Goal: Task Accomplishment & Management: Complete application form

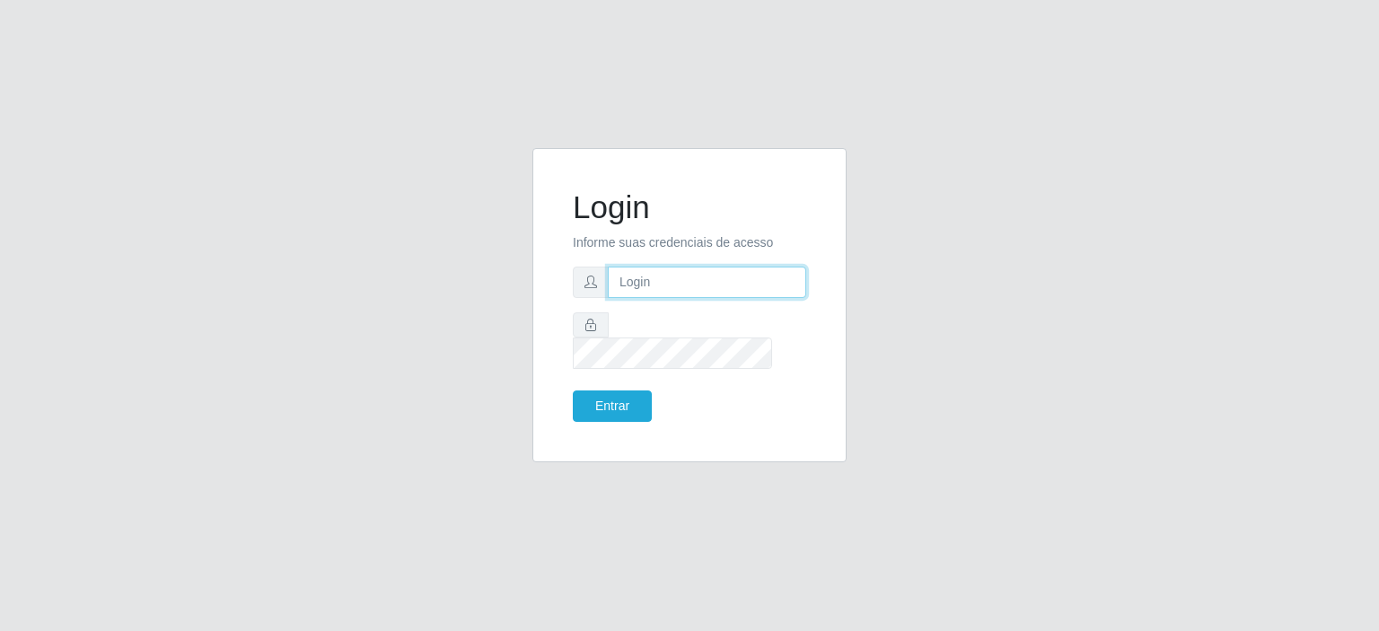
click at [750, 298] on input "text" at bounding box center [707, 282] width 198 height 31
type input "[EMAIL_ADDRESS][DOMAIN_NAME]"
click at [626, 391] on button "Entrar" at bounding box center [612, 406] width 79 height 31
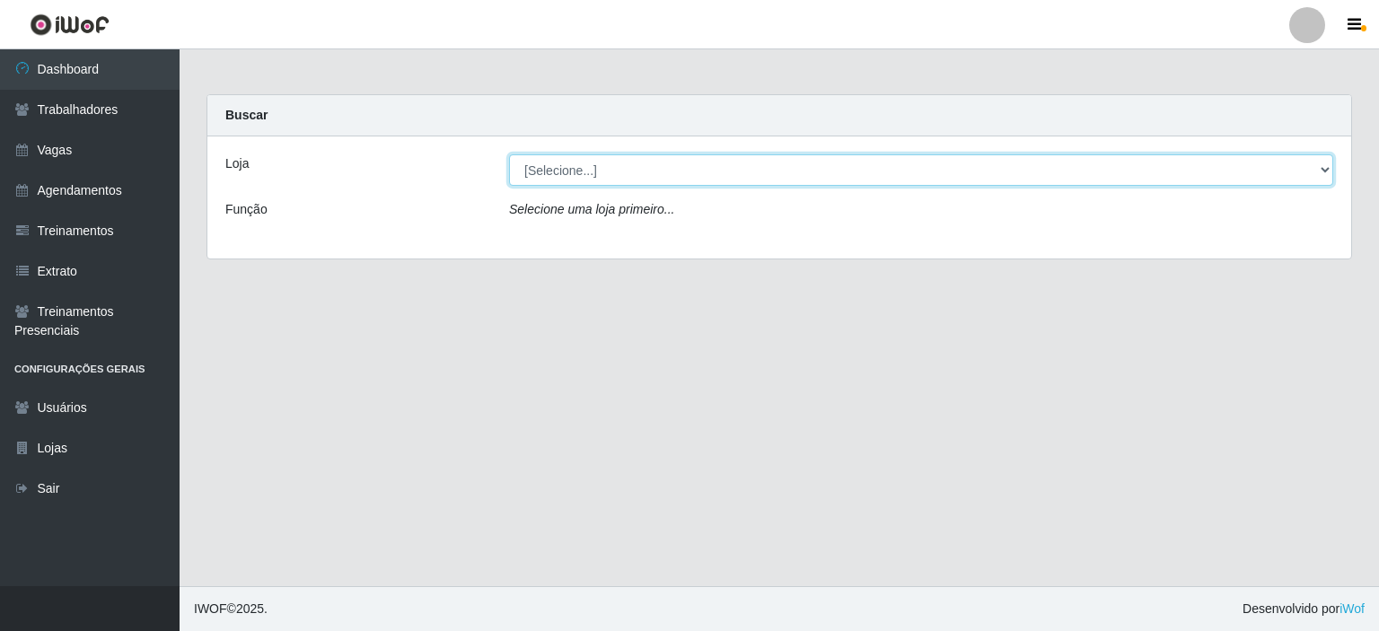
click at [585, 177] on select "[Selecione...] Corte Fácil - Unidade Planalto" at bounding box center [921, 169] width 824 height 31
select select "202"
click at [509, 154] on select "[Selecione...] Corte Fácil - Unidade Planalto" at bounding box center [921, 169] width 824 height 31
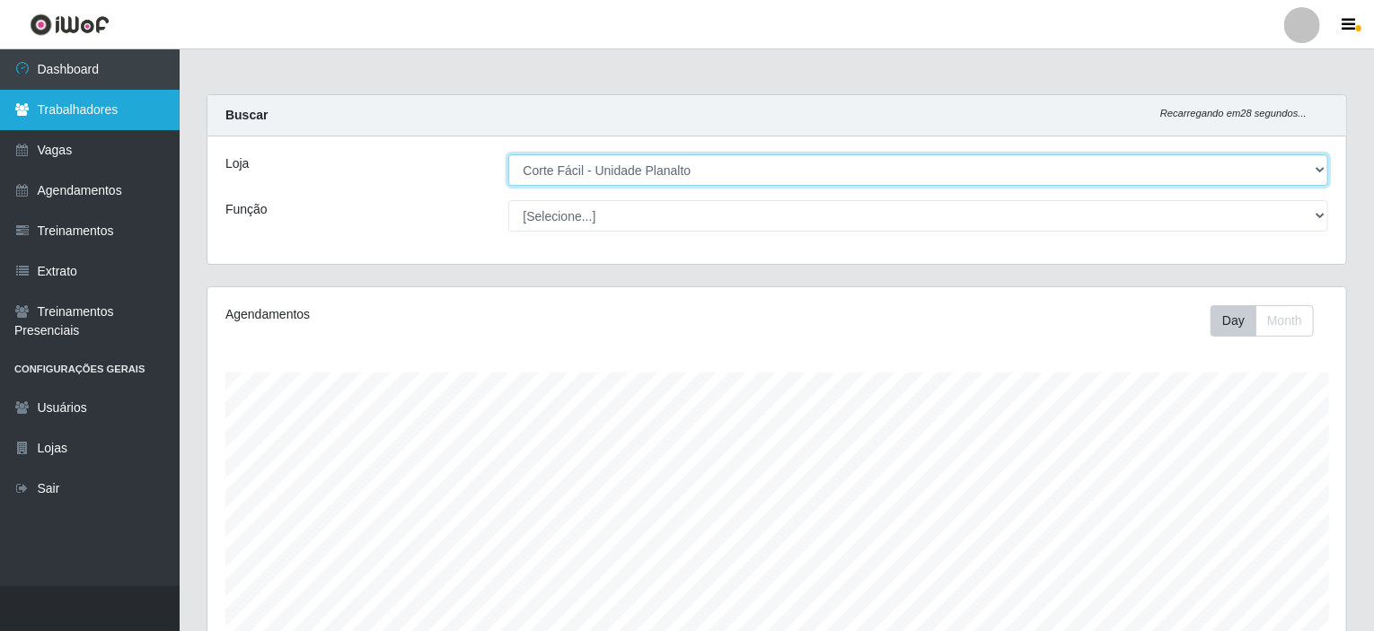
scroll to position [373, 1138]
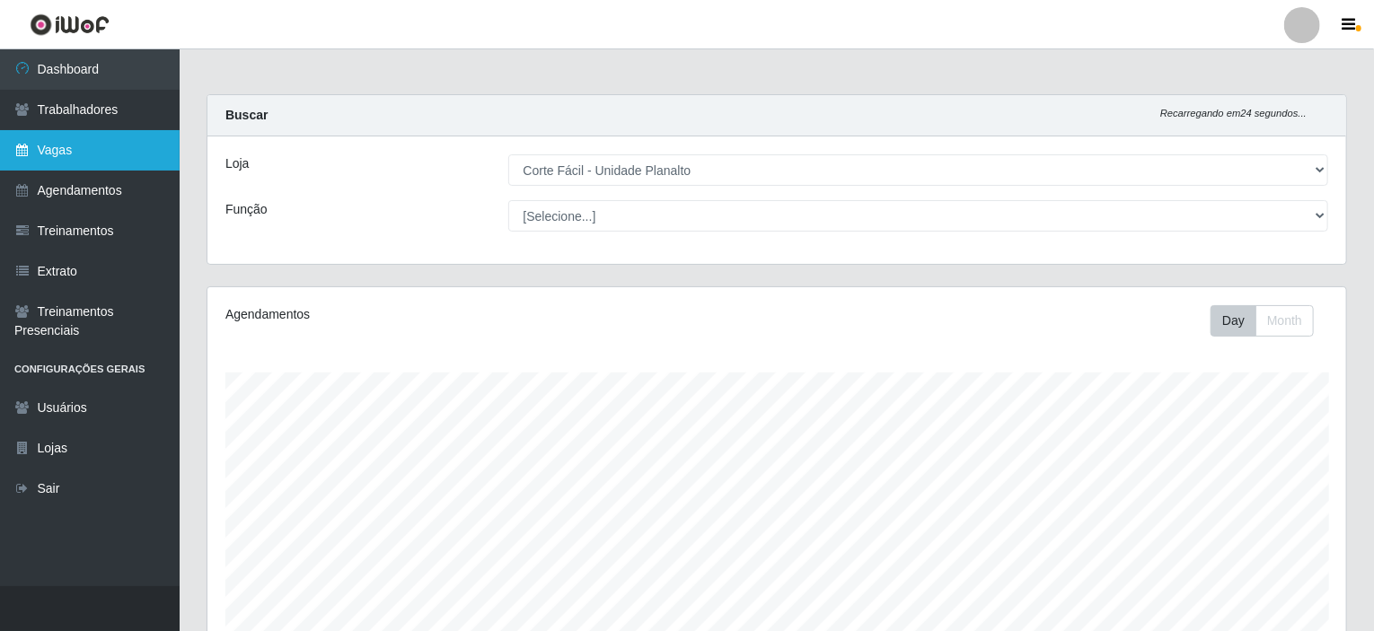
click at [67, 145] on link "Vagas" at bounding box center [90, 150] width 180 height 40
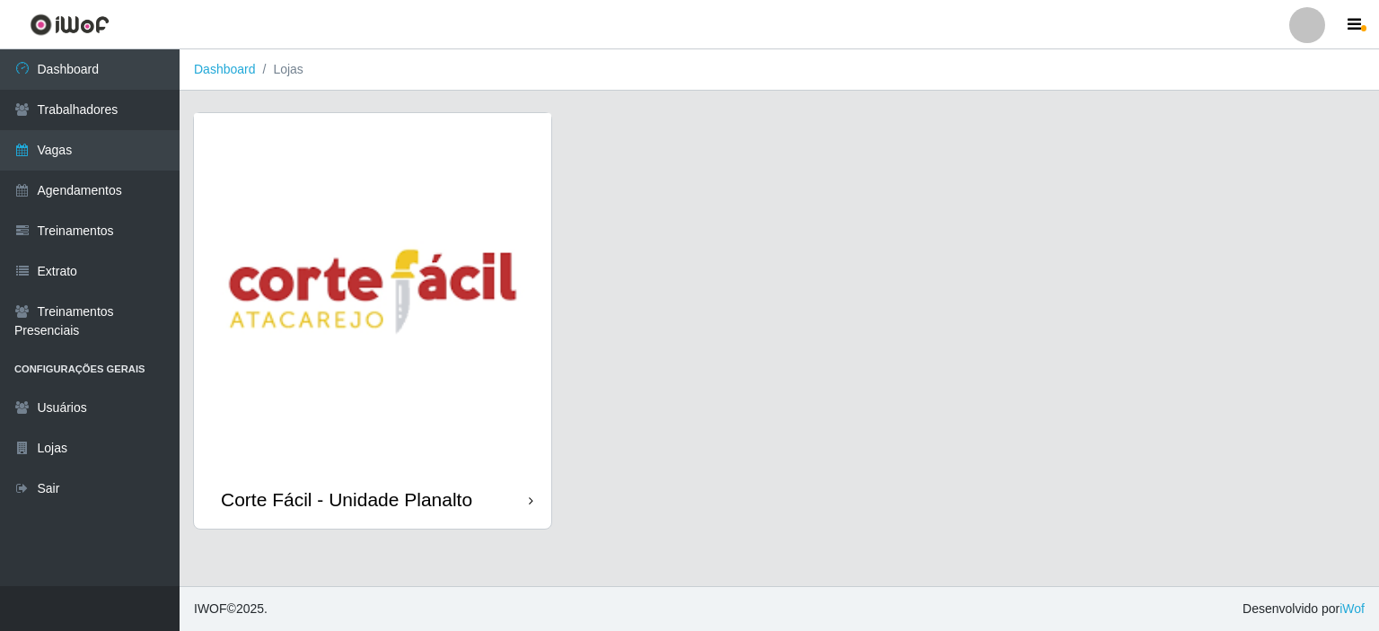
click at [294, 217] on img at bounding box center [372, 291] width 357 height 357
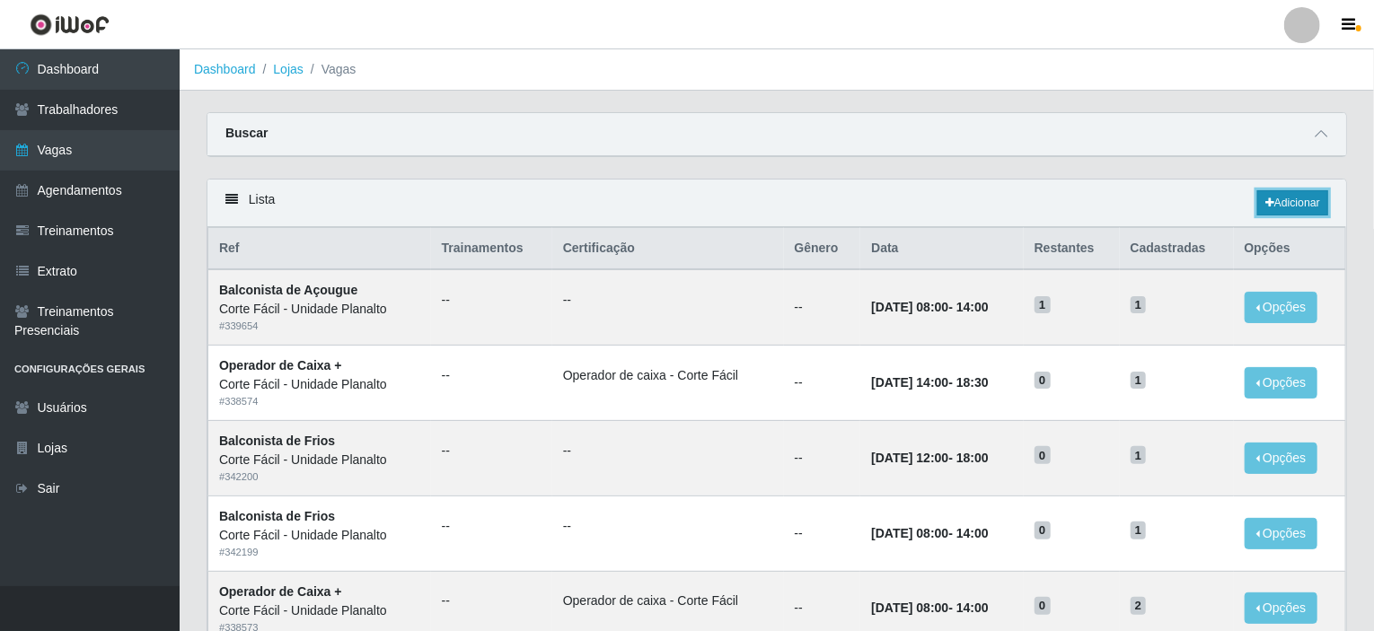
click at [1318, 206] on link "Adicionar" at bounding box center [1292, 202] width 71 height 25
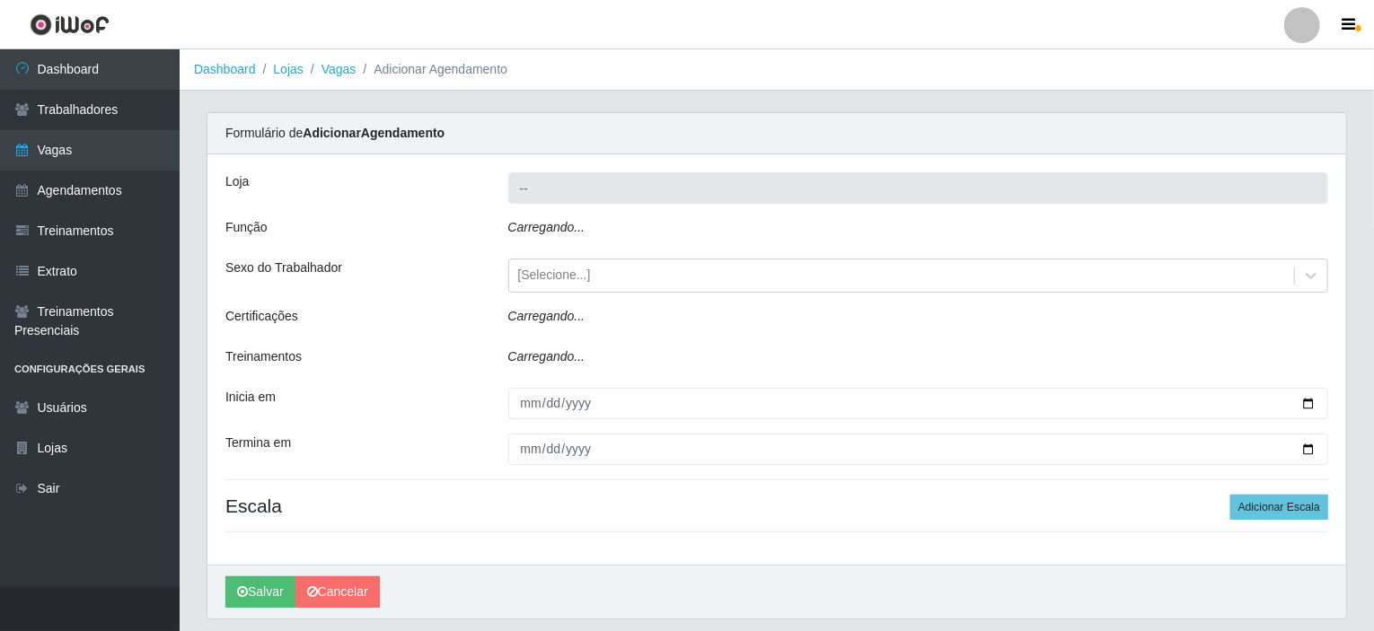
type input "Corte Fácil - Unidade Planalto"
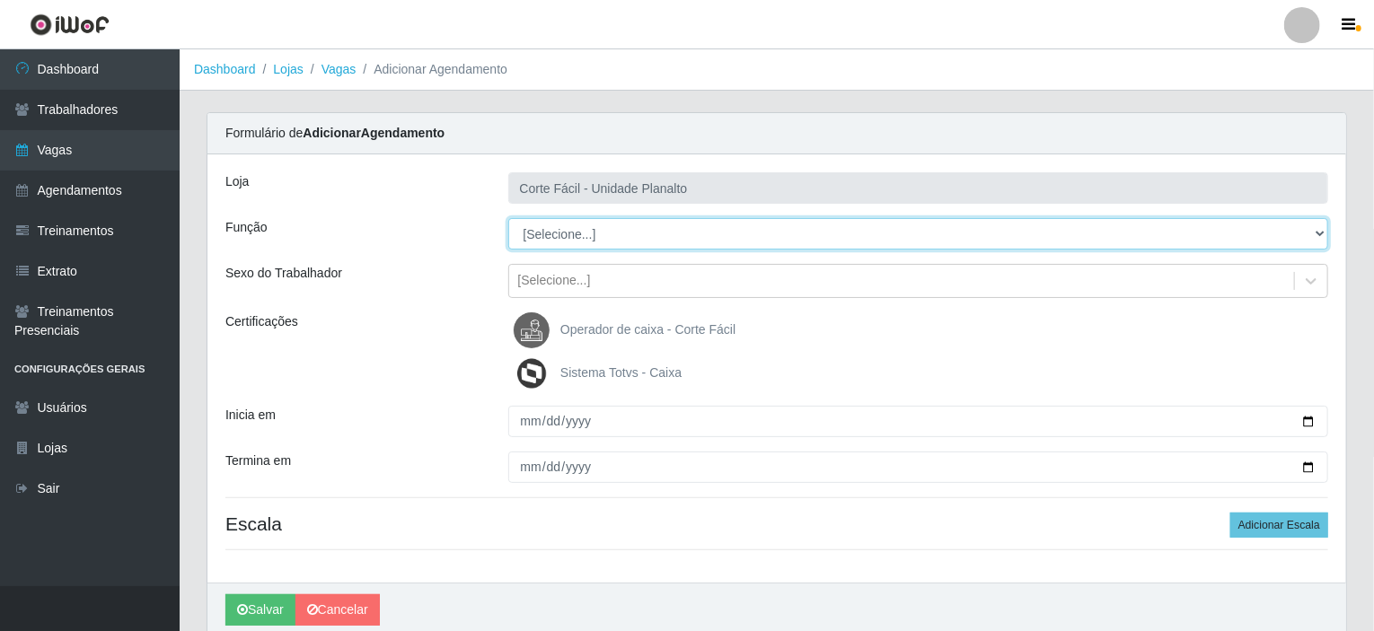
click at [543, 231] on select "[Selecione...] ASG ASG + ASG ++ Auxiliar de Estacionamento Auxiliar de Estacion…" at bounding box center [918, 233] width 821 height 31
select select "115"
click at [508, 218] on select "[Selecione...] ASG ASG + ASG ++ Auxiliar de Estacionamento Auxiliar de Estacion…" at bounding box center [918, 233] width 821 height 31
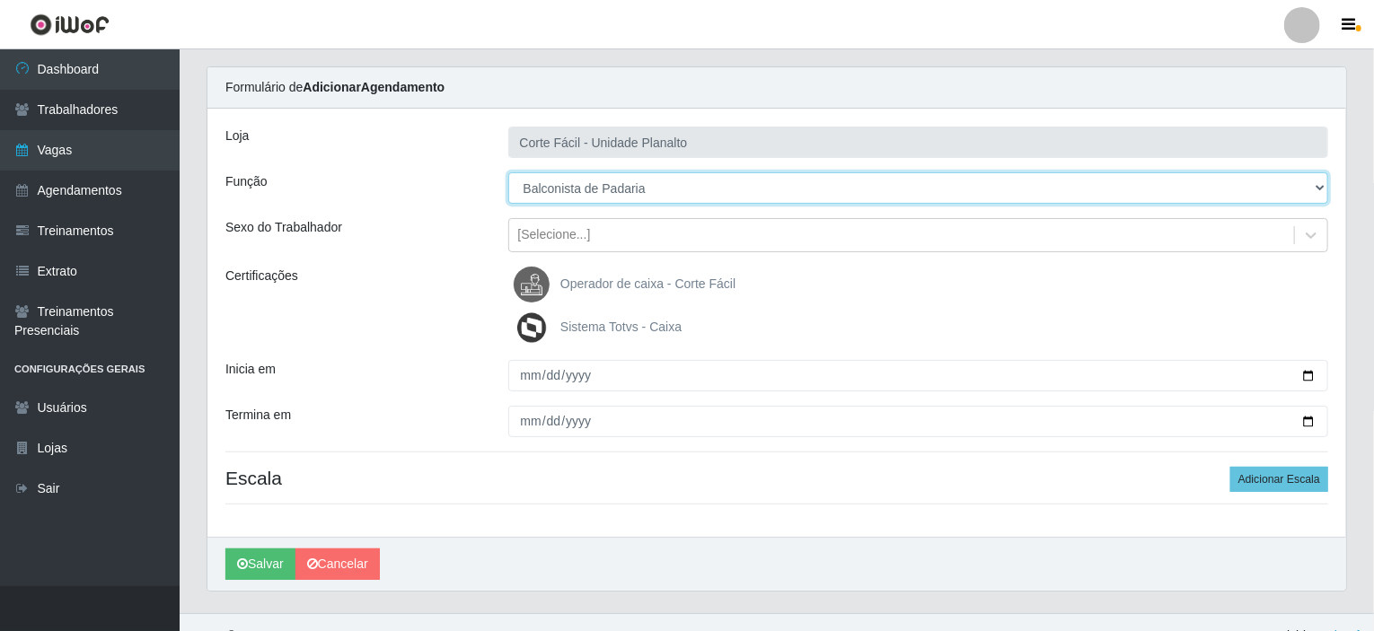
scroll to position [71, 0]
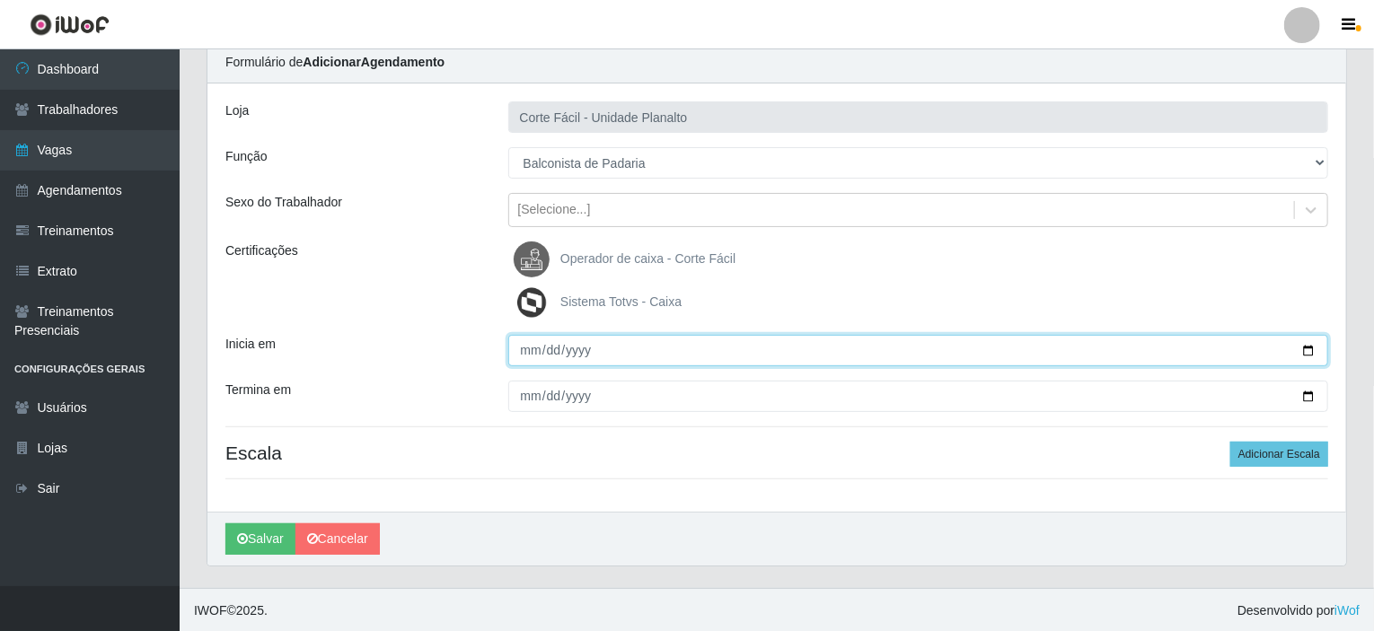
click at [618, 338] on input "Inicia em" at bounding box center [918, 350] width 821 height 31
click at [1298, 346] on input "Inicia em" at bounding box center [918, 350] width 821 height 31
click at [1311, 353] on input "Inicia em" at bounding box center [918, 350] width 821 height 31
type input "[DATE]"
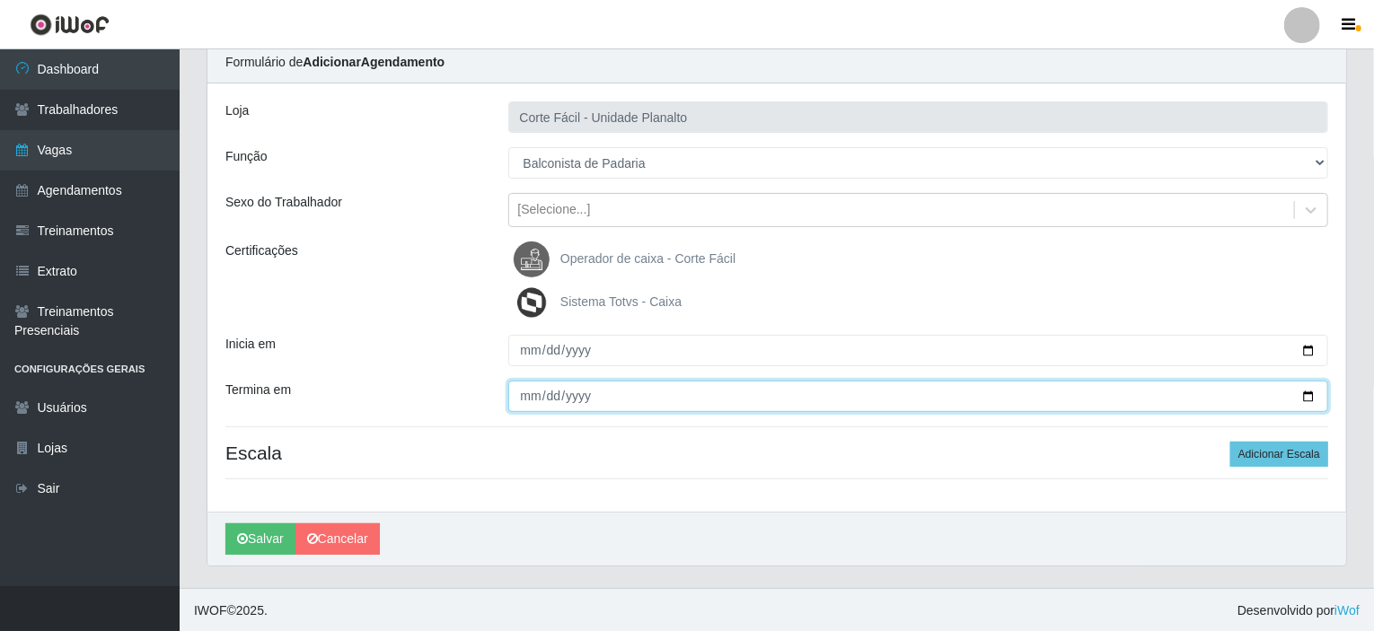
click at [1309, 397] on input "Termina em" at bounding box center [918, 396] width 821 height 31
click at [1311, 393] on input "Termina em" at bounding box center [918, 396] width 821 height 31
type input "[DATE]"
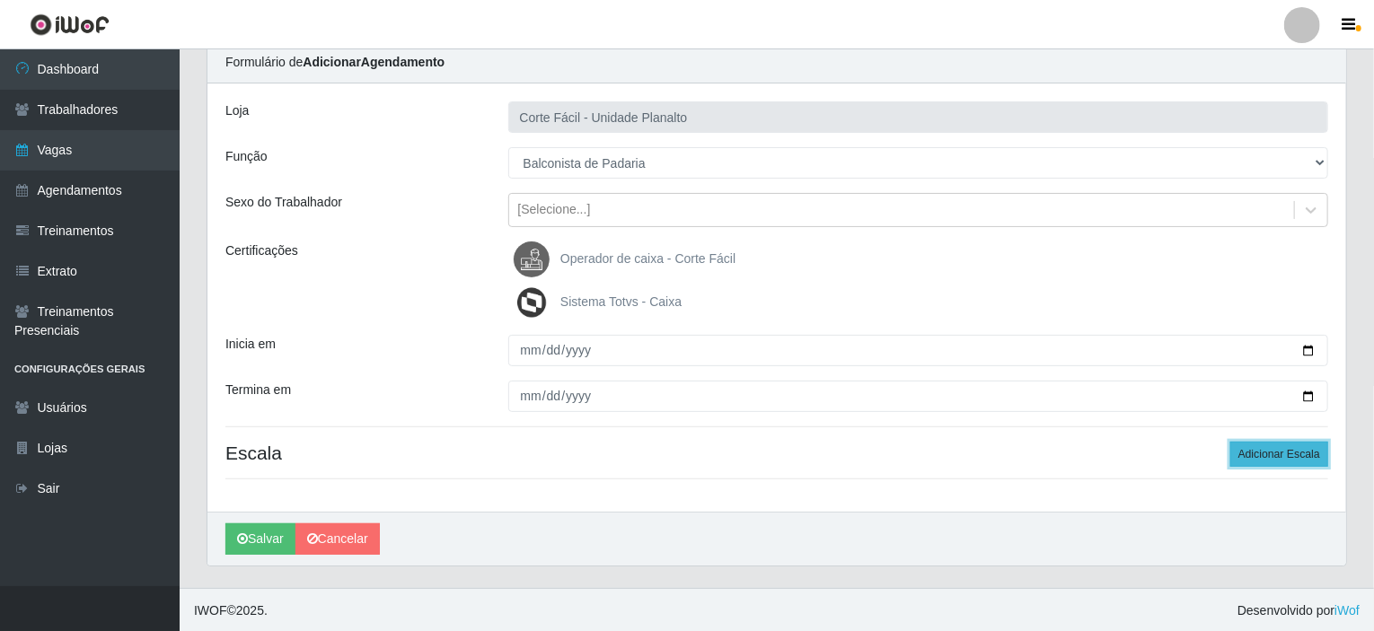
click at [1301, 455] on button "Adicionar Escala" at bounding box center [1279, 454] width 98 height 25
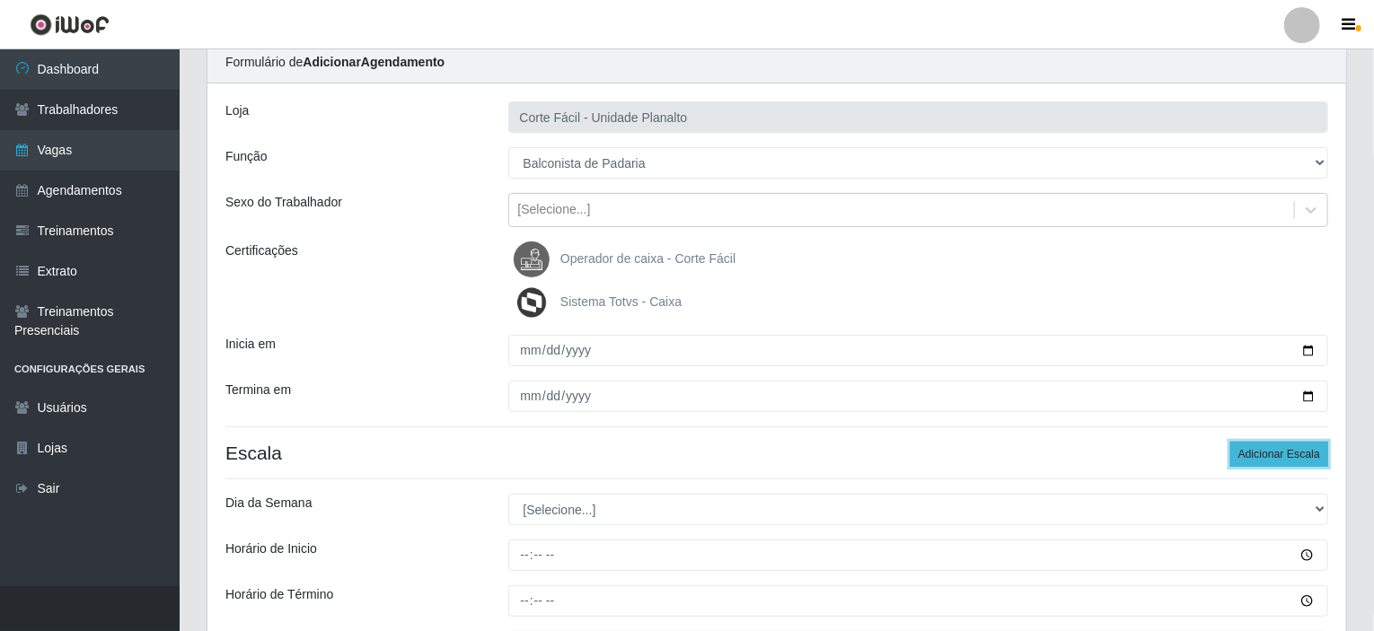
click at [1301, 455] on button "Adicionar Escala" at bounding box center [1279, 454] width 98 height 25
click at [1300, 455] on button "Adicionar Escala" at bounding box center [1279, 454] width 98 height 25
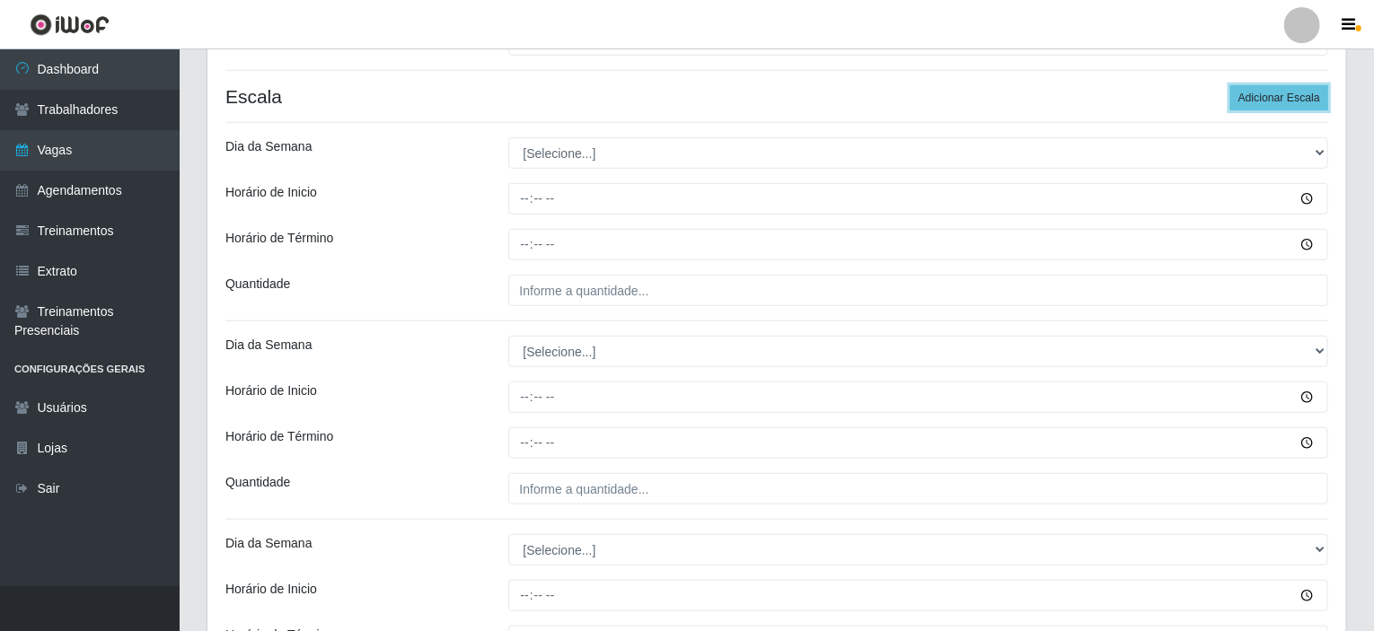
scroll to position [430, 0]
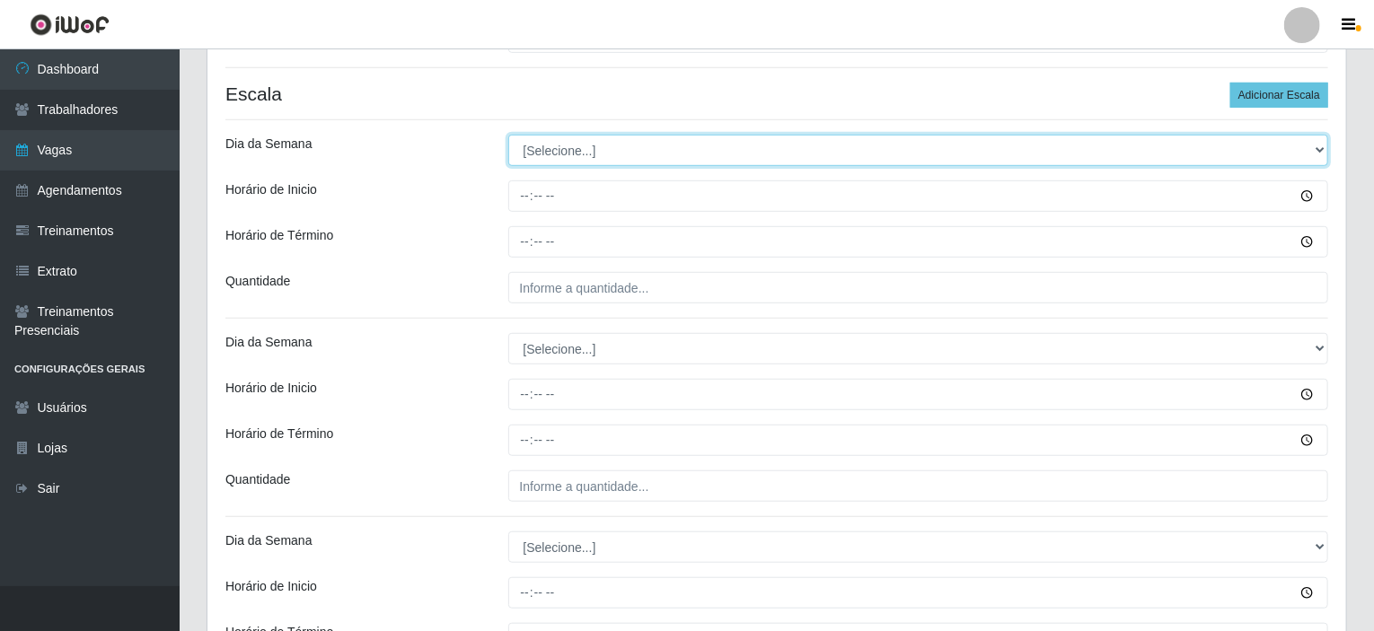
click at [1324, 146] on select "[Selecione...] Segunda Terça Quarta Quinta Sexta Sábado Domingo" at bounding box center [918, 150] width 821 height 31
select select "1"
click at [508, 135] on select "[Selecione...] Segunda Terça Quarta Quinta Sexta Sábado Domingo" at bounding box center [918, 150] width 821 height 31
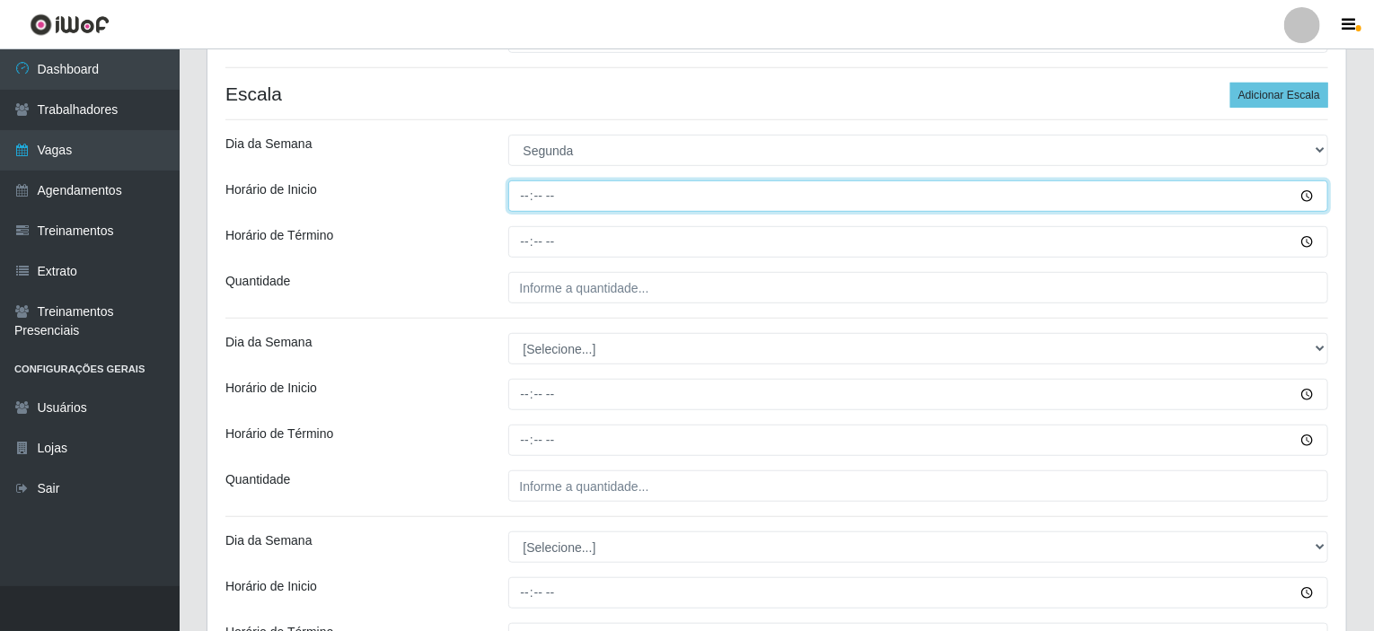
click at [524, 193] on input "Horário de Inicio" at bounding box center [918, 195] width 821 height 31
type input "15:00"
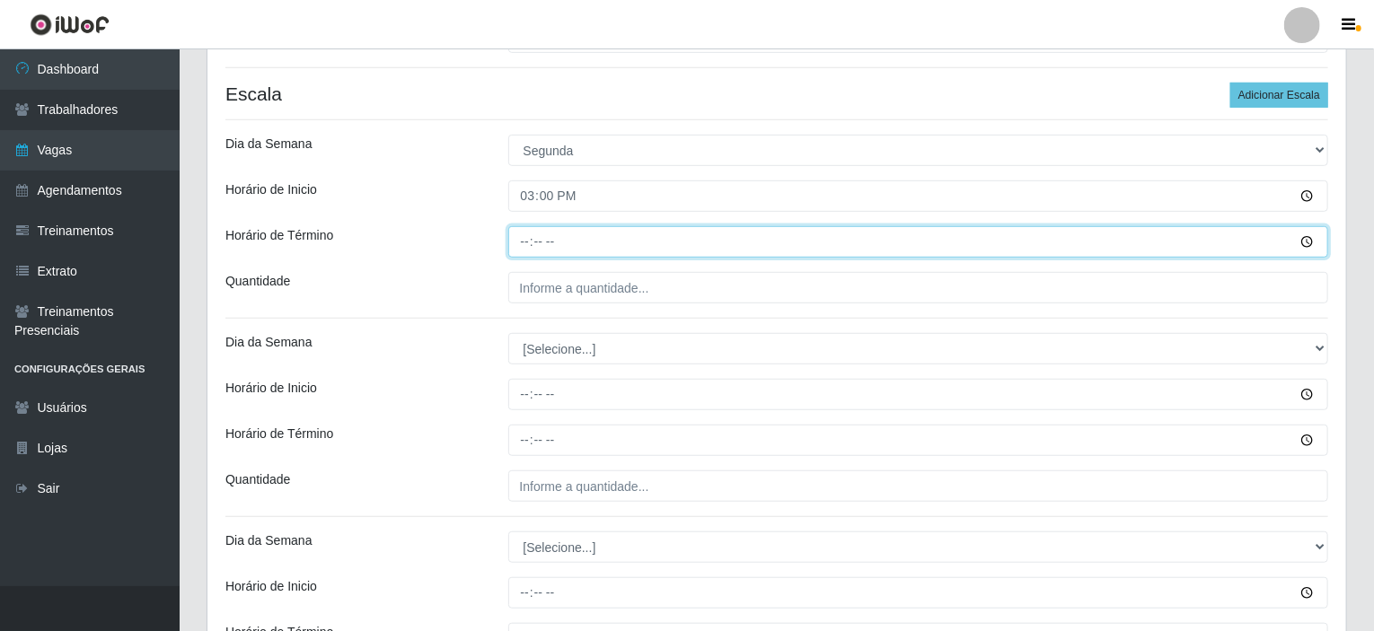
click at [529, 242] on input "Horário de Término" at bounding box center [918, 241] width 821 height 31
type input "21:00"
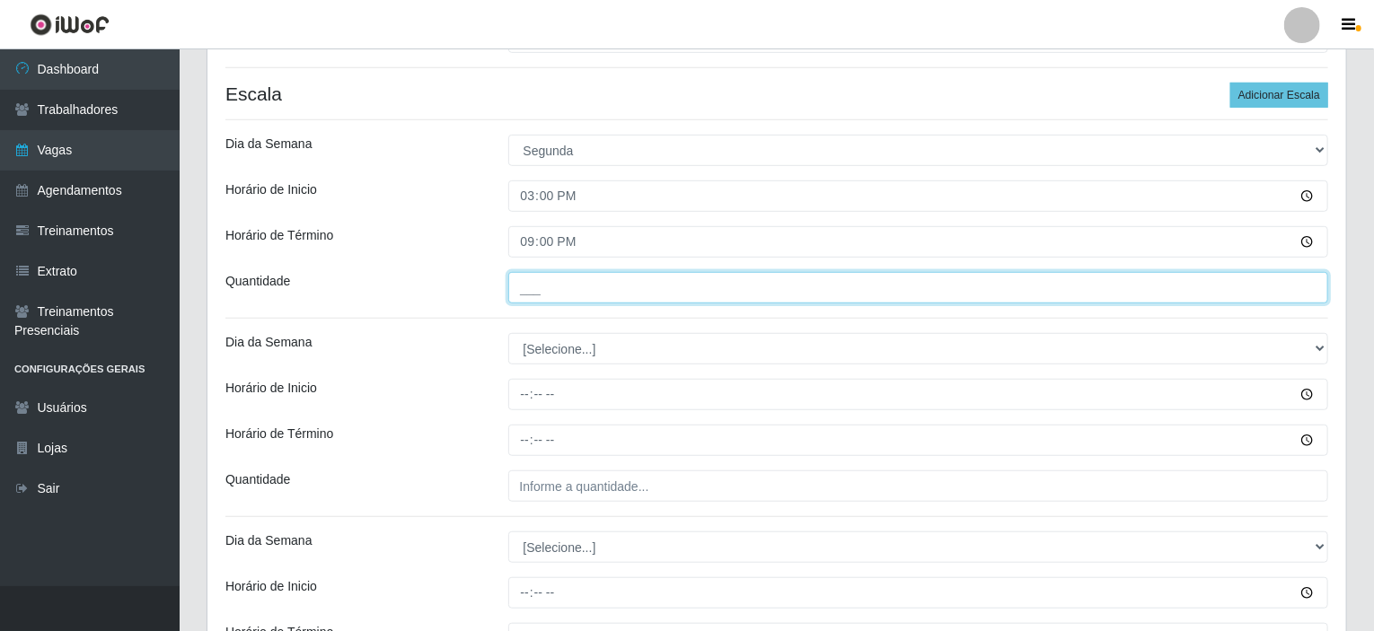
click at [571, 288] on input "___" at bounding box center [918, 287] width 821 height 31
type input "001"
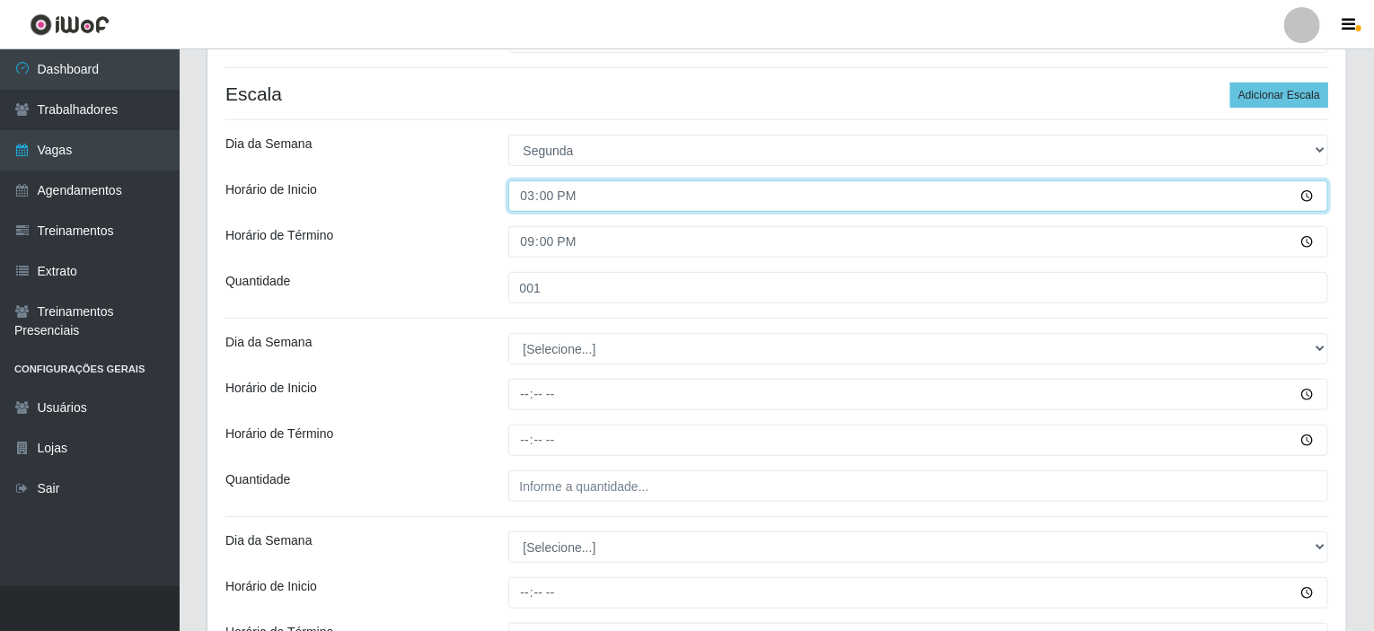
click at [553, 195] on input "15:00" at bounding box center [918, 195] width 821 height 31
type input "08:00"
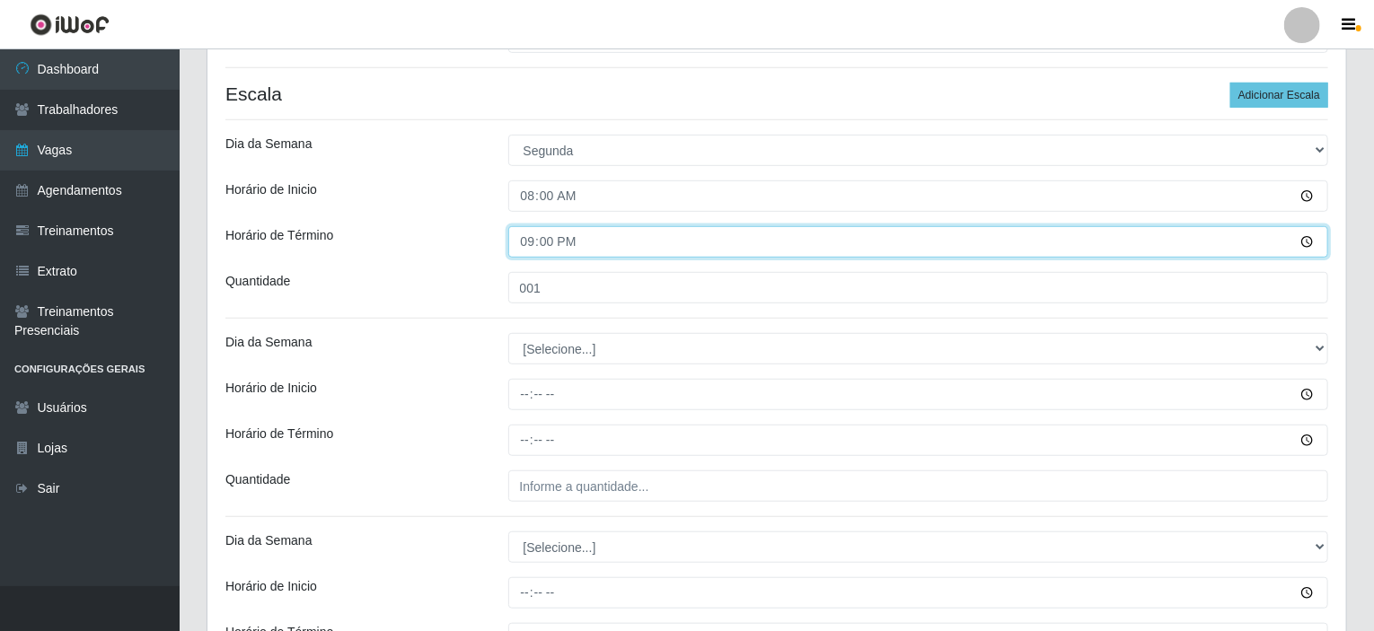
click at [546, 240] on input "21:00" at bounding box center [918, 241] width 821 height 31
click at [532, 240] on input "21:00" at bounding box center [918, 241] width 821 height 31
type input "14:00"
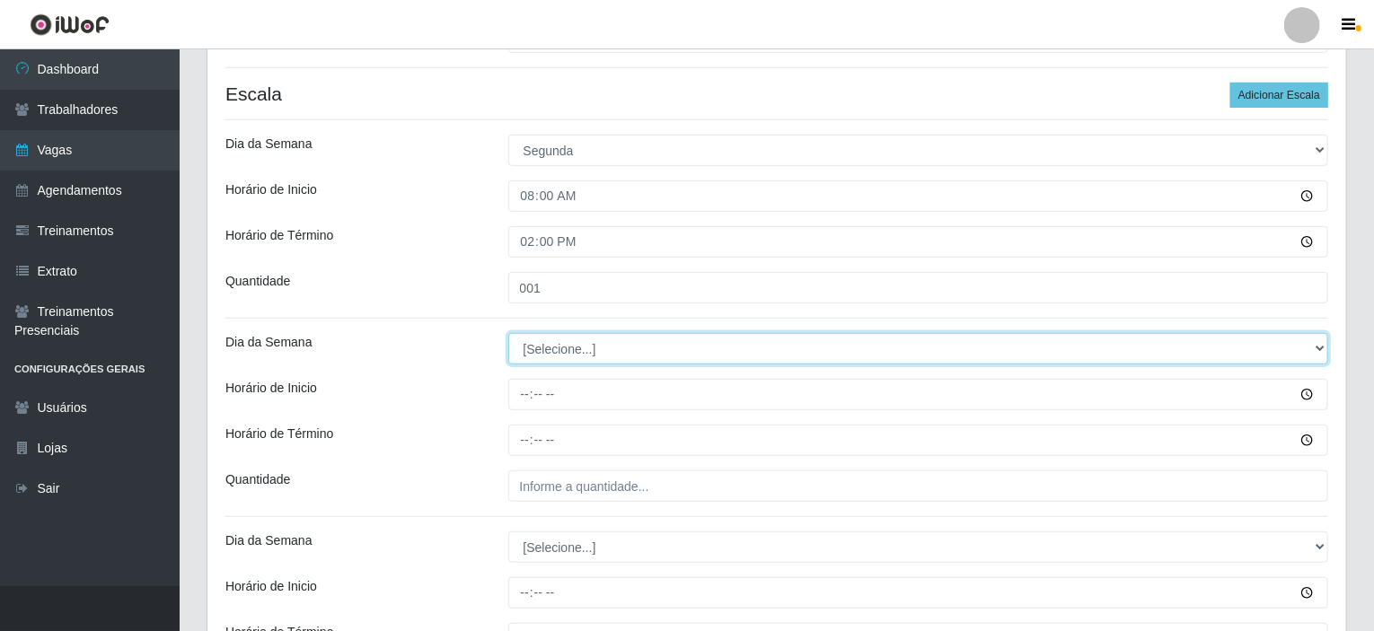
click at [545, 344] on select "[Selecione...] Segunda Terça Quarta Quinta Sexta Sábado Domingo" at bounding box center [918, 348] width 821 height 31
select select "2"
click at [508, 333] on select "[Selecione...] Segunda Terça Quarta Quinta Sexta Sábado Domingo" at bounding box center [918, 348] width 821 height 31
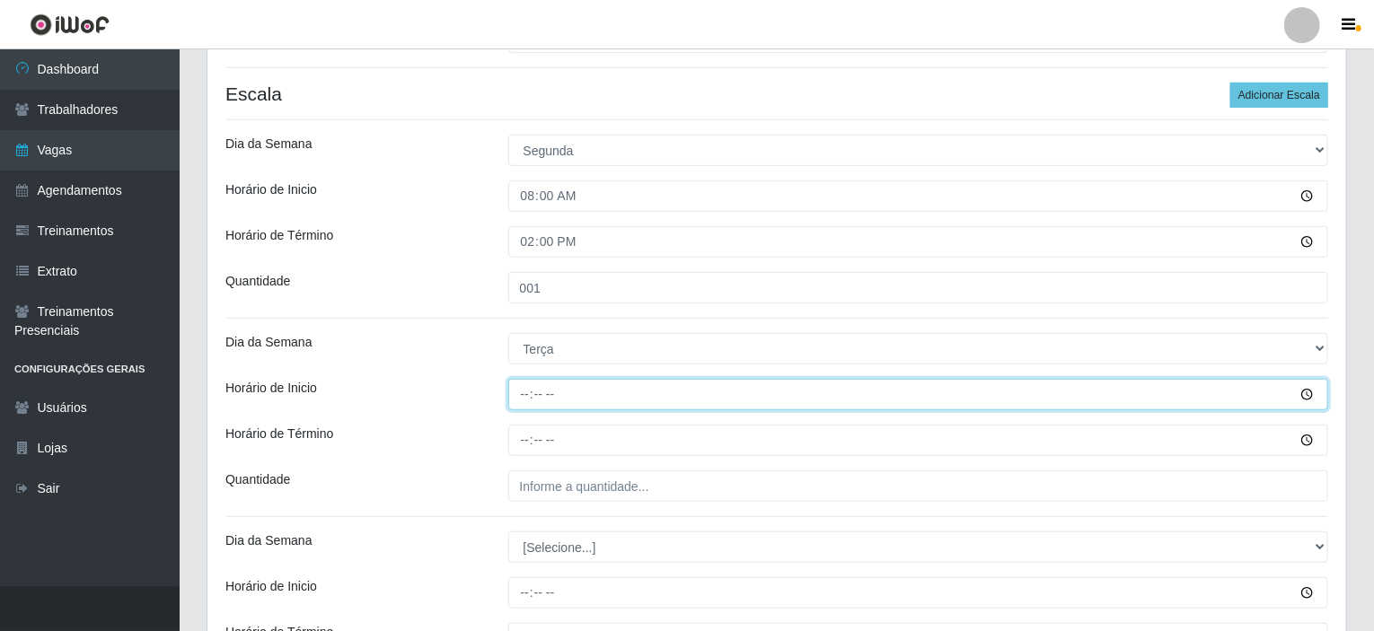
click at [521, 393] on input "Horário de Inicio" at bounding box center [918, 394] width 821 height 31
type input "15:00"
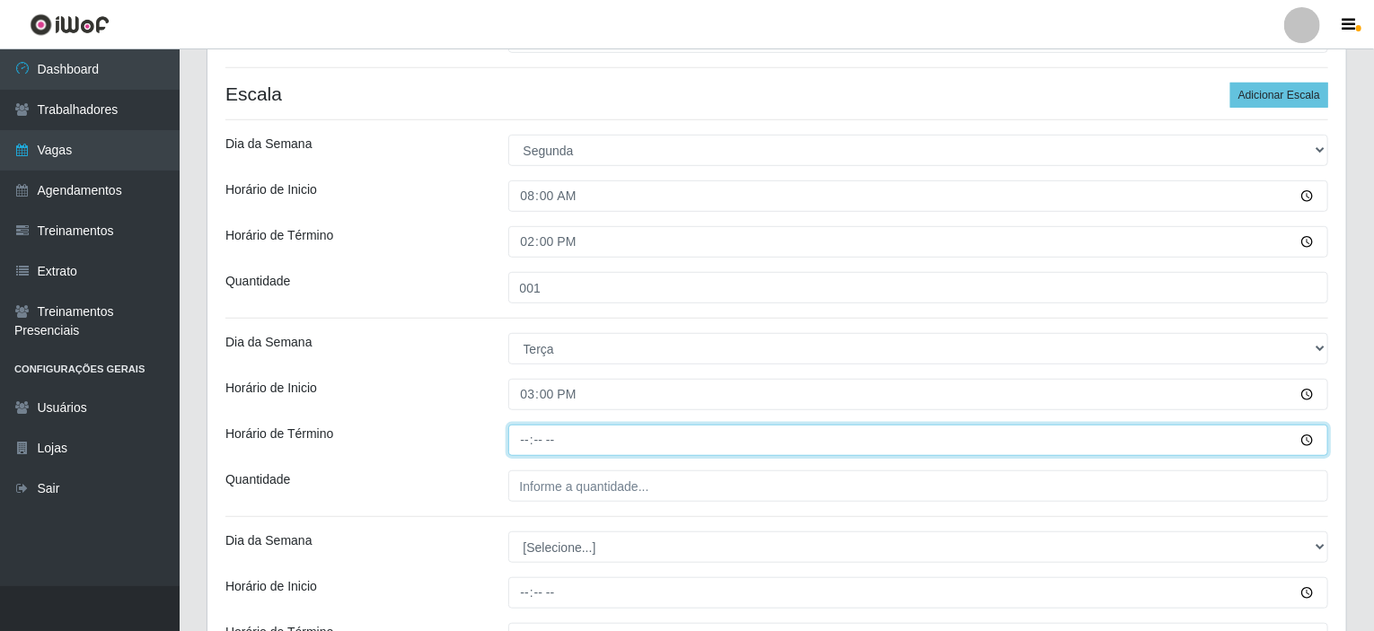
click at [527, 435] on input "Horário de Término" at bounding box center [918, 440] width 821 height 31
type input "21:00"
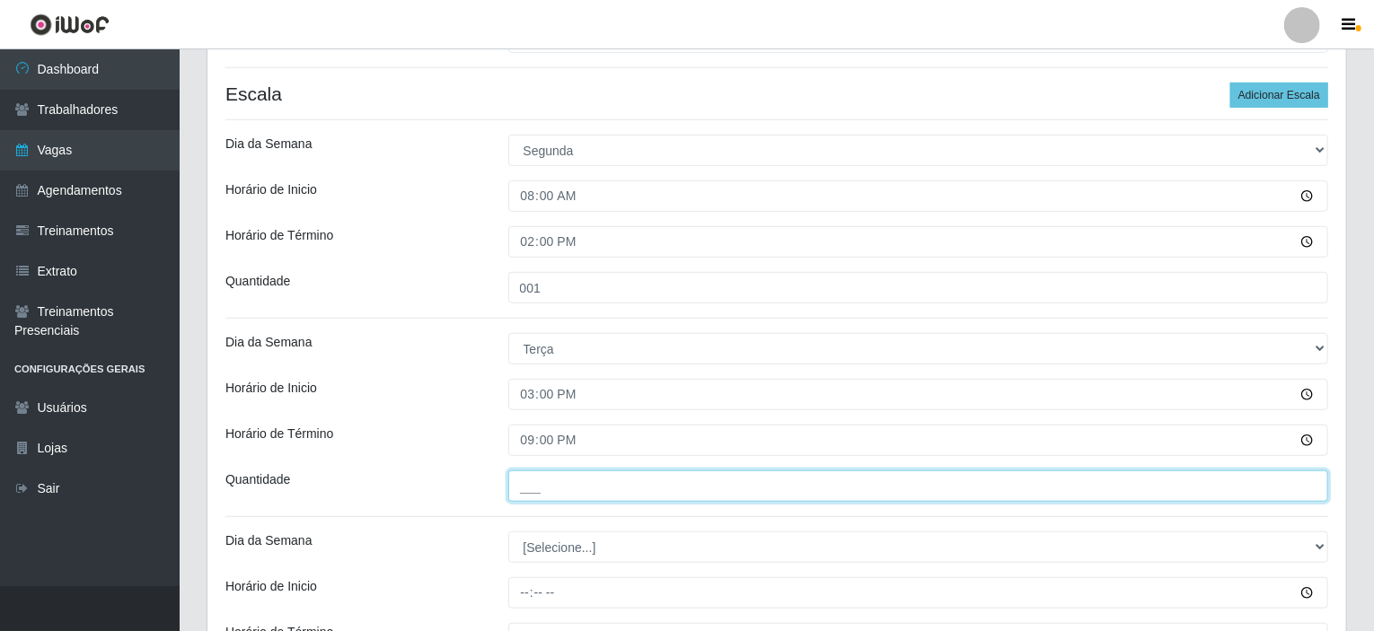
click at [536, 474] on input "___" at bounding box center [918, 485] width 821 height 31
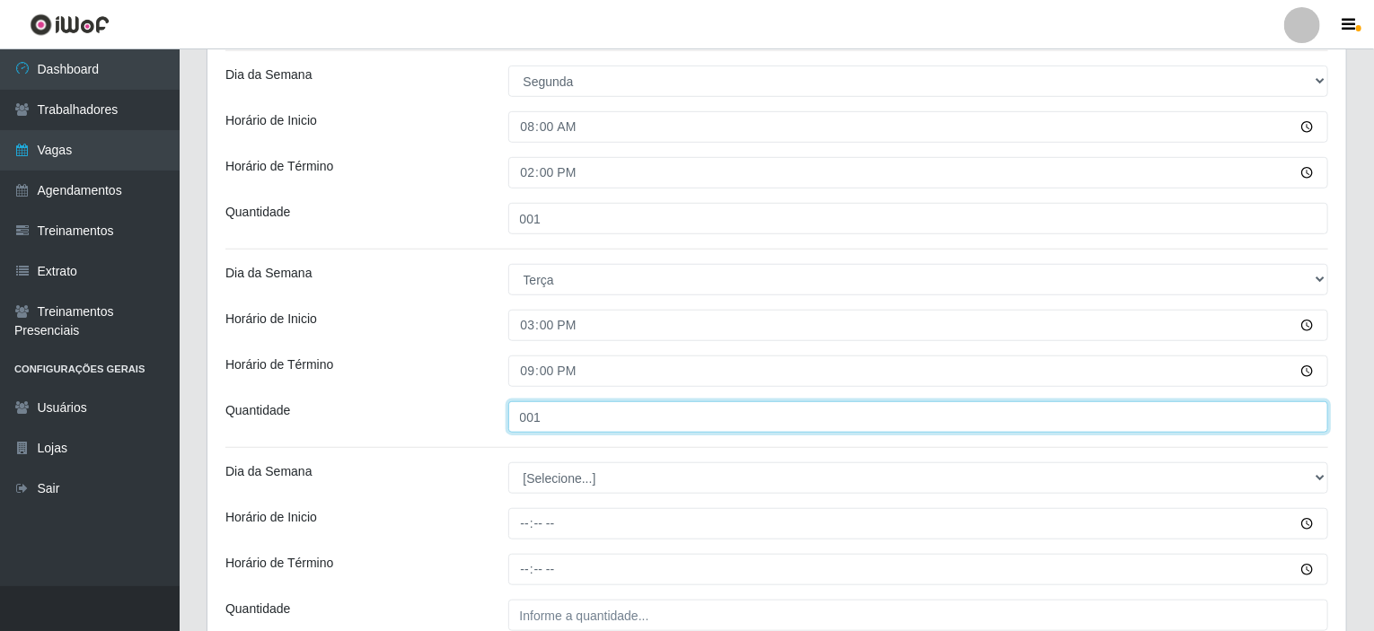
scroll to position [610, 0]
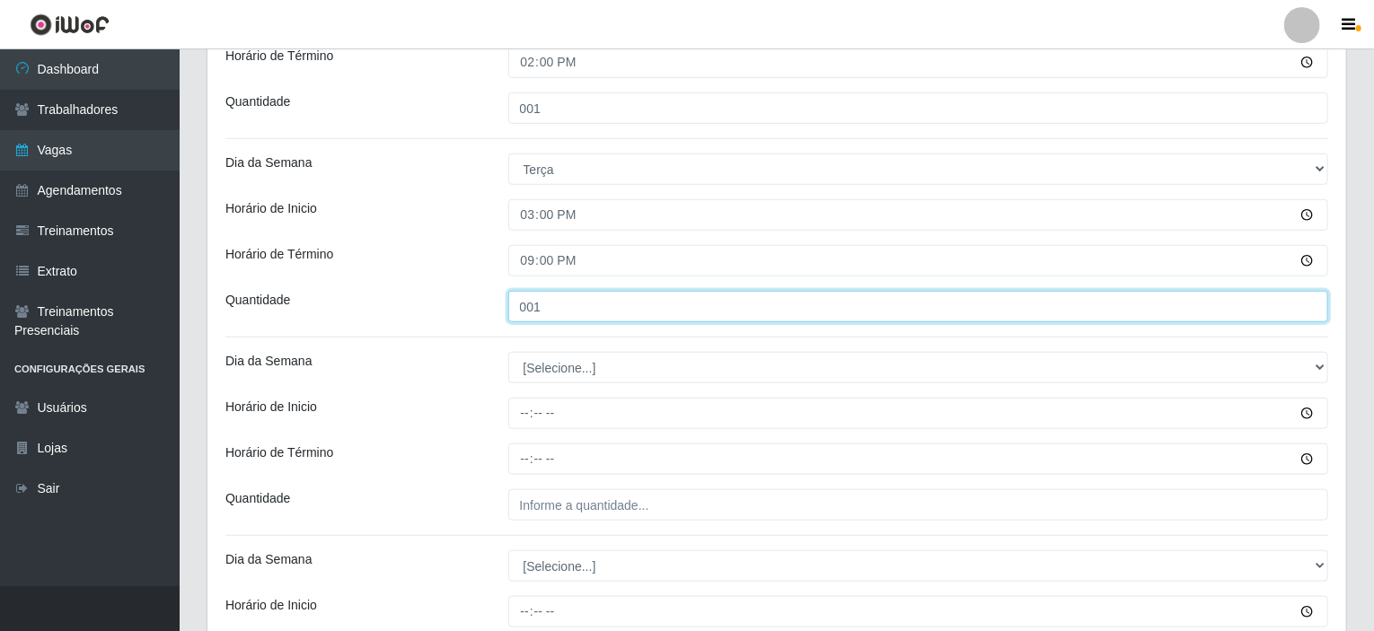
type input "001"
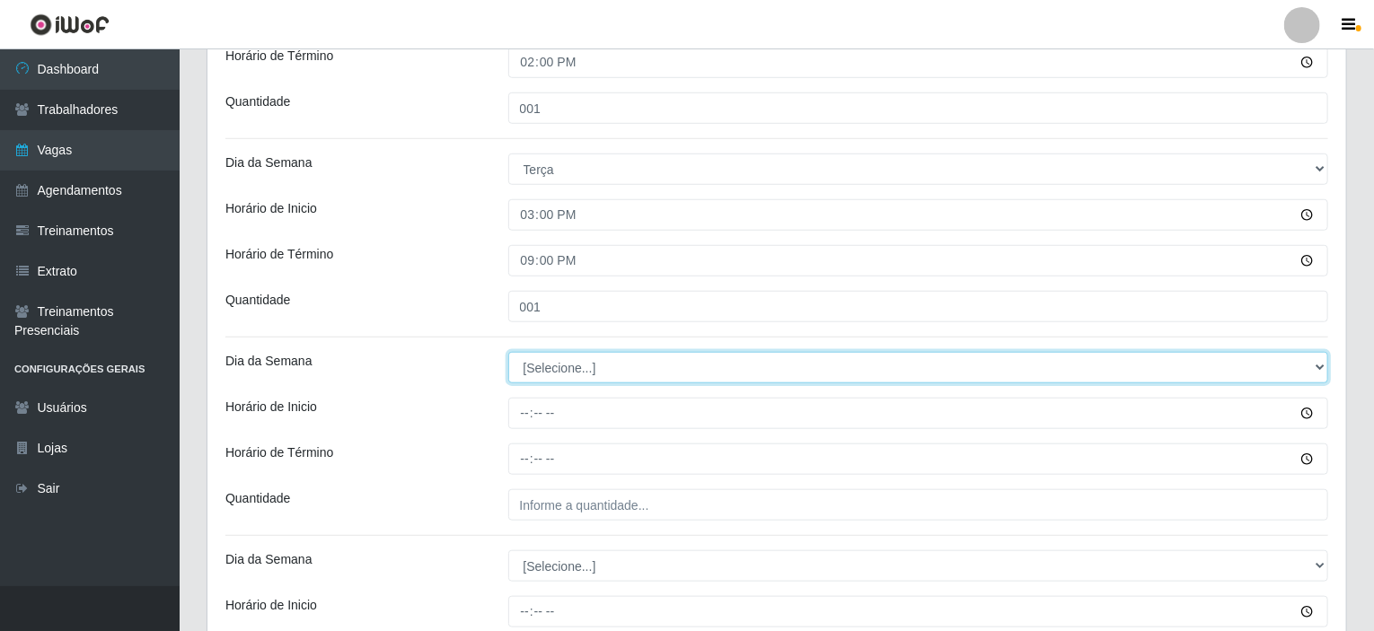
click at [532, 363] on select "[Selecione...] Segunda Terça Quarta Quinta Sexta Sábado Domingo" at bounding box center [918, 367] width 821 height 31
select select "3"
click at [508, 352] on select "[Selecione...] Segunda Terça Quarta Quinta Sexta Sábado Domingo" at bounding box center [918, 367] width 821 height 31
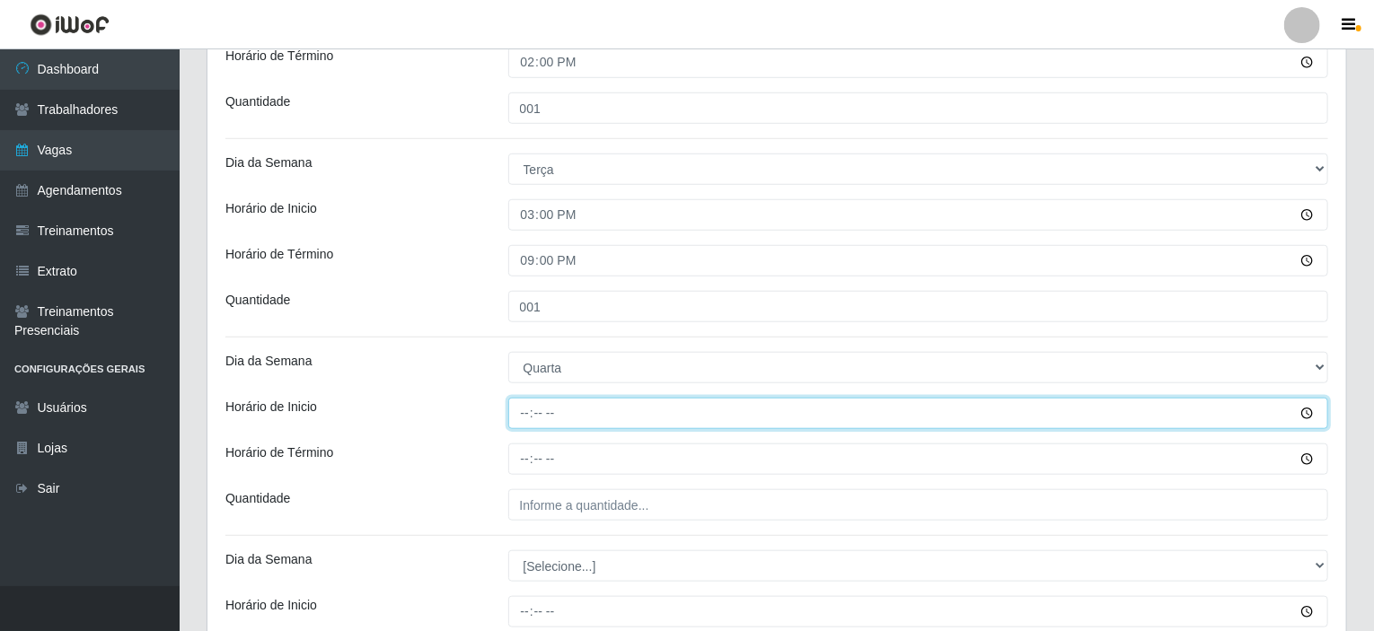
click at [523, 417] on input "Horário de Inicio" at bounding box center [918, 413] width 821 height 31
type input "08:00"
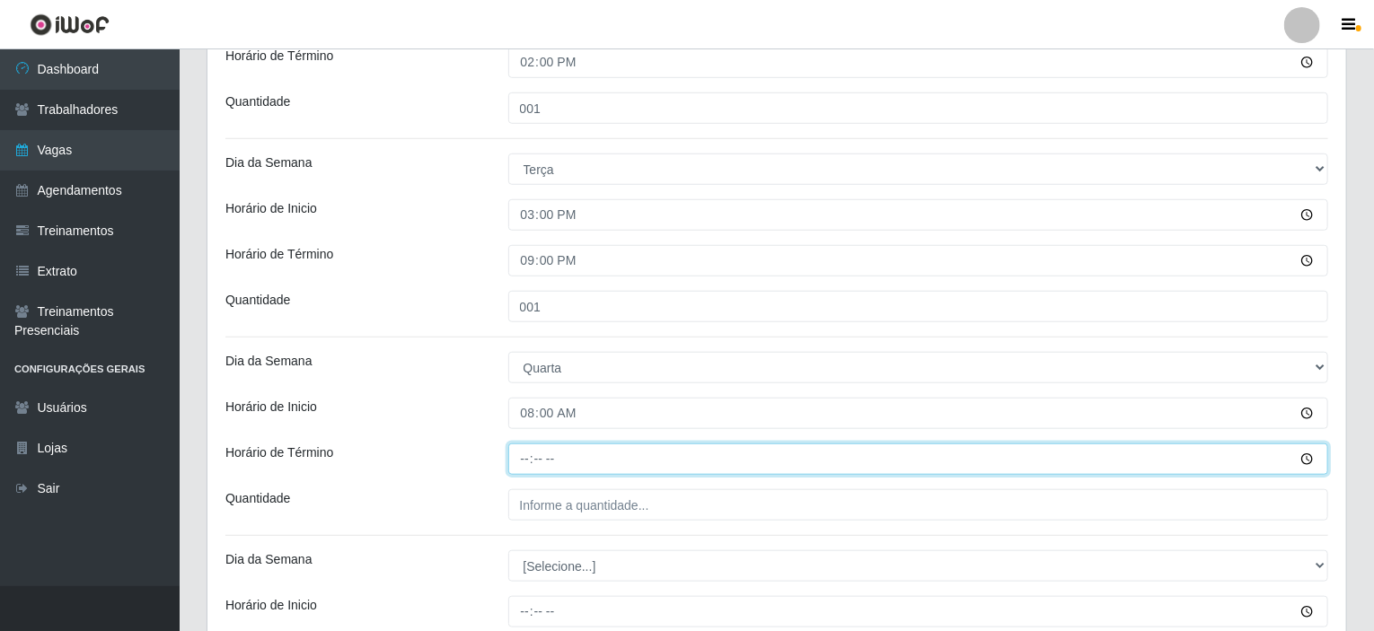
click at [528, 452] on input "Horário de Término" at bounding box center [918, 459] width 821 height 31
type input "14:00"
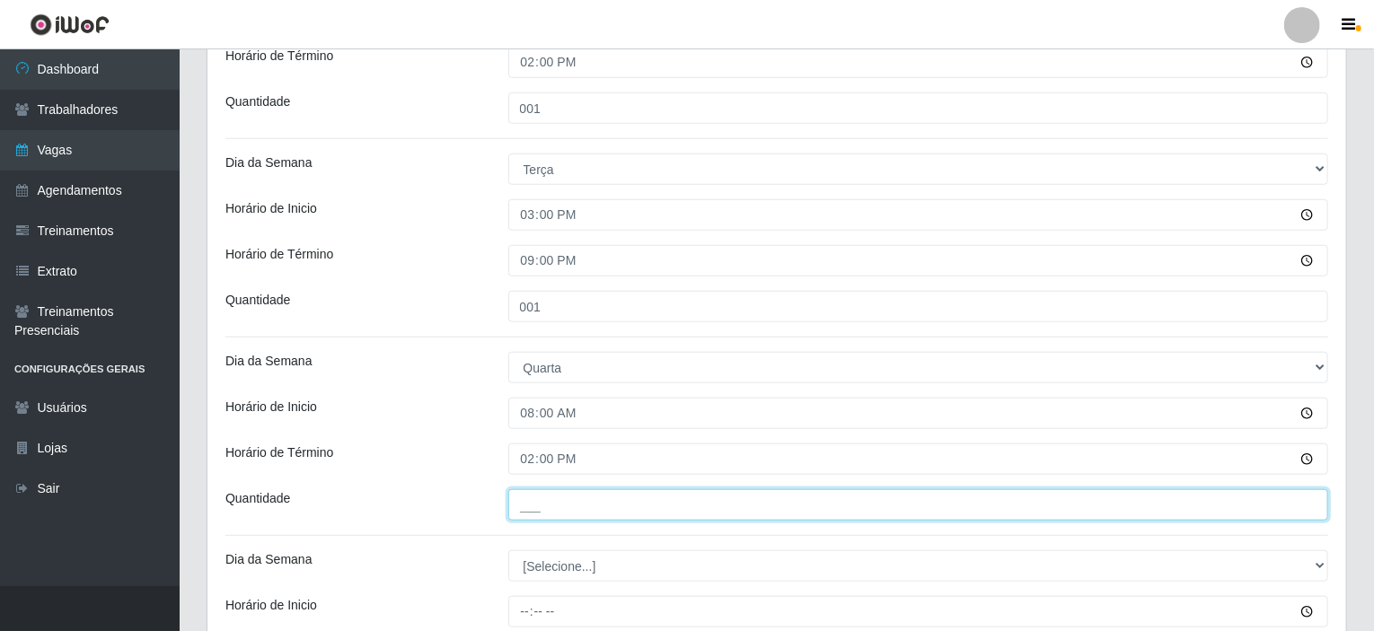
click at [524, 512] on input "___" at bounding box center [918, 504] width 821 height 31
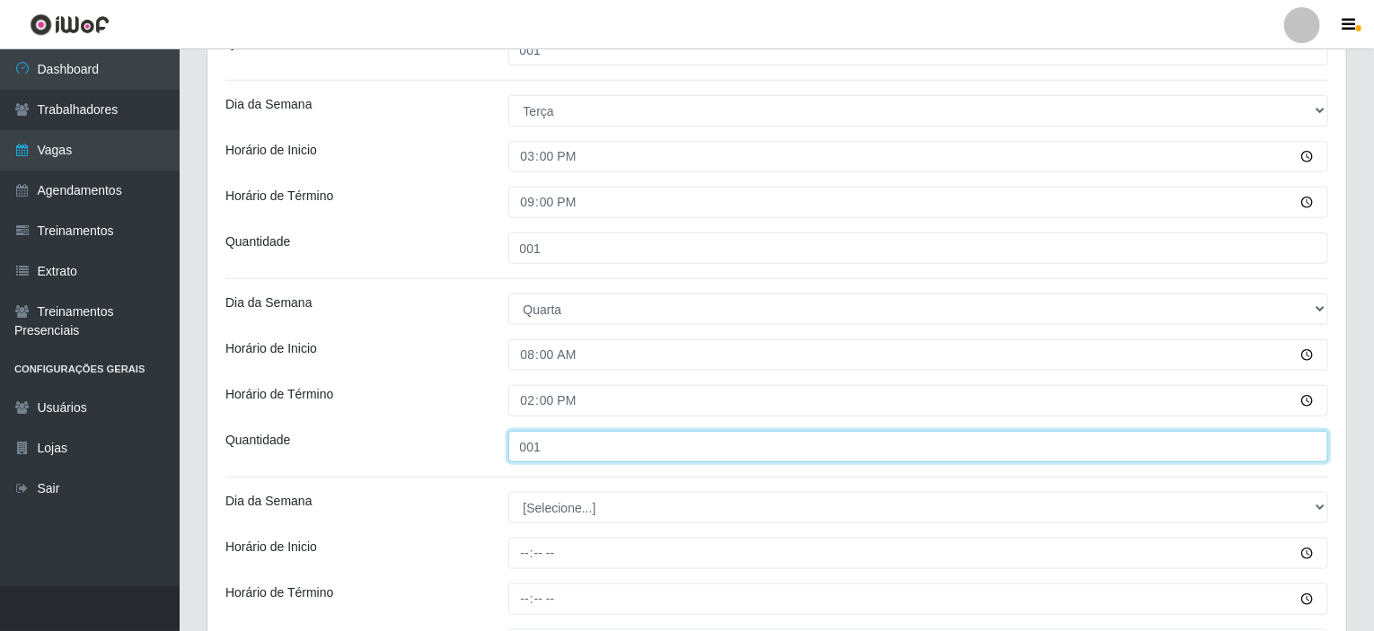
scroll to position [789, 0]
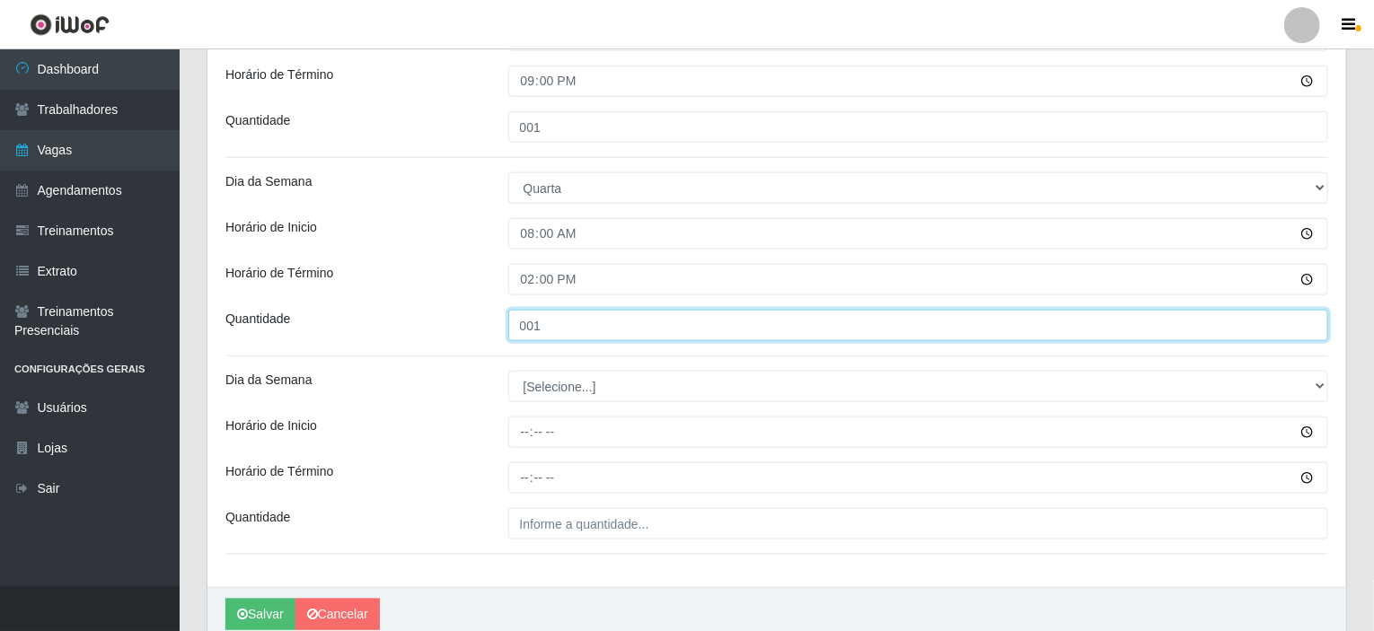
type input "001"
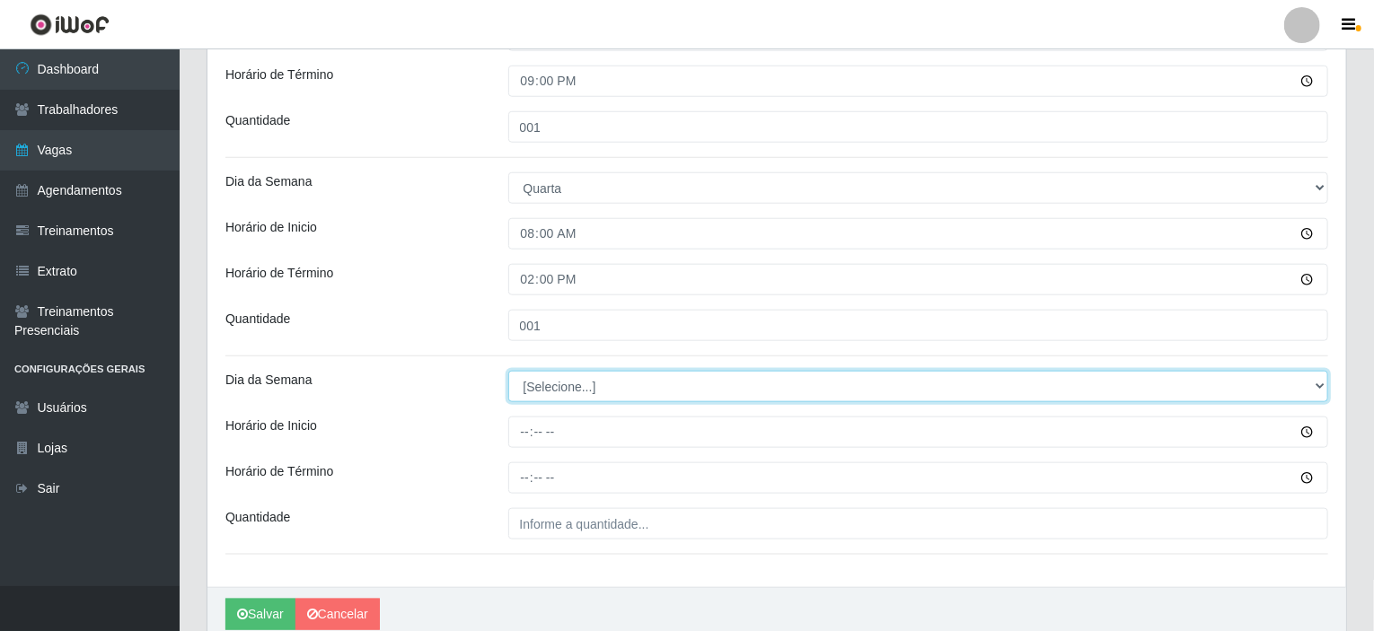
click at [549, 380] on select "[Selecione...] Segunda Terça Quarta Quinta Sexta Sábado Domingo" at bounding box center [918, 386] width 821 height 31
select select "3"
click at [508, 371] on select "[Selecione...] Segunda Terça Quarta Quinta Sexta Sábado Domingo" at bounding box center [918, 386] width 821 height 31
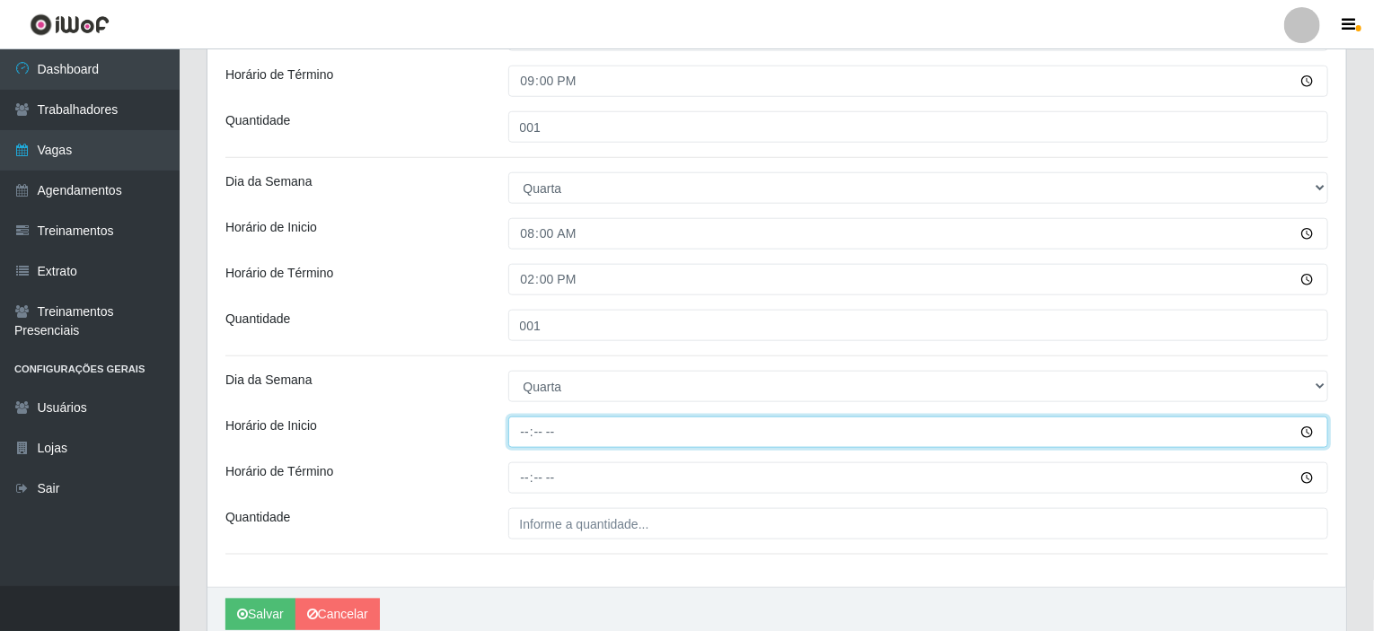
click at [527, 422] on input "Horário de Inicio" at bounding box center [918, 432] width 821 height 31
type input "15:00"
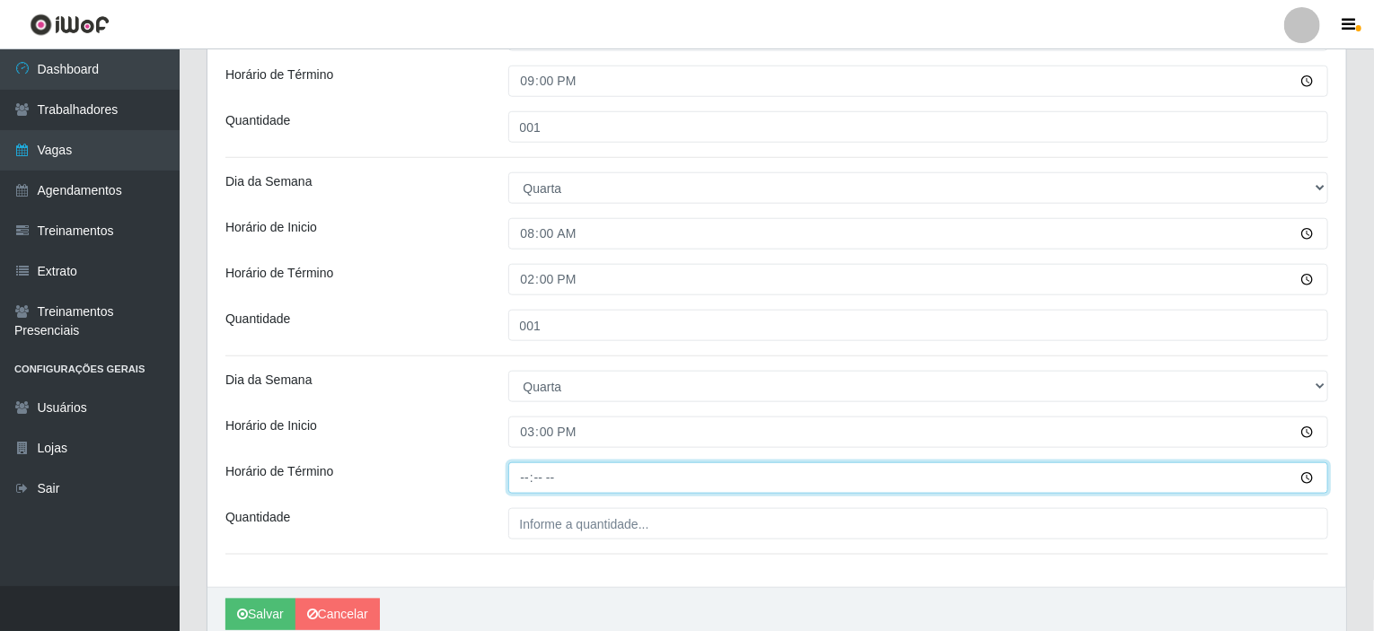
click at [523, 471] on input "Horário de Término" at bounding box center [918, 477] width 821 height 31
type input "21:00"
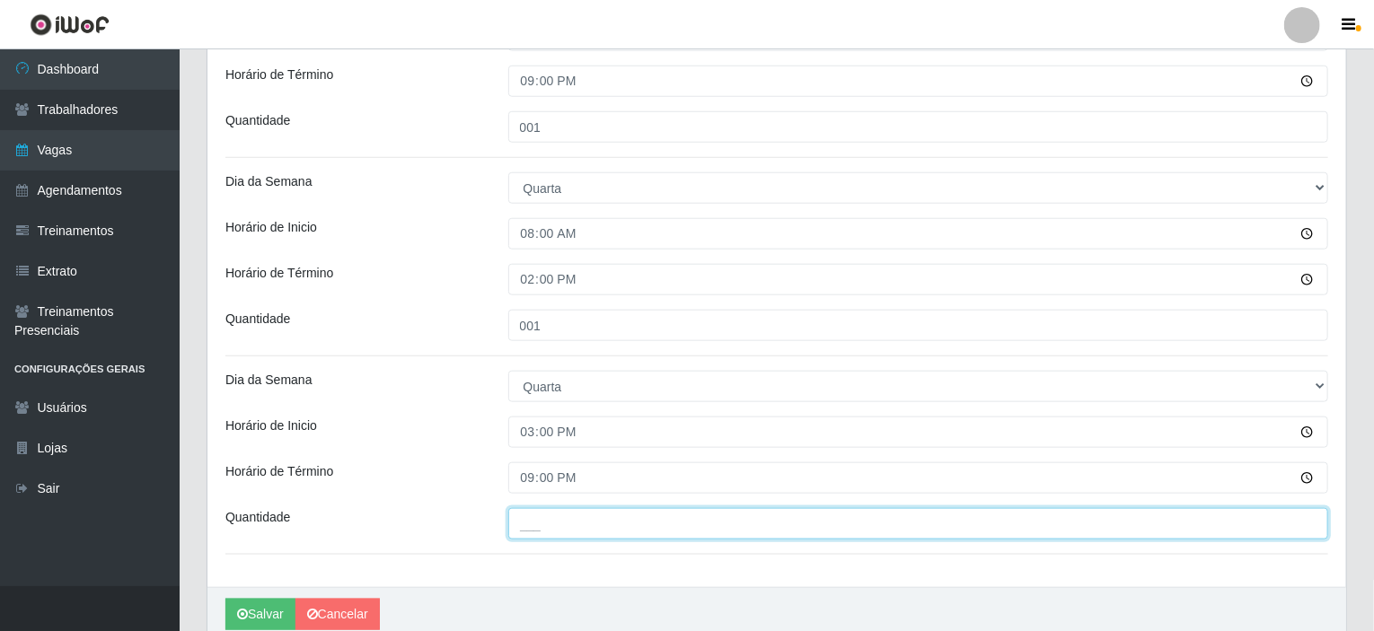
click at [528, 521] on input "___" at bounding box center [918, 523] width 821 height 31
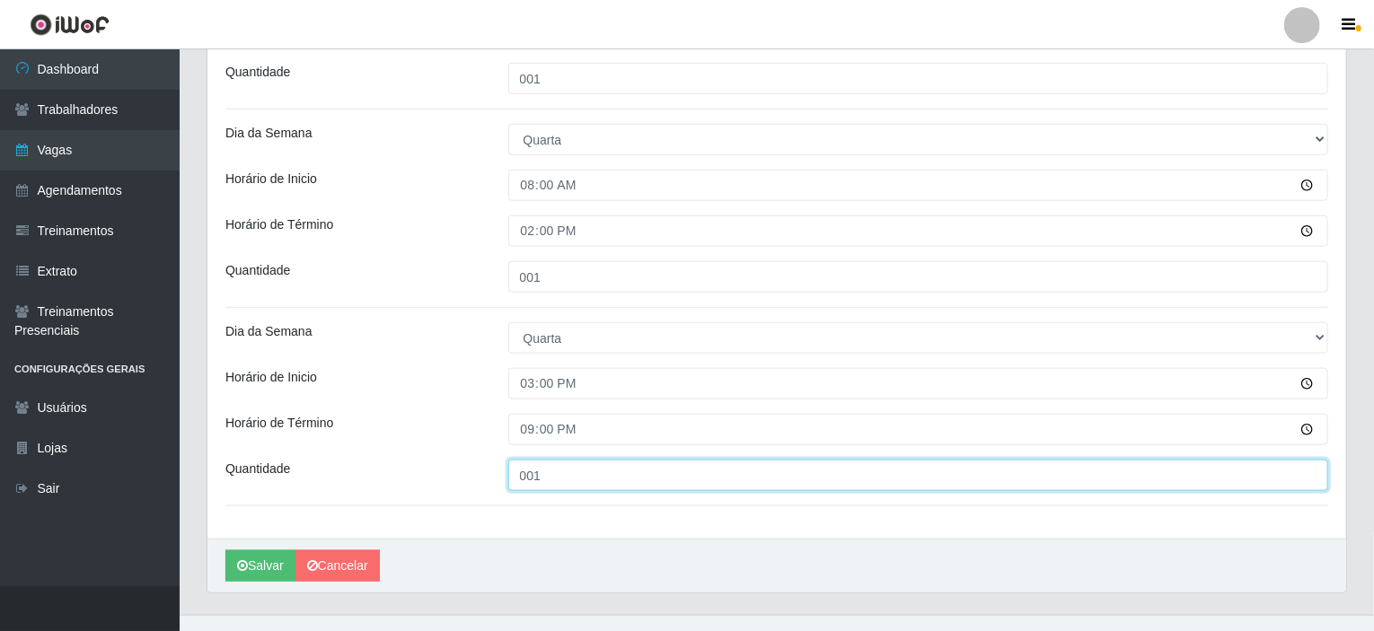
scroll to position [864, 0]
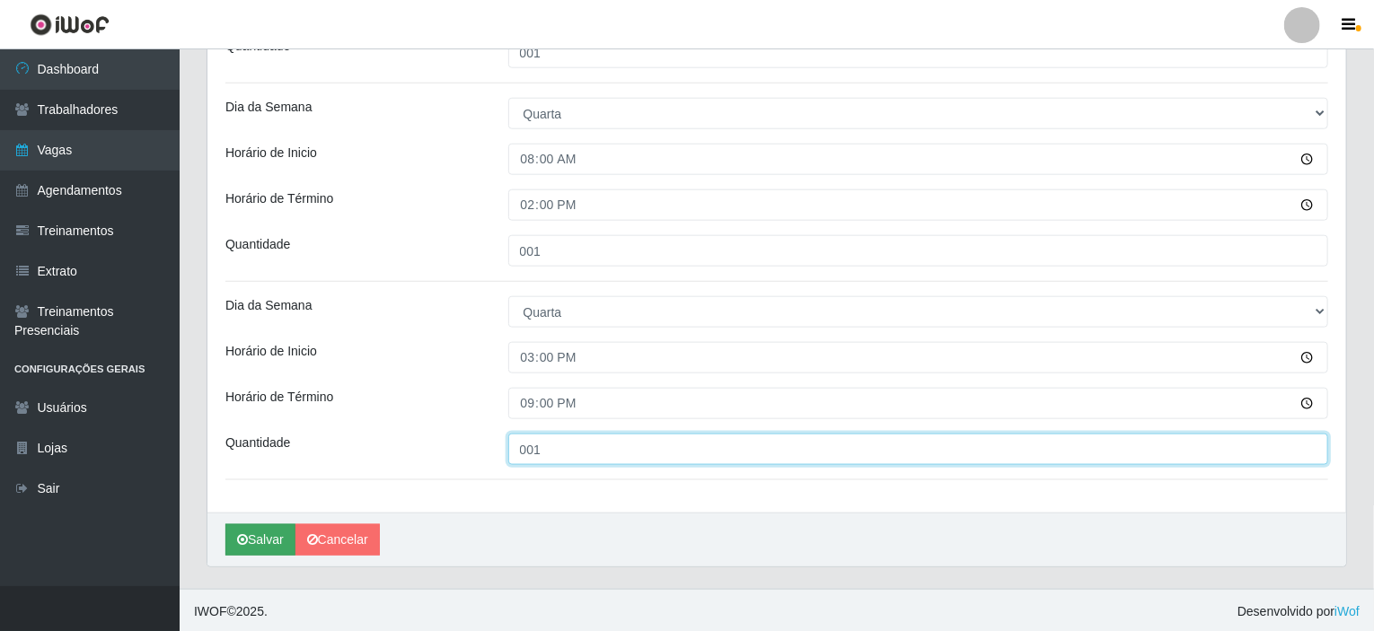
type input "001"
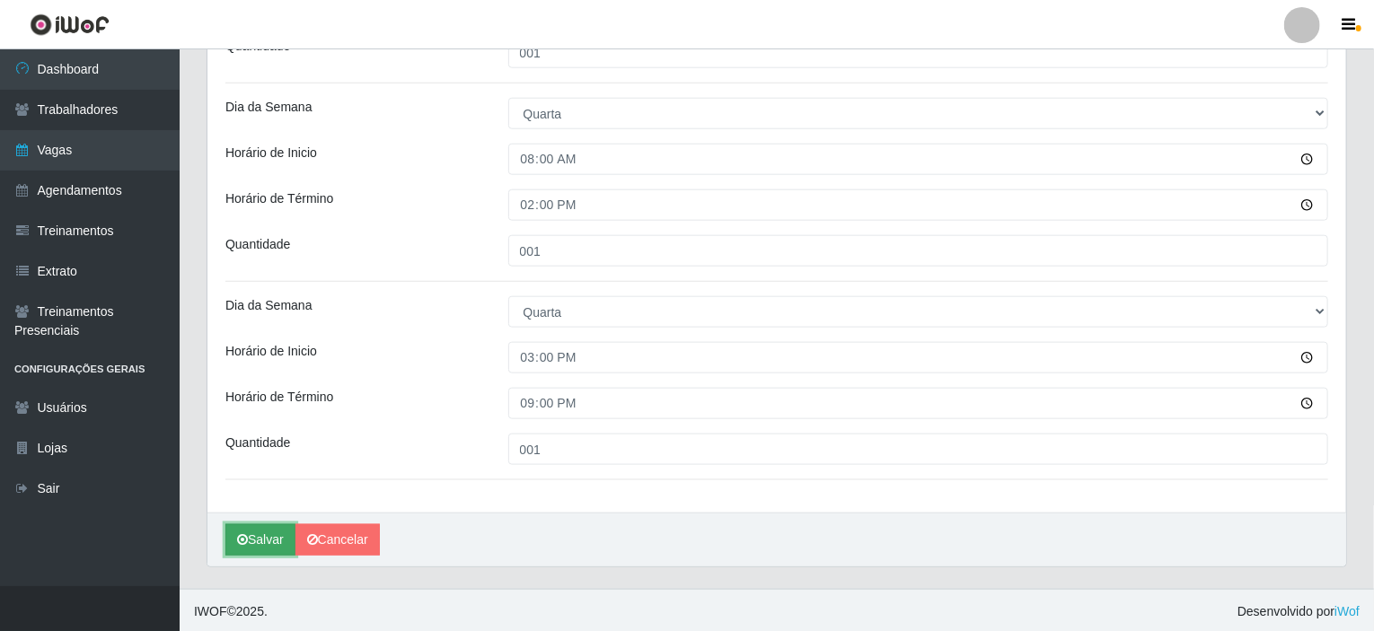
click at [266, 535] on button "Salvar" at bounding box center [260, 539] width 70 height 31
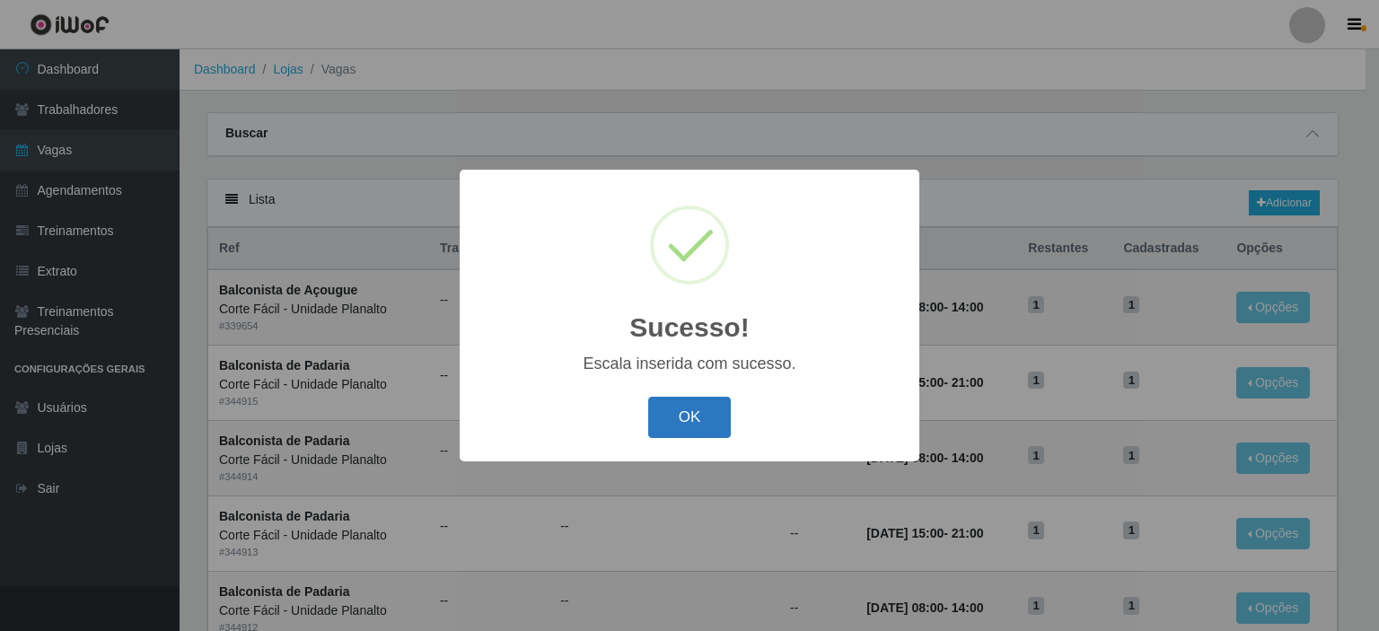
click at [678, 429] on button "OK" at bounding box center [689, 418] width 83 height 42
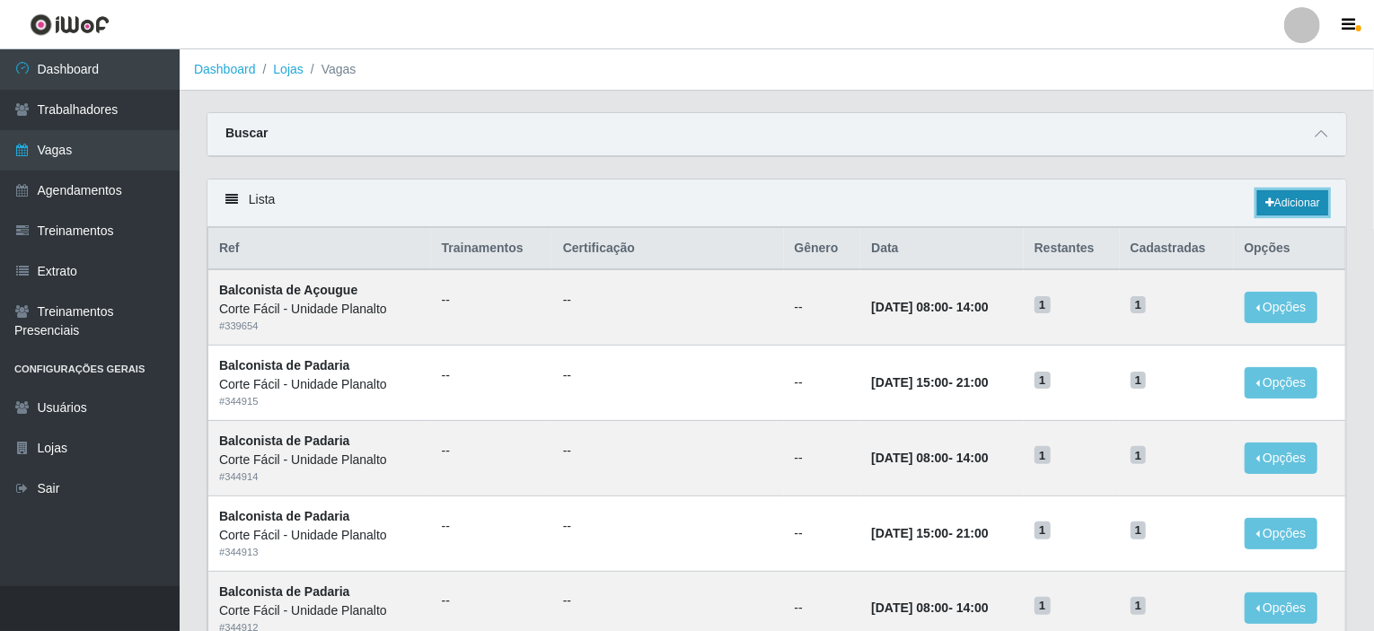
click at [1304, 205] on link "Adicionar" at bounding box center [1292, 202] width 71 height 25
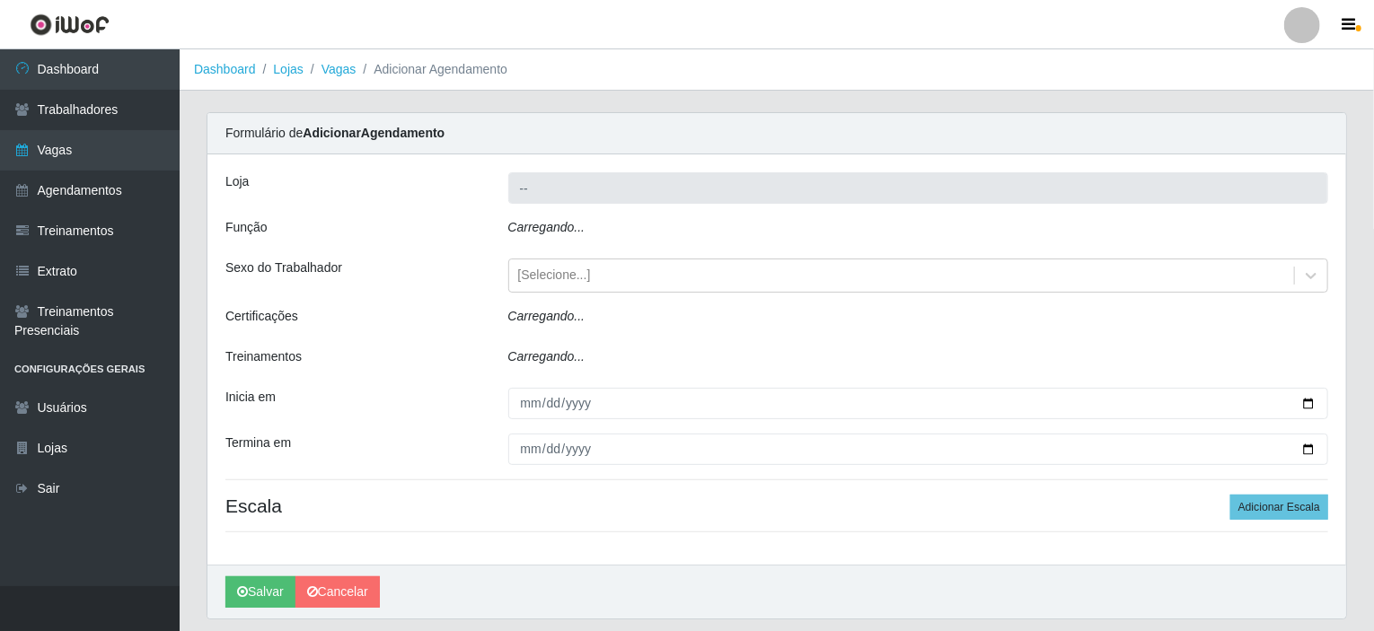
type input "Corte Fácil - Unidade Planalto"
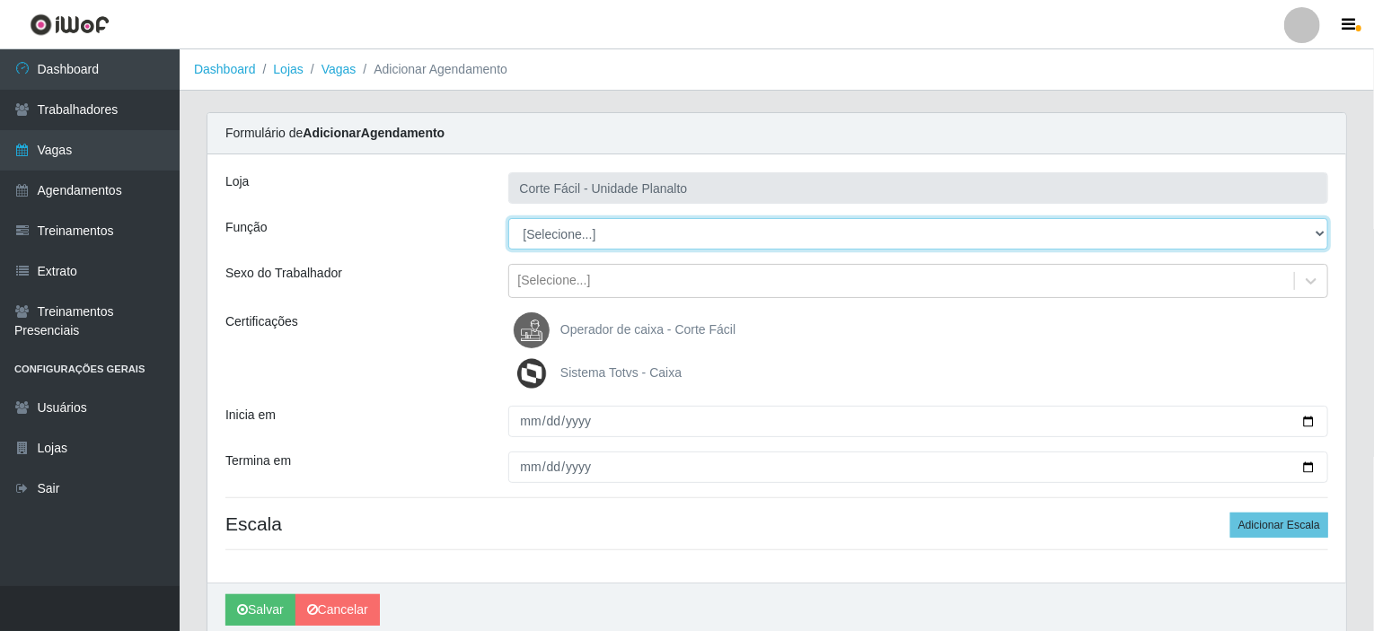
click at [1013, 227] on select "[Selecione...] ASG ASG + ASG ++ Auxiliar de Estacionamento Auxiliar de Estacion…" at bounding box center [918, 233] width 821 height 31
select select "115"
click at [508, 218] on select "[Selecione...] ASG ASG + ASG ++ Auxiliar de Estacionamento Auxiliar de Estacion…" at bounding box center [918, 233] width 821 height 31
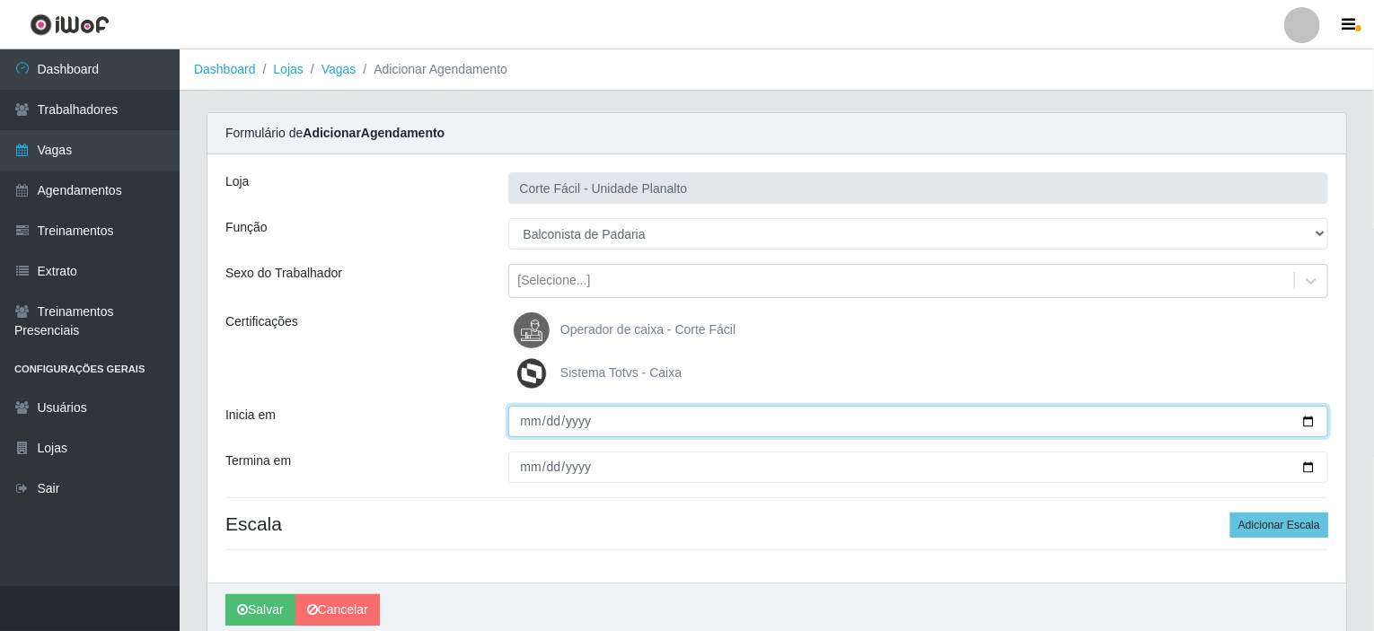
click at [1305, 416] on input "Inicia em" at bounding box center [918, 421] width 821 height 31
type input "[DATE]"
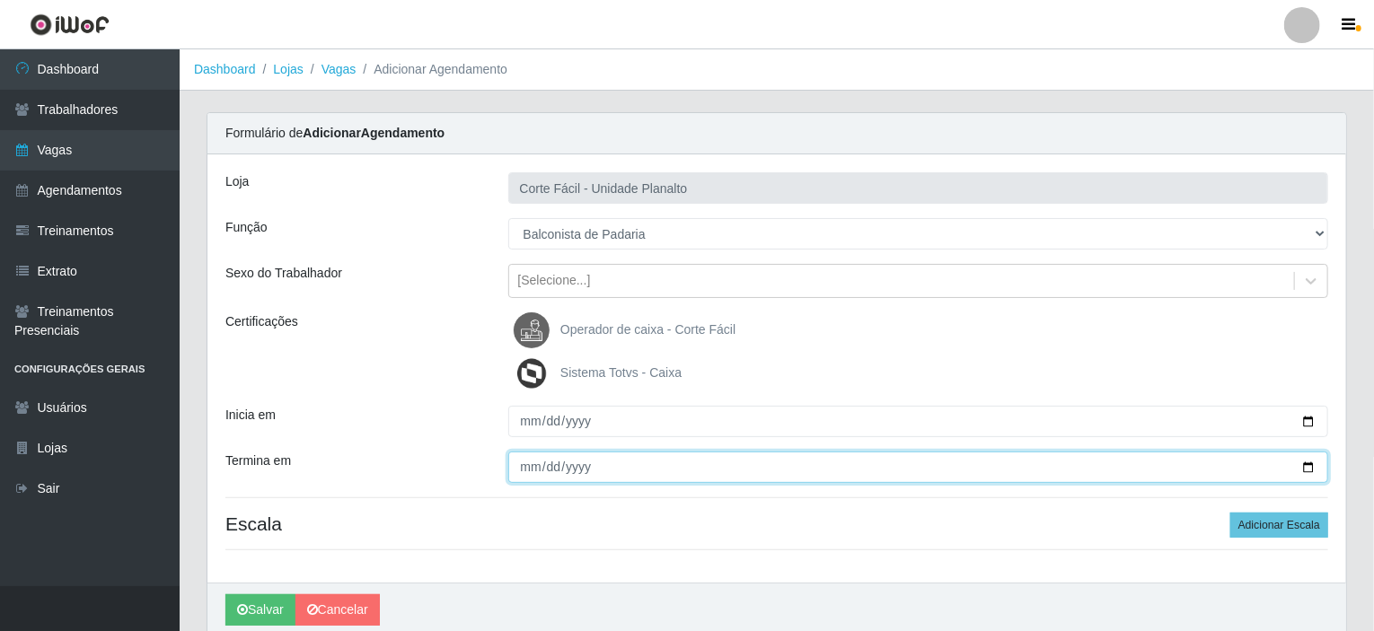
click at [1313, 468] on input "Termina em" at bounding box center [918, 467] width 821 height 31
type input "[DATE]"
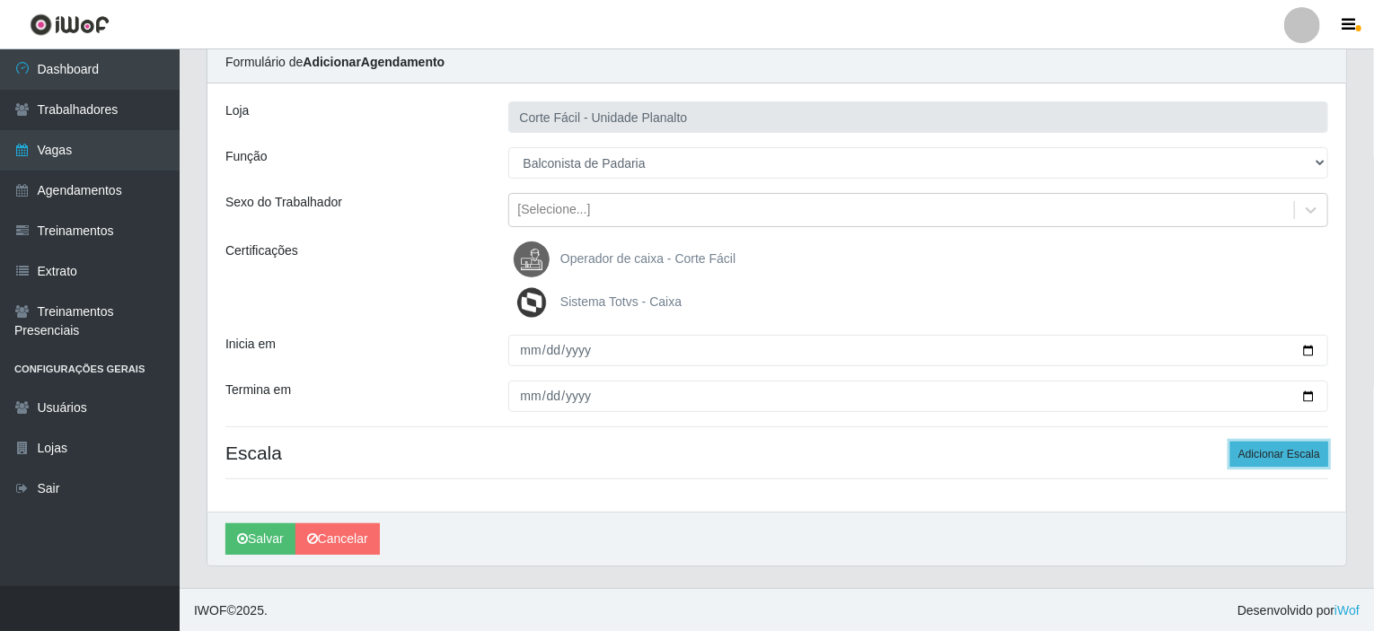
click at [1235, 451] on button "Adicionar Escala" at bounding box center [1279, 454] width 98 height 25
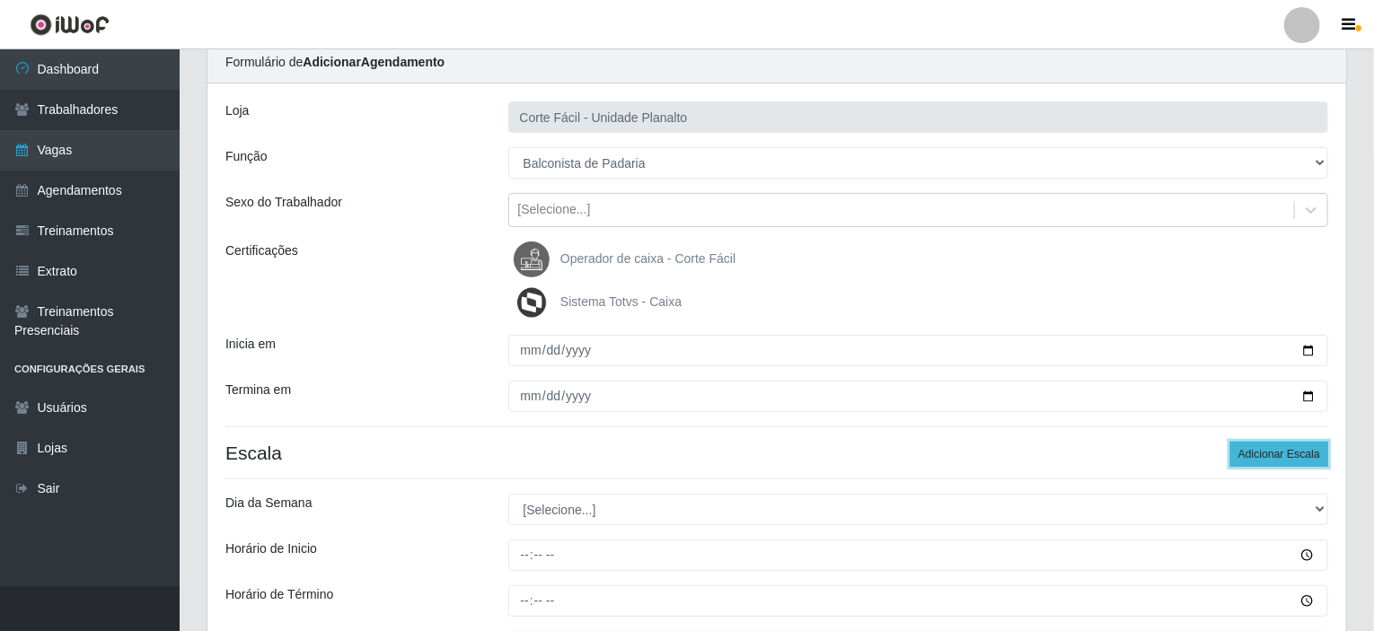
click at [1235, 451] on button "Adicionar Escala" at bounding box center [1279, 454] width 98 height 25
click at [1235, 452] on button "Adicionar Escala" at bounding box center [1279, 454] width 98 height 25
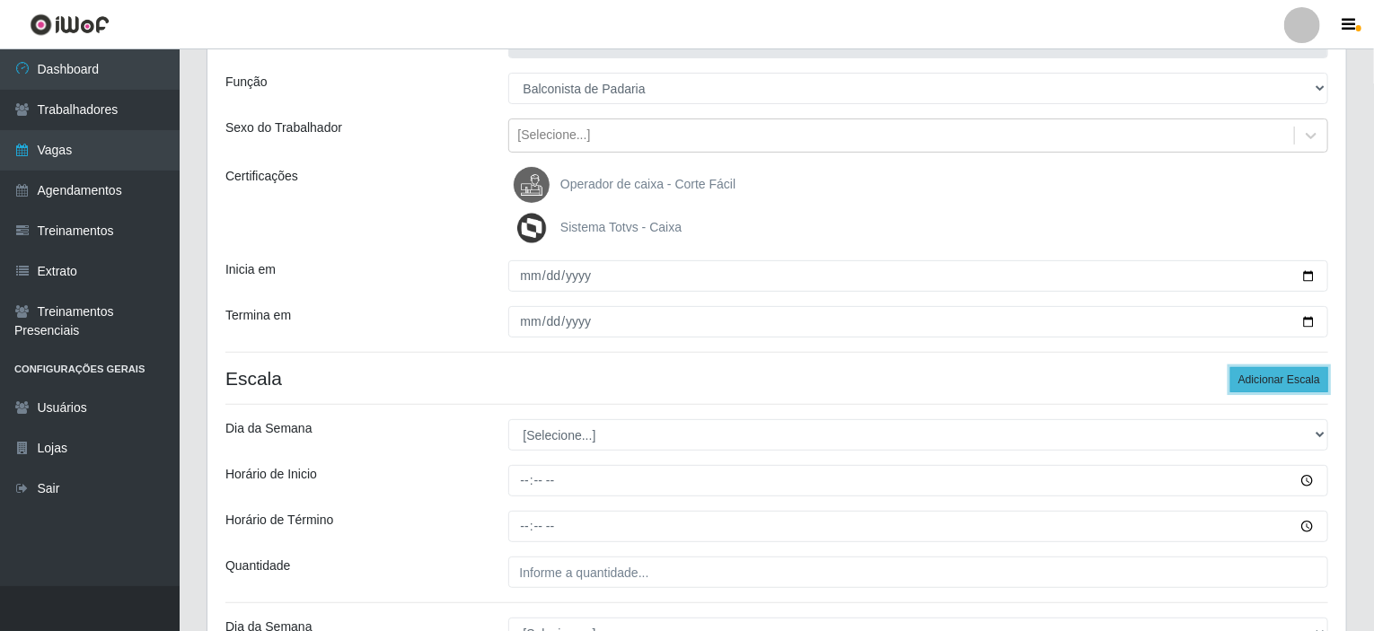
scroll to position [250, 0]
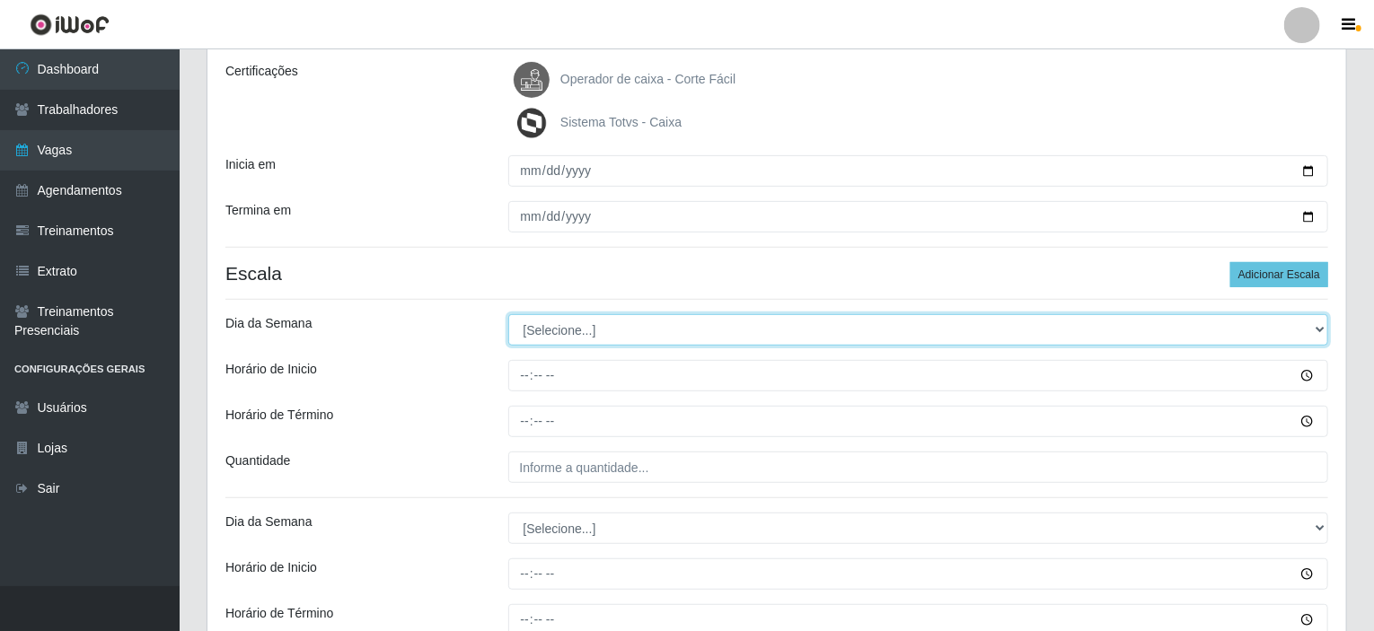
click at [1167, 319] on select "[Selecione...] Segunda Terça Quarta Quinta Sexta Sábado Domingo" at bounding box center [918, 329] width 821 height 31
select select "5"
click at [508, 314] on select "[Selecione...] Segunda Terça Quarta Quinta Sexta Sábado Domingo" at bounding box center [918, 329] width 821 height 31
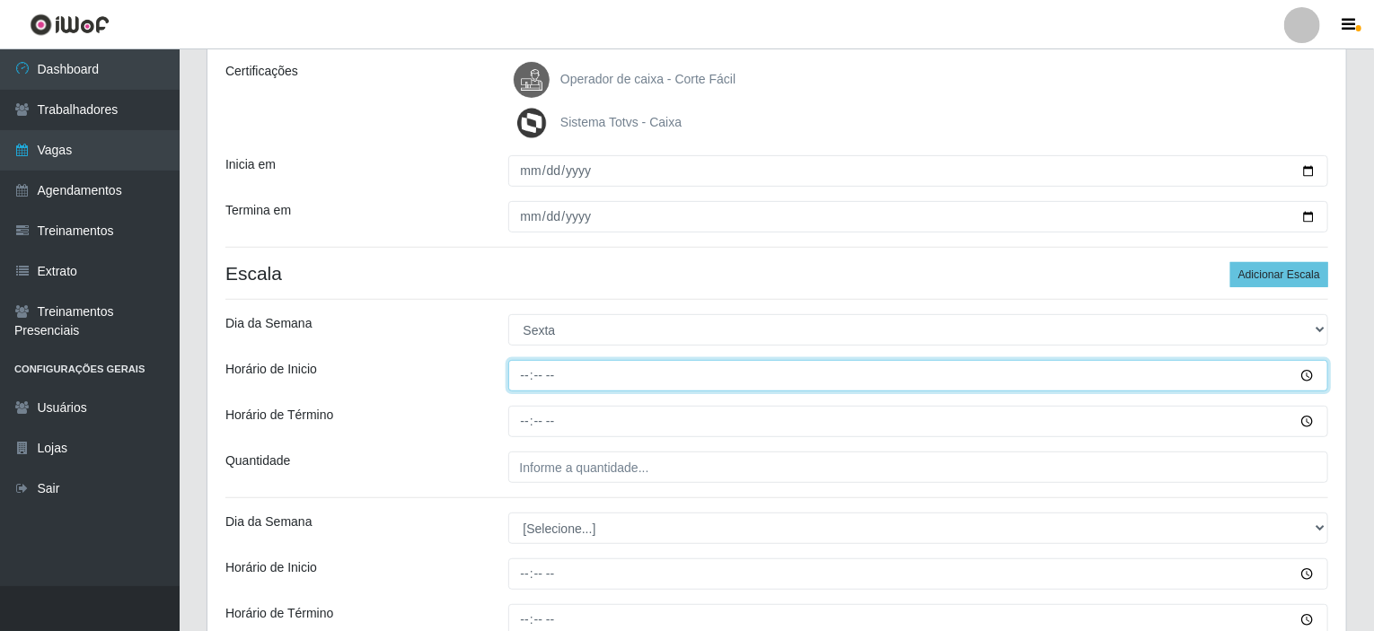
click at [530, 370] on input "Horário de Inicio" at bounding box center [918, 375] width 821 height 31
type input "08:00"
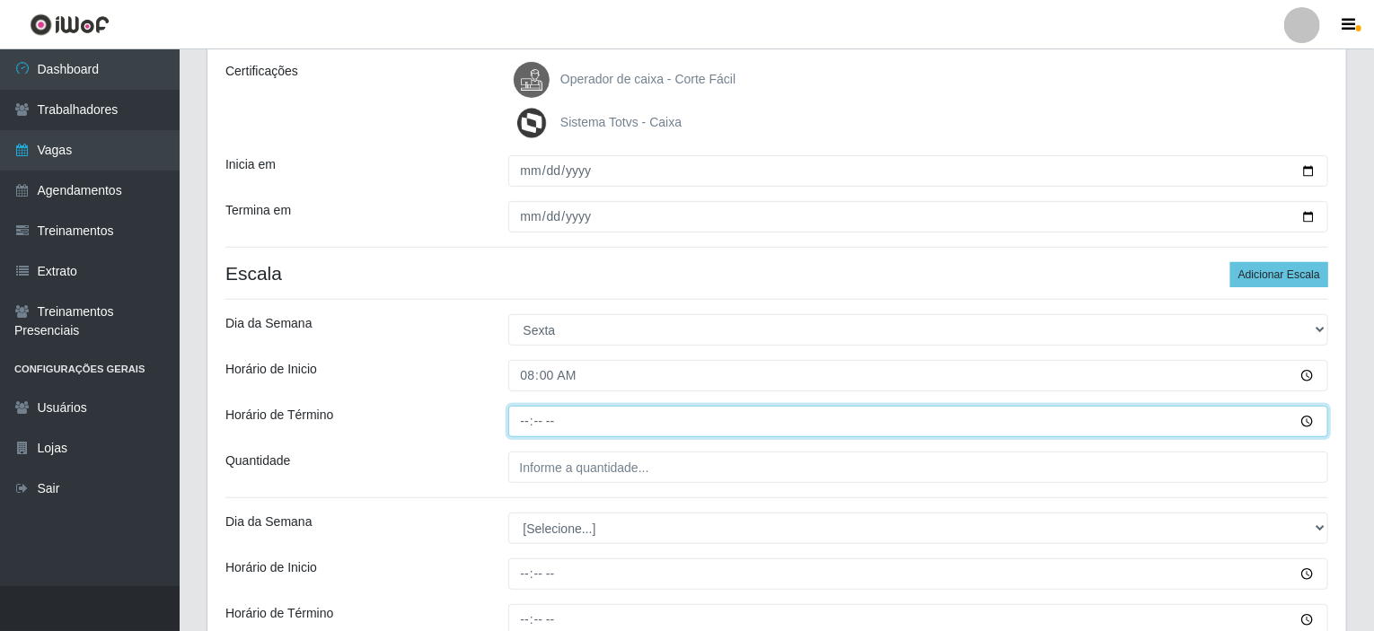
click at [526, 418] on input "Horário de Término" at bounding box center [918, 421] width 821 height 31
type input "14:00"
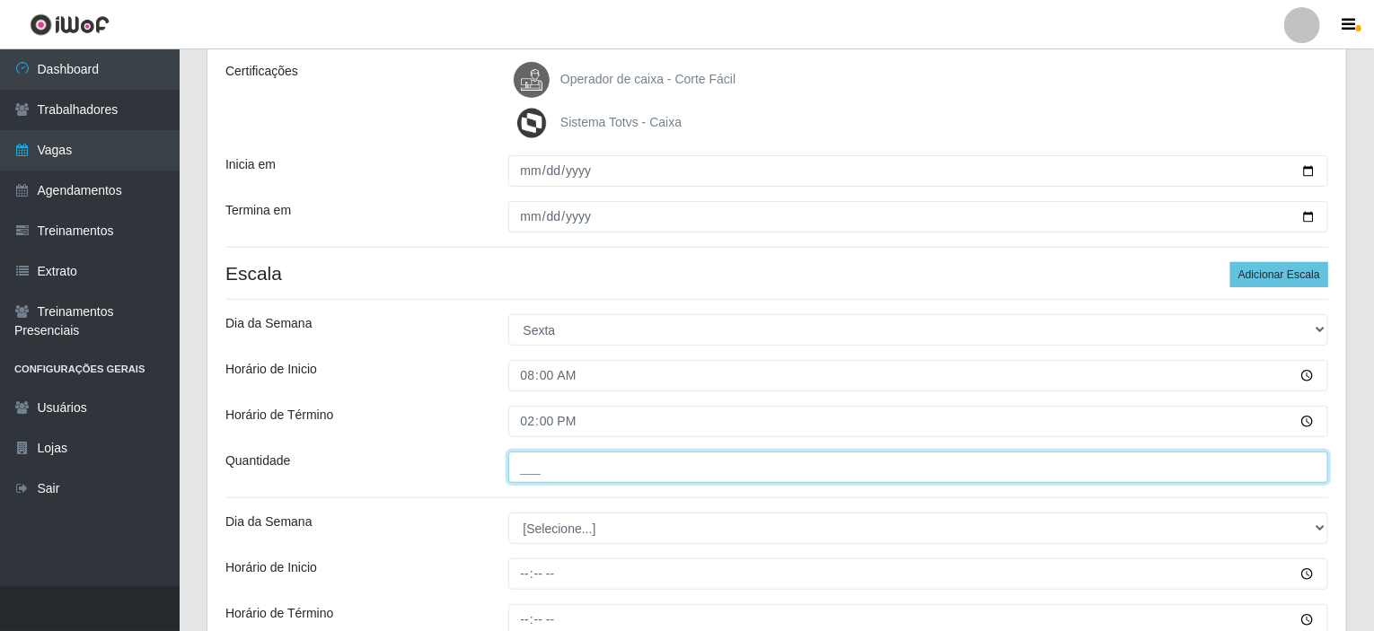
click at [559, 478] on input "___" at bounding box center [918, 467] width 821 height 31
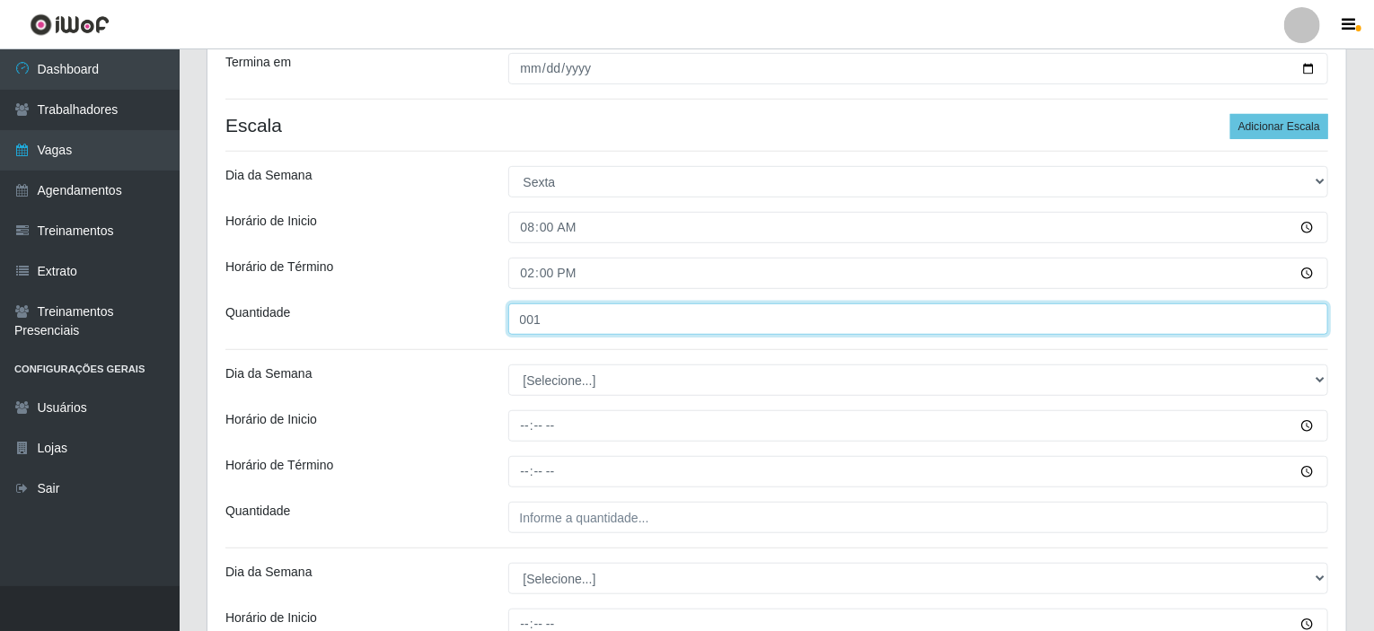
scroll to position [430, 0]
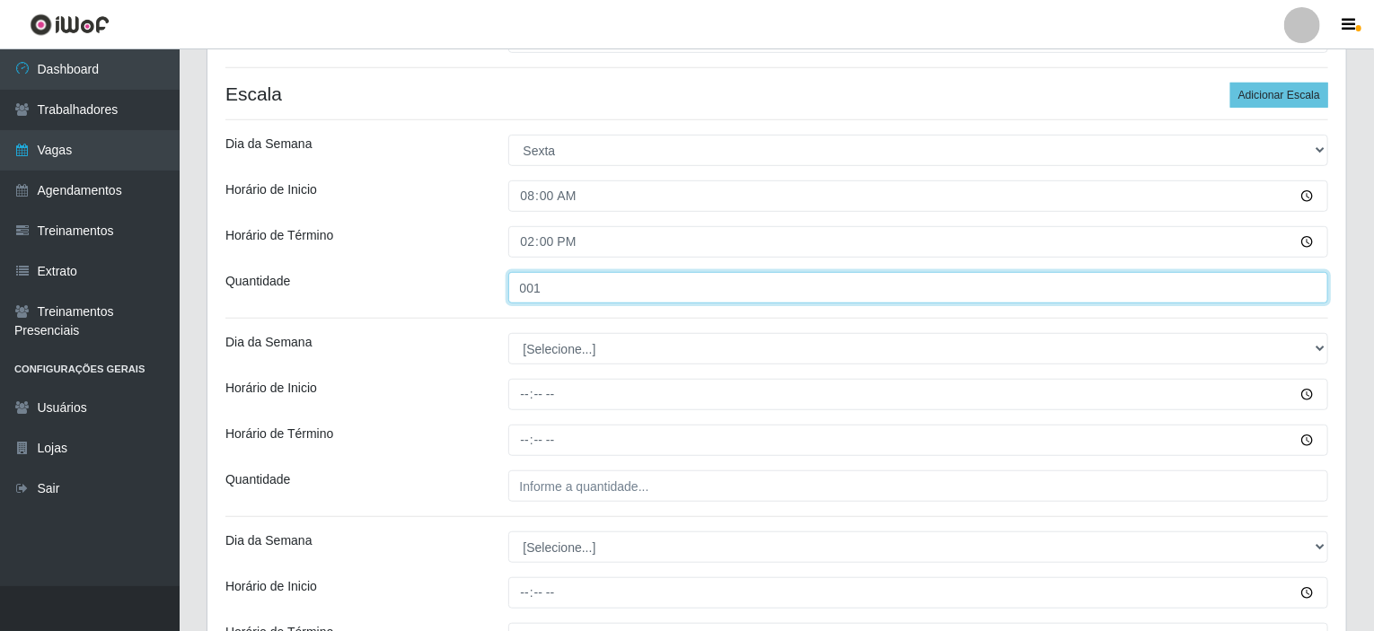
type input "001"
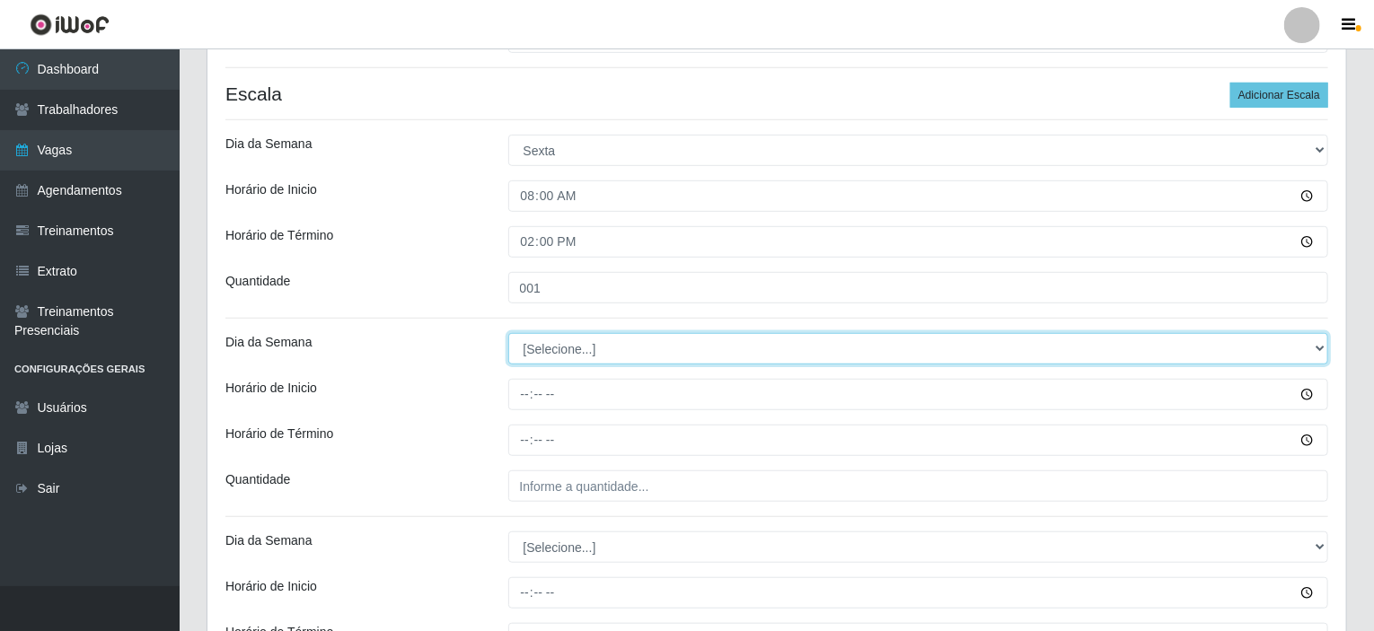
click at [560, 346] on select "[Selecione...] Segunda Terça Quarta Quinta Sexta Sábado Domingo" at bounding box center [918, 348] width 821 height 31
select select "5"
click at [508, 333] on select "[Selecione...] Segunda Terça Quarta Quinta Sexta Sábado Domingo" at bounding box center [918, 348] width 821 height 31
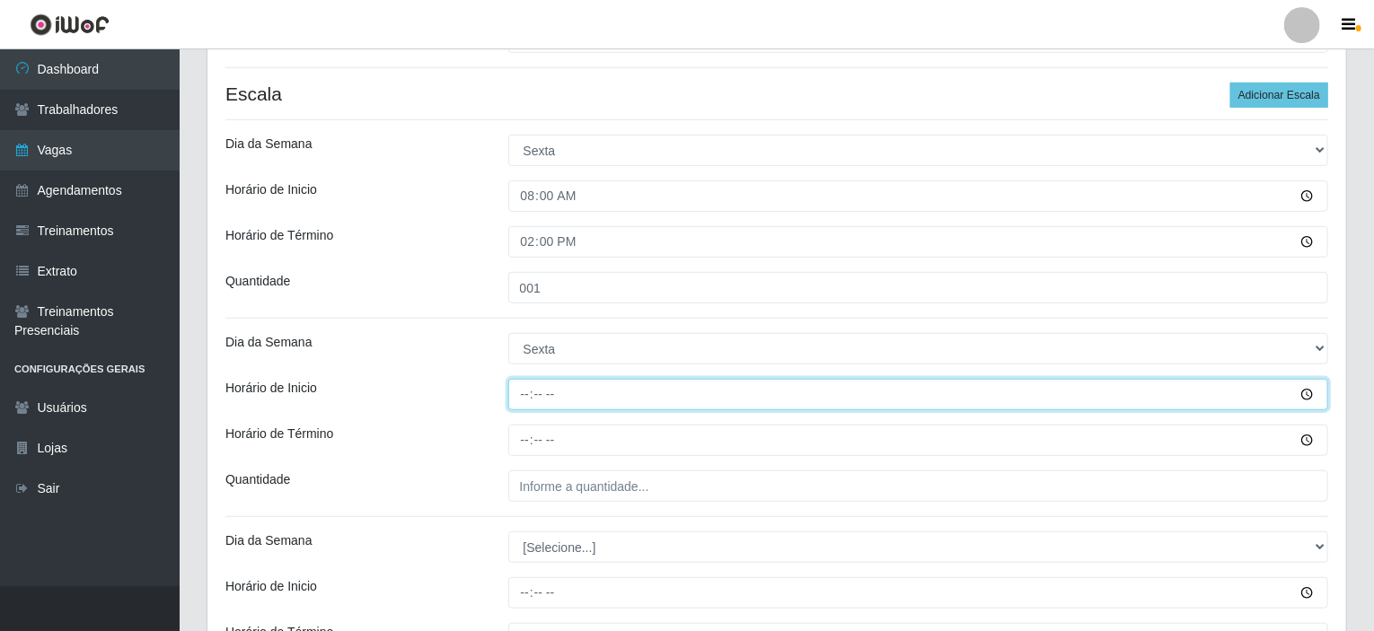
click at [525, 400] on input "Horário de Inicio" at bounding box center [918, 394] width 821 height 31
type input "15:00"
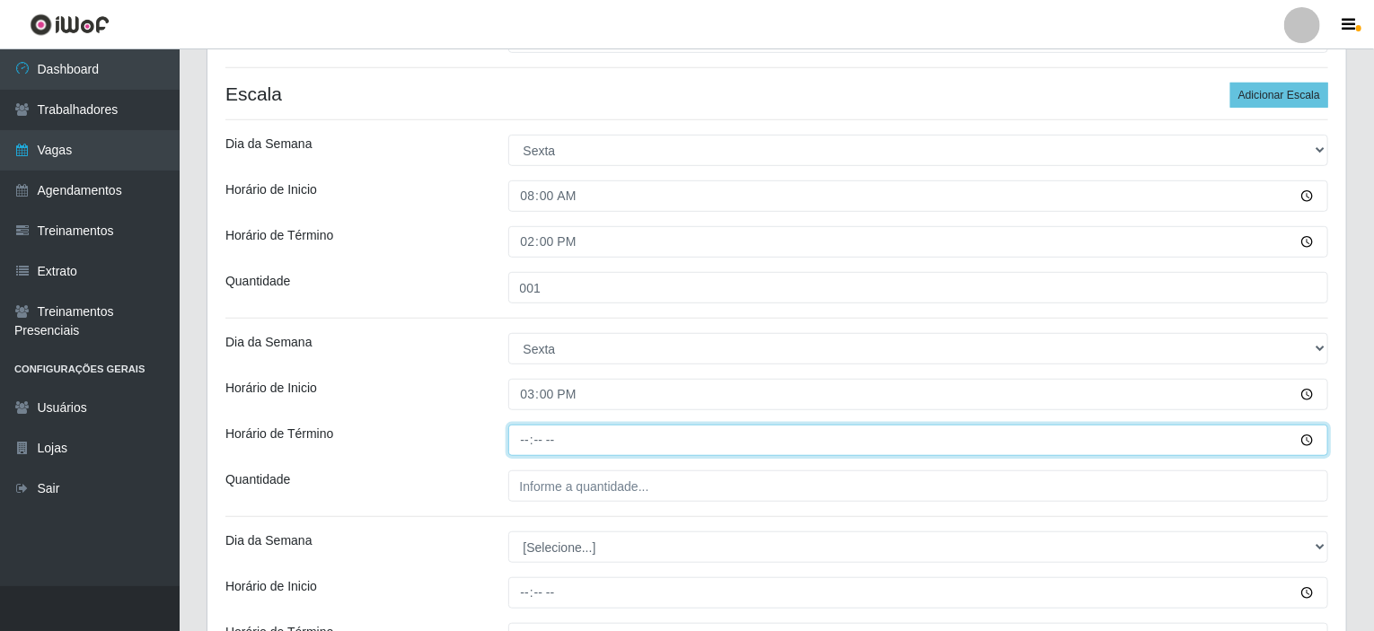
click at [526, 444] on input "Horário de Término" at bounding box center [918, 440] width 821 height 31
type input "21:00"
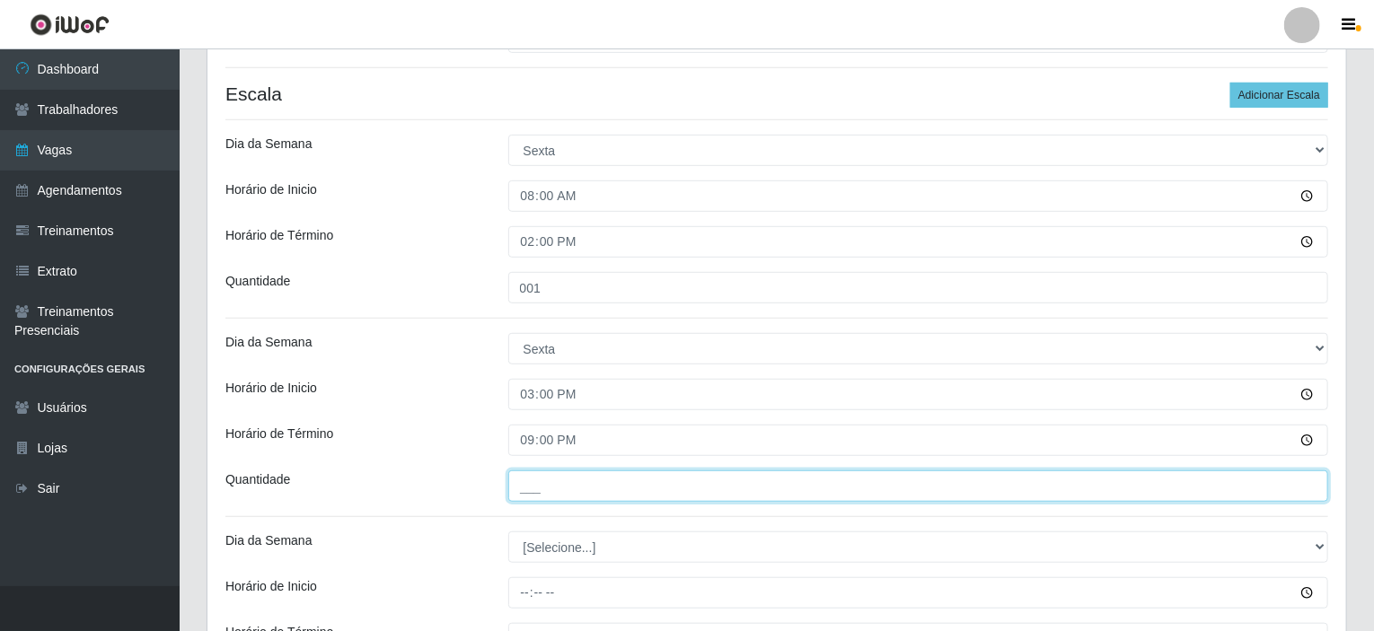
click at [537, 496] on input "___" at bounding box center [918, 485] width 821 height 31
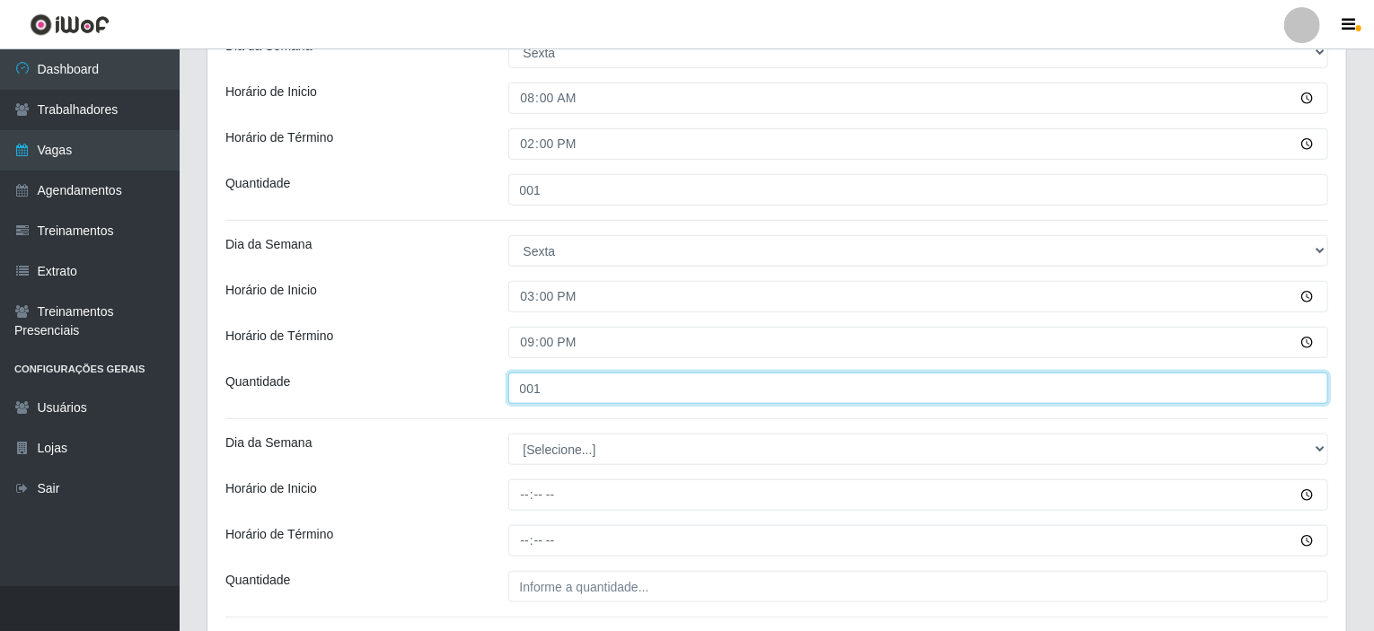
scroll to position [699, 0]
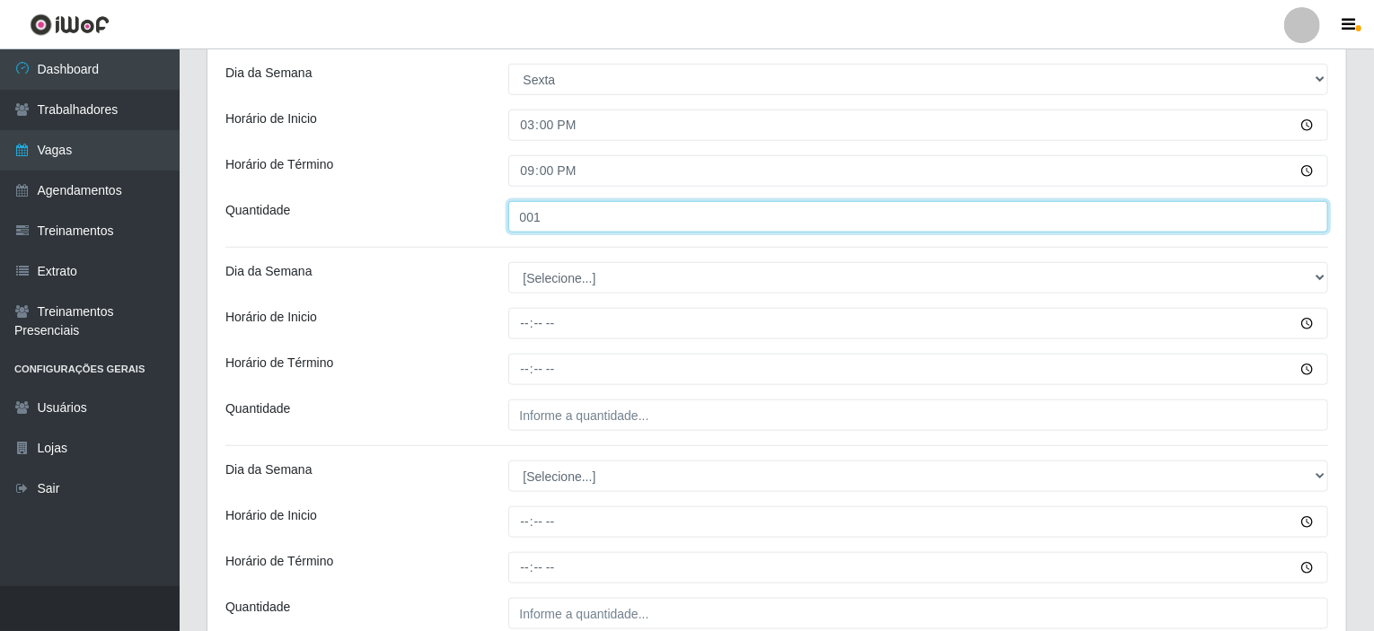
type input "001"
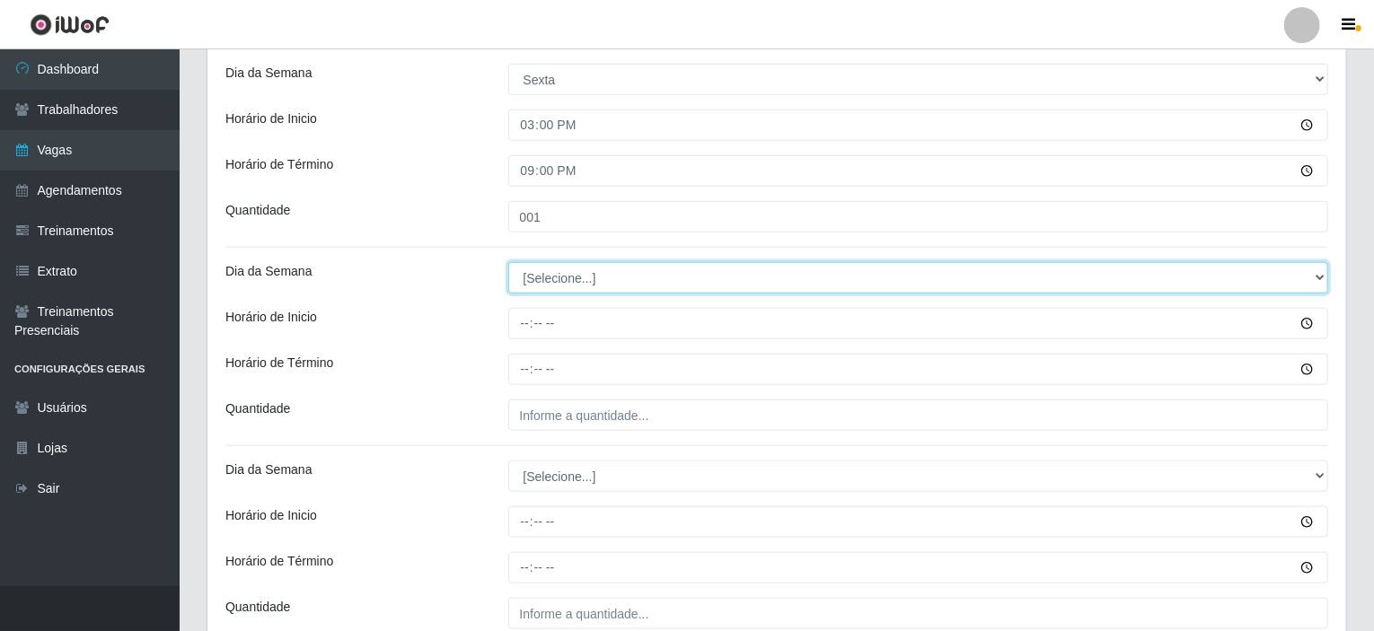
click at [566, 279] on select "[Selecione...] Segunda Terça Quarta Quinta Sexta Sábado Domingo" at bounding box center [918, 277] width 821 height 31
select select "6"
click at [508, 262] on select "[Selecione...] Segunda Terça Quarta Quinta Sexta Sábado Domingo" at bounding box center [918, 277] width 821 height 31
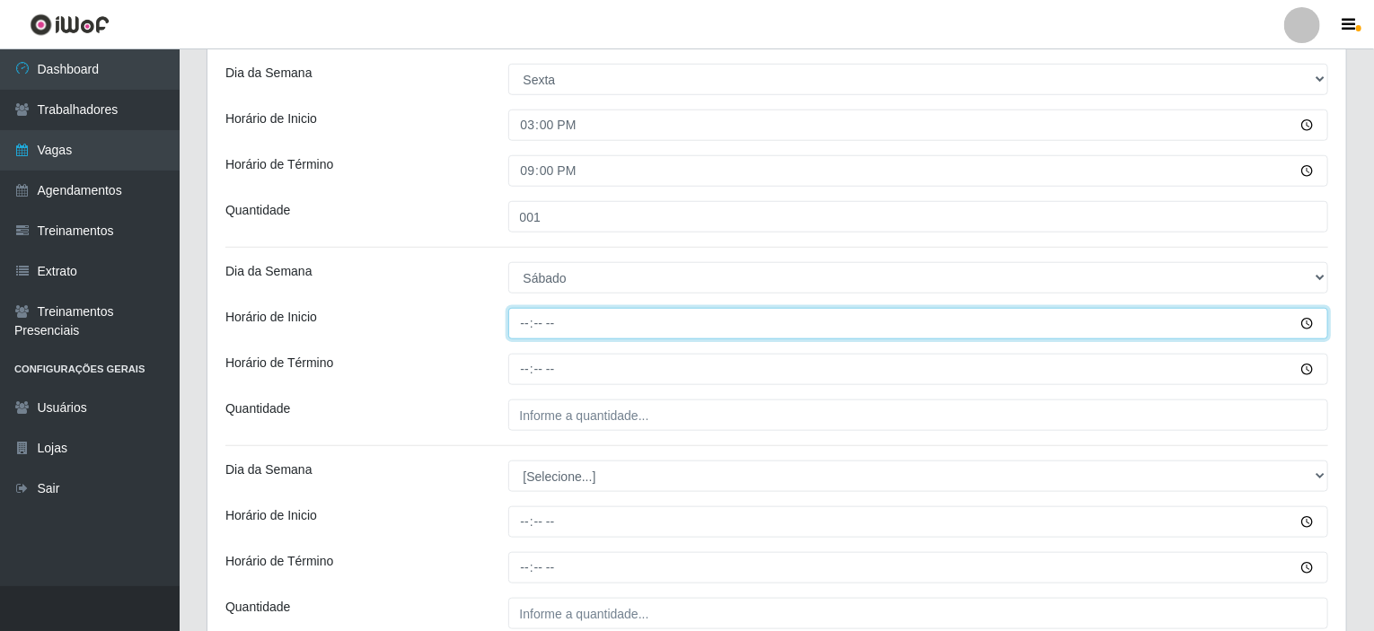
click at [520, 324] on input "Horário de Inicio" at bounding box center [918, 323] width 821 height 31
type input "08:00"
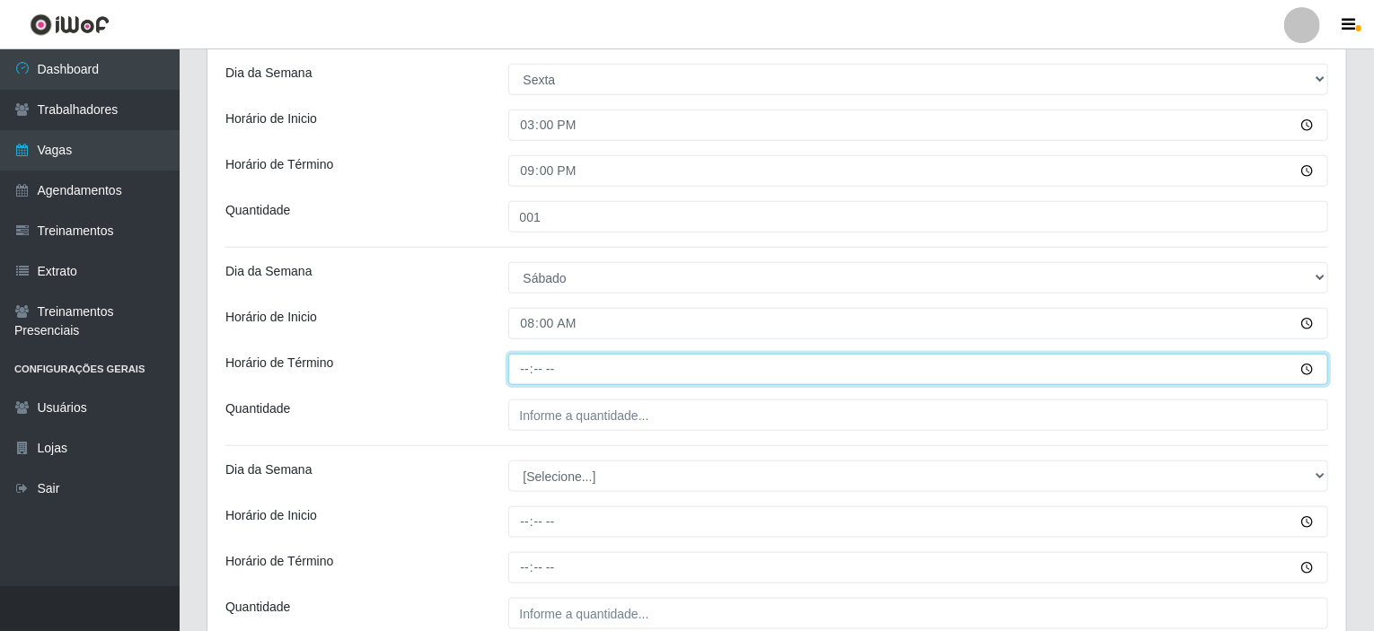
click at [528, 371] on input "Horário de Término" at bounding box center [918, 369] width 821 height 31
type input "14:00"
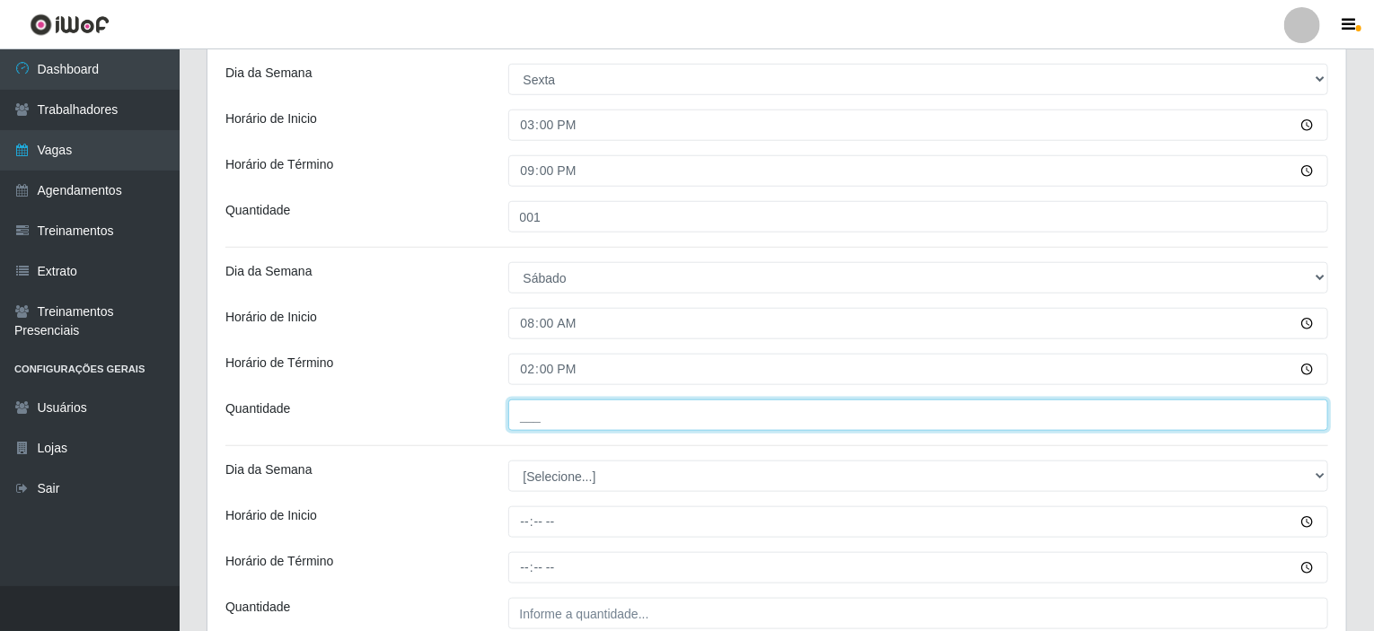
click at [535, 408] on input "___" at bounding box center [918, 415] width 821 height 31
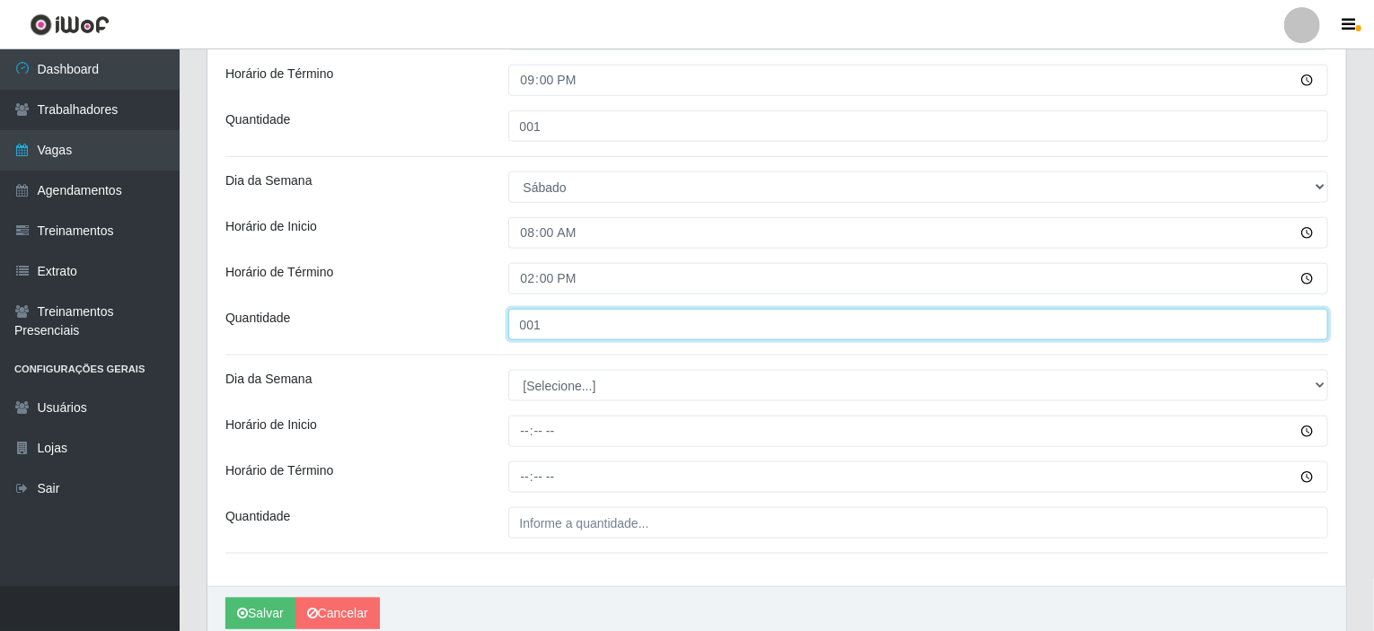
scroll to position [864, 0]
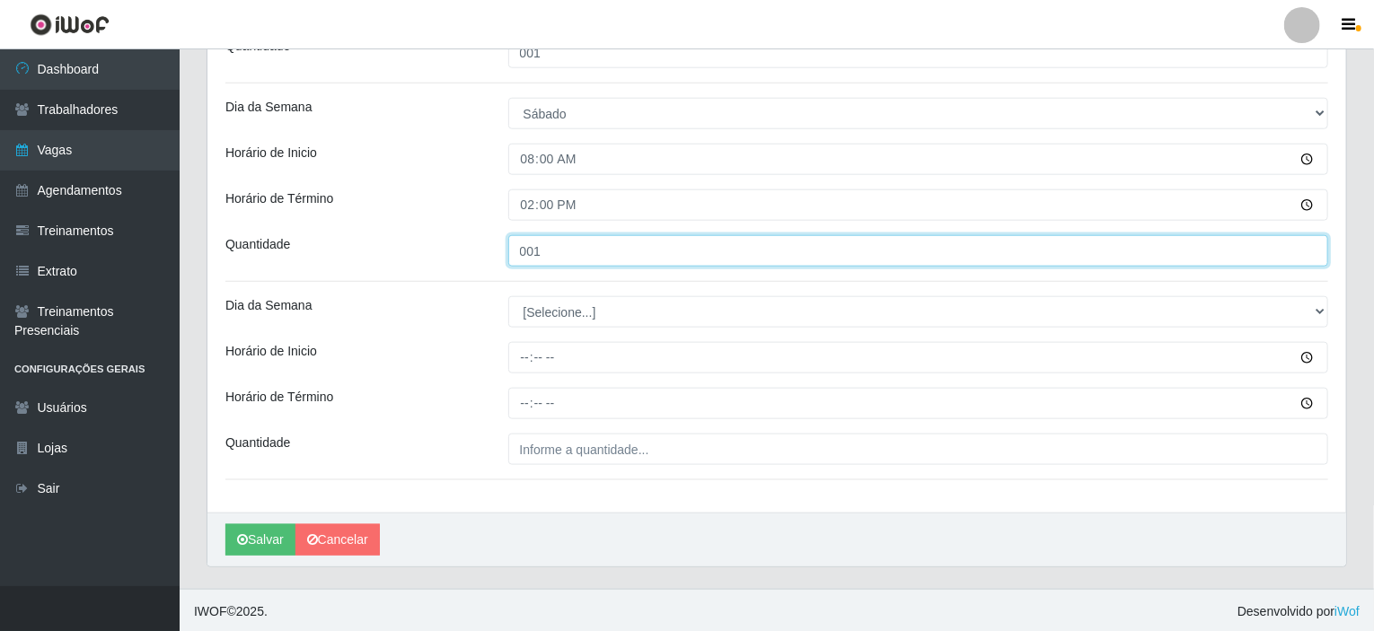
type input "001"
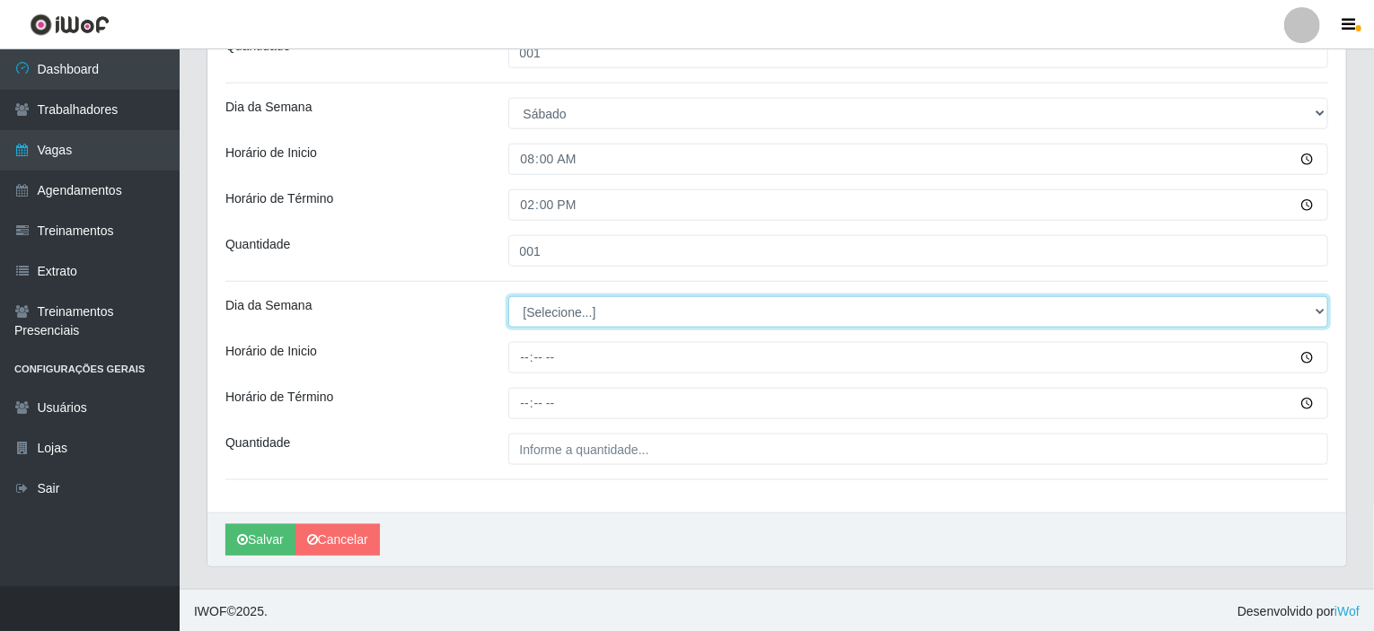
click at [535, 308] on select "[Selecione...] Segunda Terça Quarta Quinta Sexta Sábado Domingo" at bounding box center [918, 311] width 821 height 31
select select "6"
click at [508, 296] on select "[Selecione...] Segunda Terça Quarta Quinta Sexta Sábado Domingo" at bounding box center [918, 311] width 821 height 31
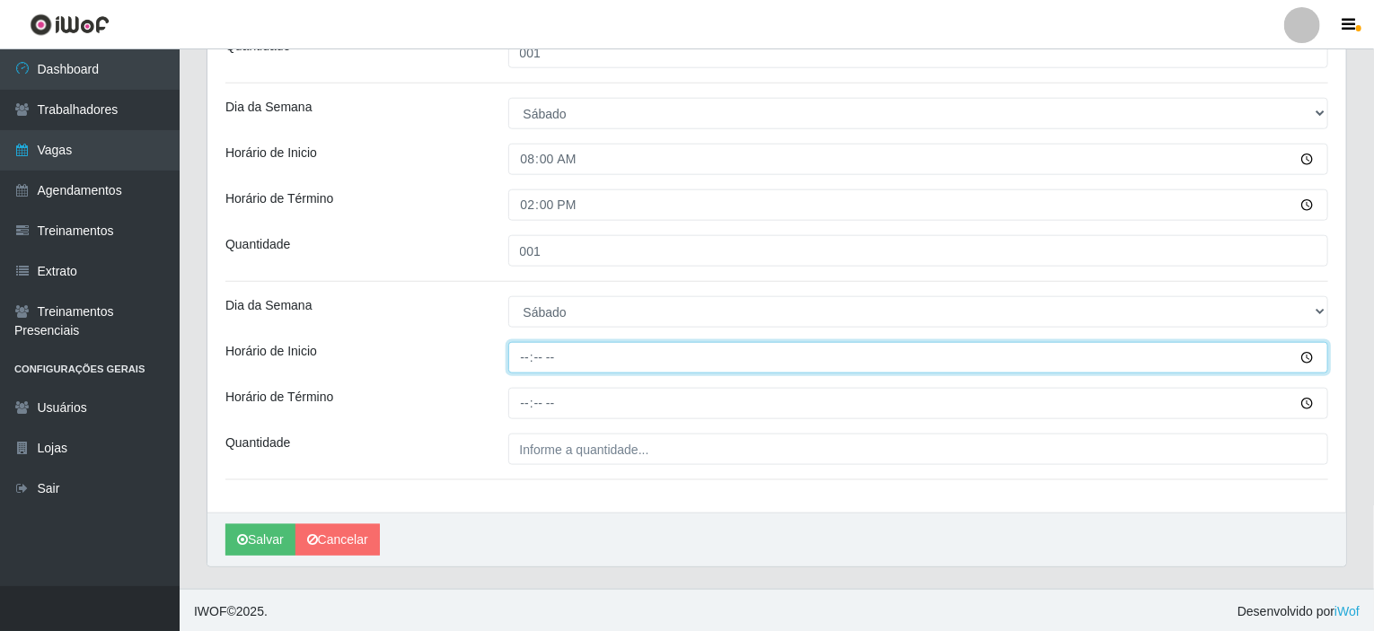
click at [512, 357] on input "Horário de Inicio" at bounding box center [918, 357] width 821 height 31
type input "15:00"
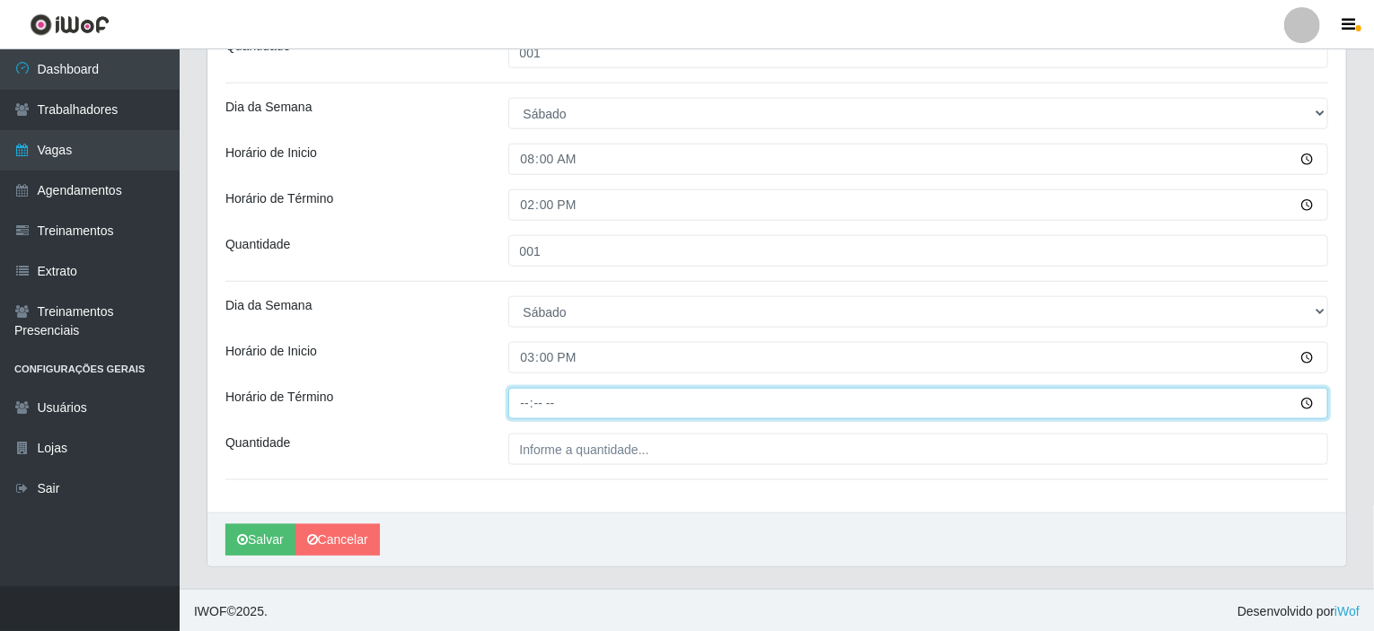
click at [523, 398] on input "Horário de Término" at bounding box center [918, 403] width 821 height 31
type input "21:00"
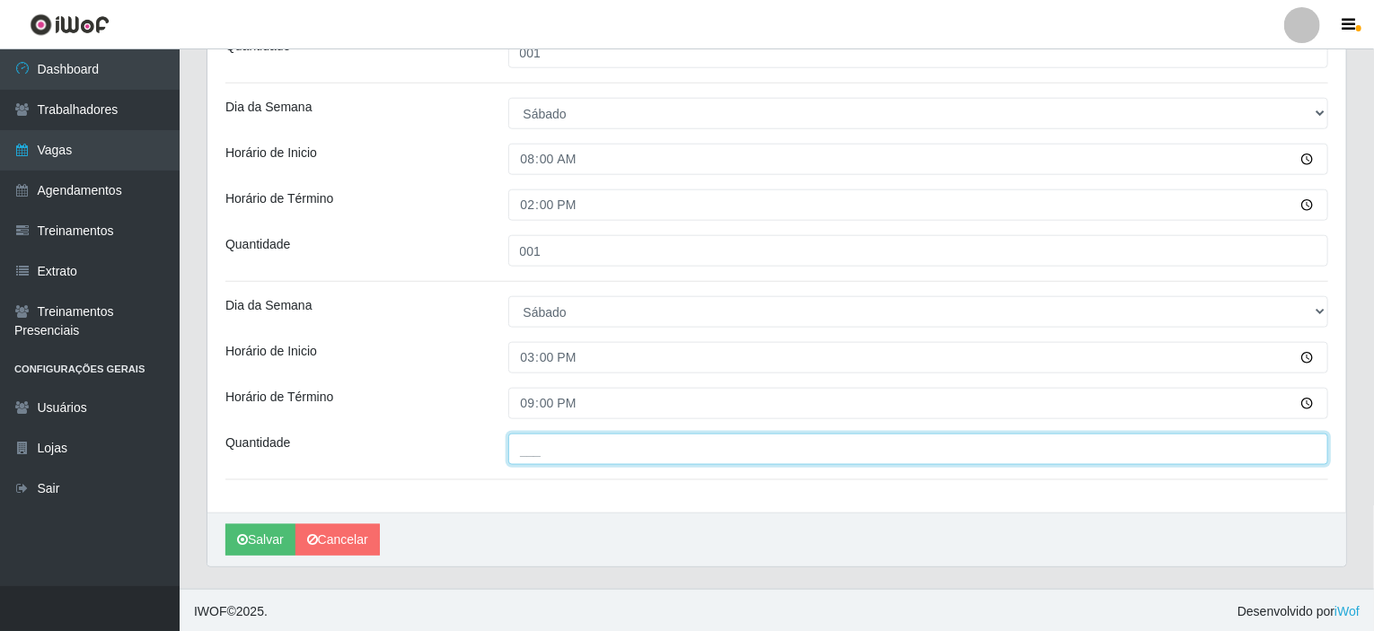
click at [529, 454] on input "___" at bounding box center [918, 449] width 821 height 31
type input "001"
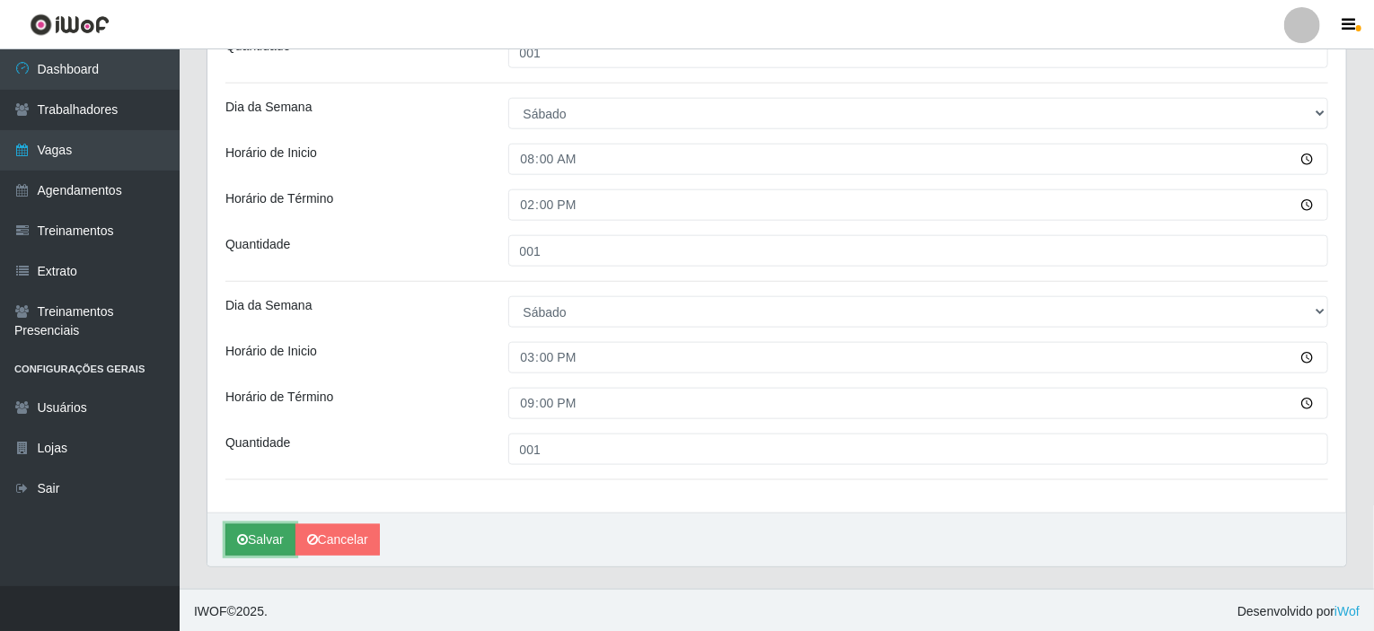
click at [266, 535] on button "Salvar" at bounding box center [260, 539] width 70 height 31
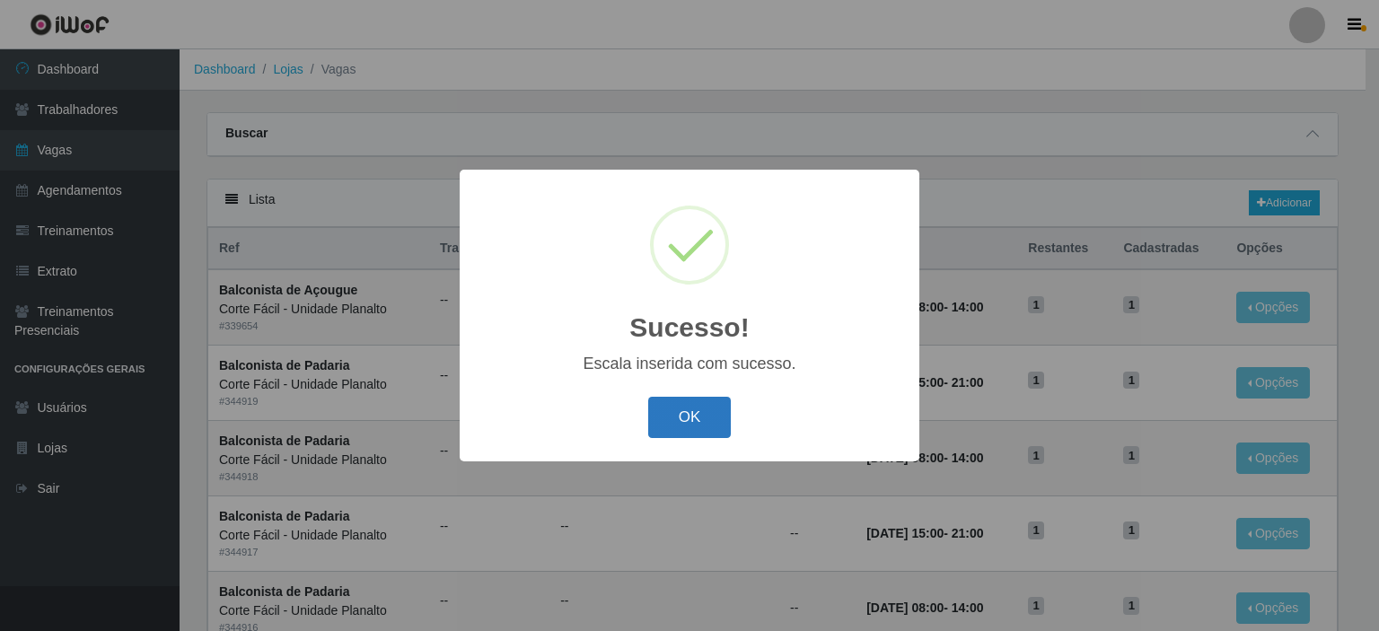
click at [691, 416] on button "OK" at bounding box center [689, 418] width 83 height 42
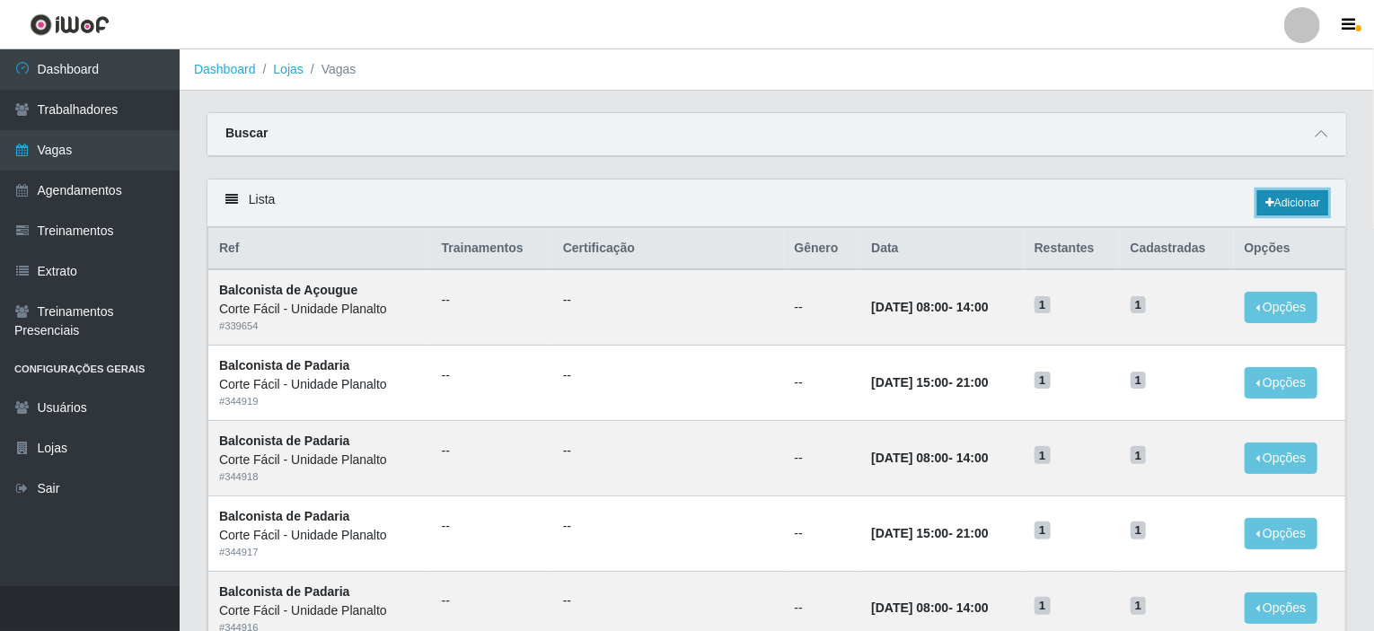
click at [1275, 209] on link "Adicionar" at bounding box center [1292, 202] width 71 height 25
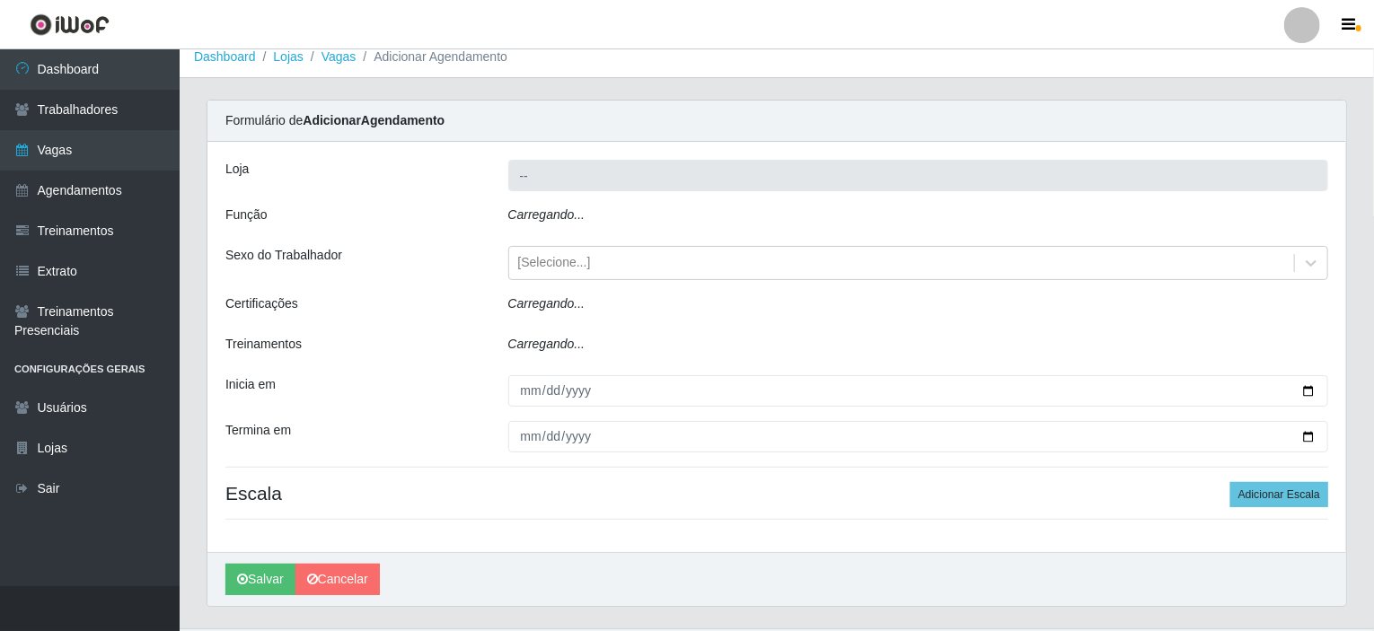
type input "Corte Fácil - Unidade Planalto"
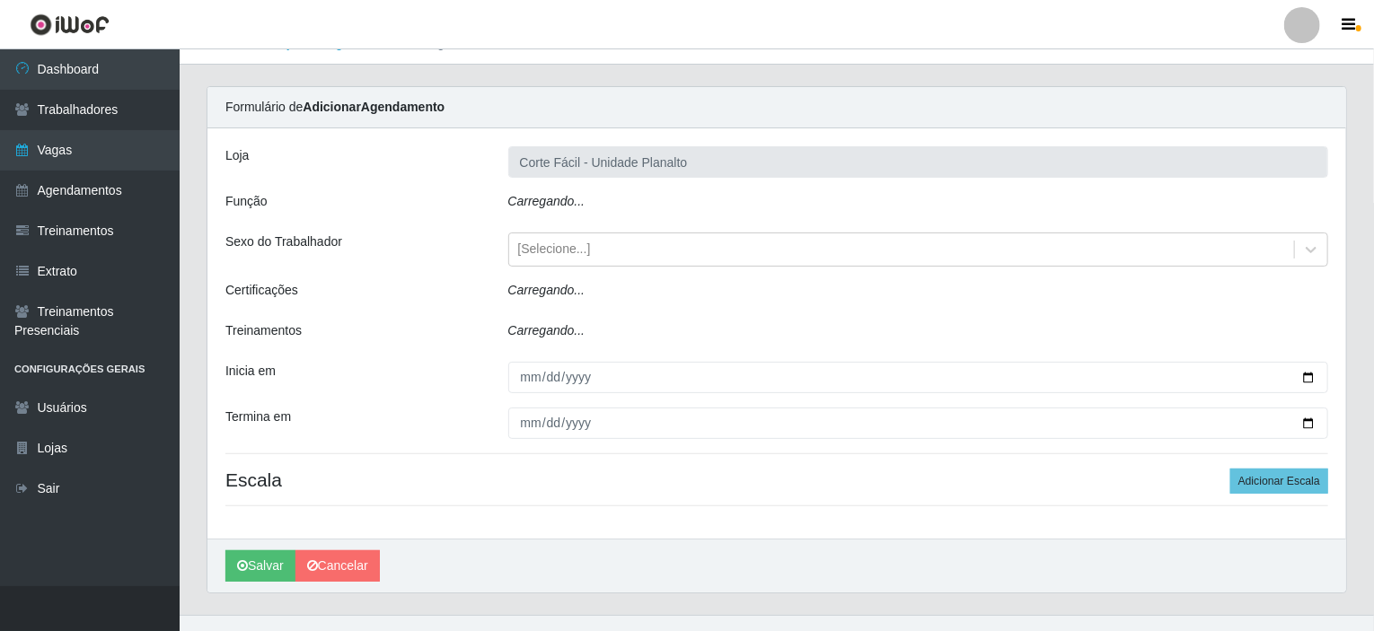
scroll to position [53, 0]
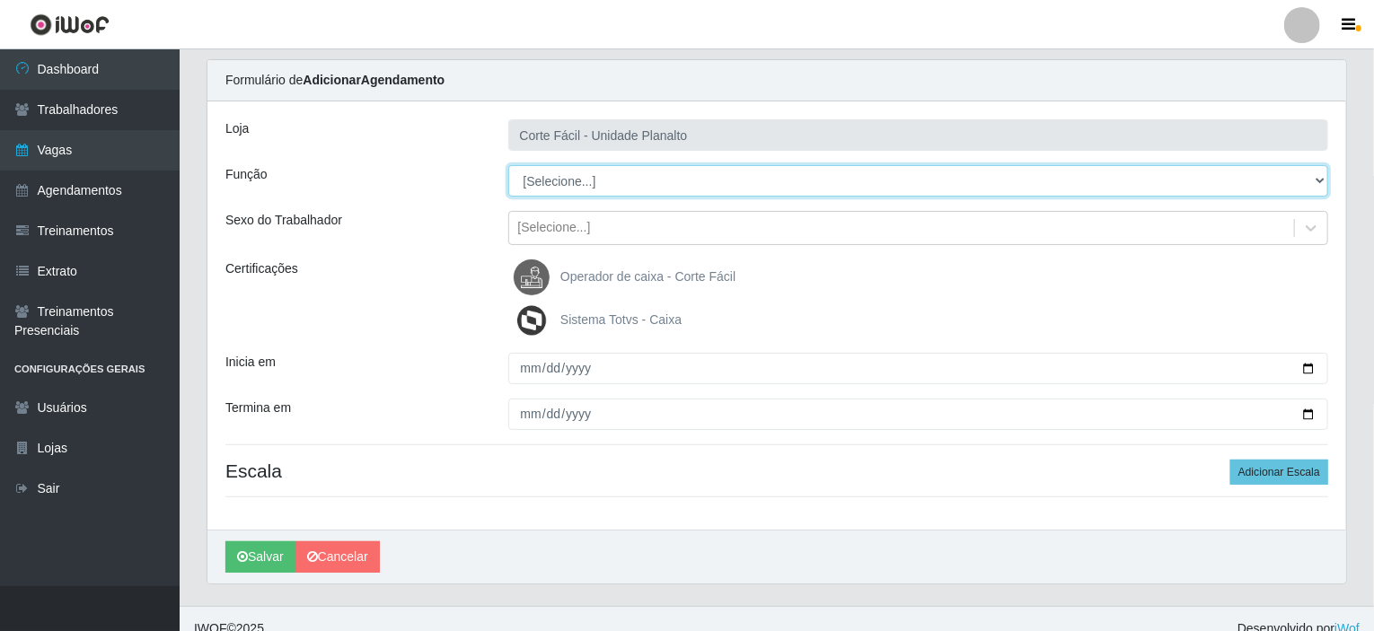
click at [567, 189] on select "[Selecione...] ASG ASG + ASG ++ Auxiliar de Estacionamento Auxiliar de Estacion…" at bounding box center [918, 180] width 821 height 31
select select "115"
click at [508, 165] on select "[Selecione...] ASG ASG + ASG ++ Auxiliar de Estacionamento Auxiliar de Estacion…" at bounding box center [918, 180] width 821 height 31
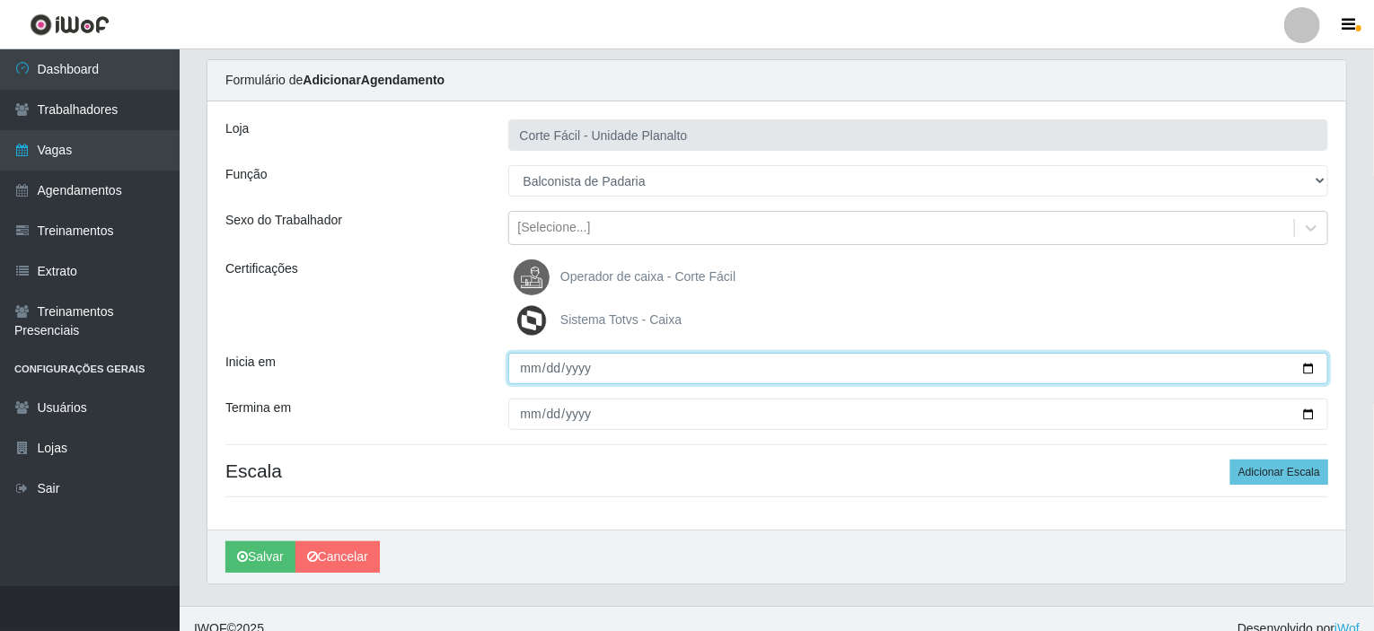
click at [1311, 366] on input "Inicia em" at bounding box center [918, 368] width 821 height 31
type input "[DATE]"
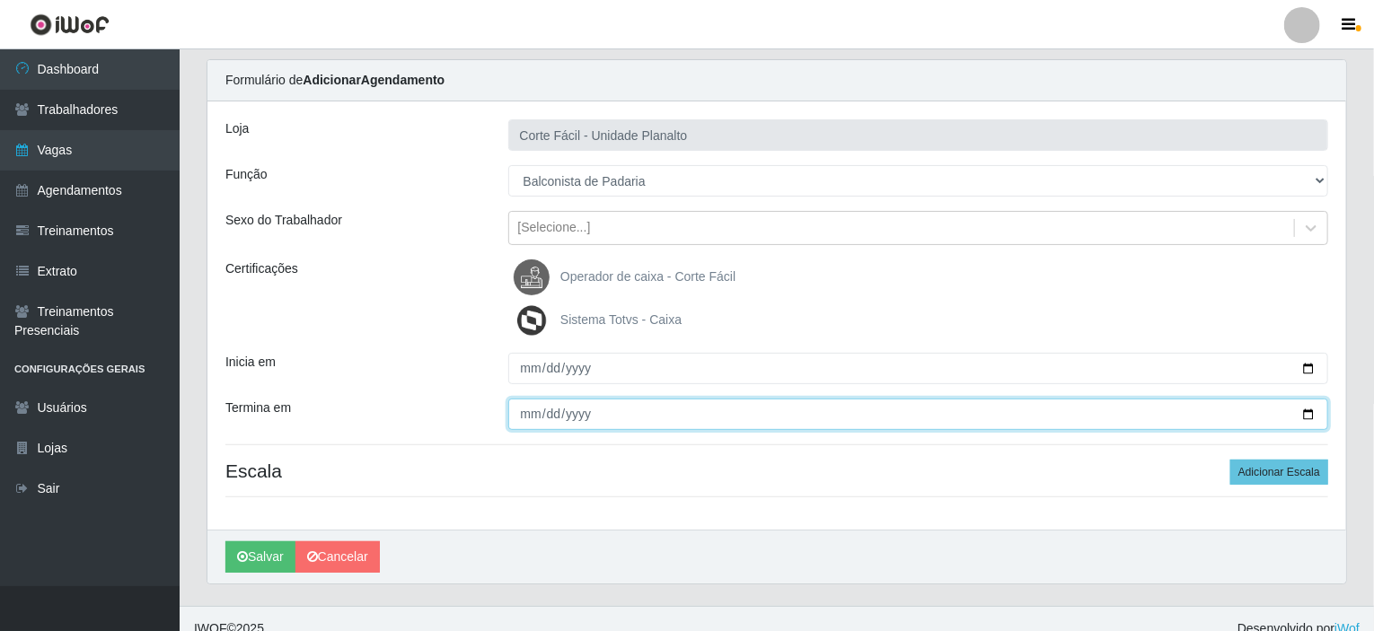
click at [1306, 409] on input "Termina em" at bounding box center [918, 414] width 821 height 31
type input "[DATE]"
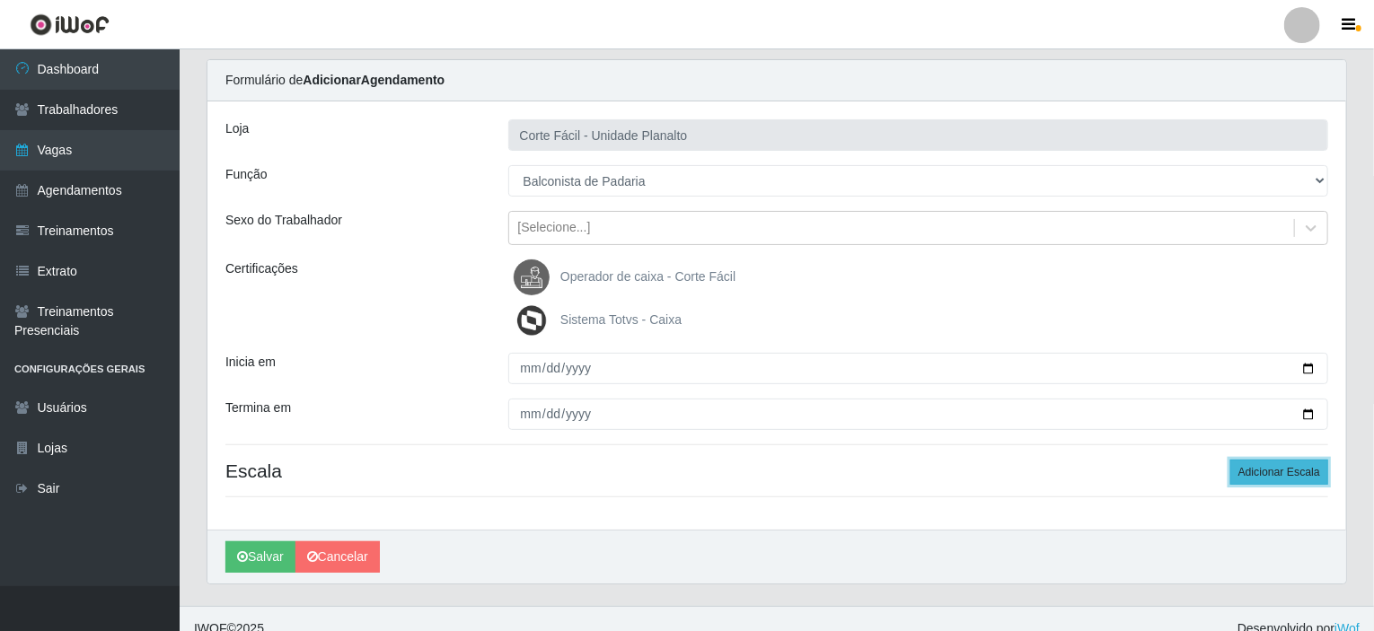
click at [1287, 472] on button "Adicionar Escala" at bounding box center [1279, 472] width 98 height 25
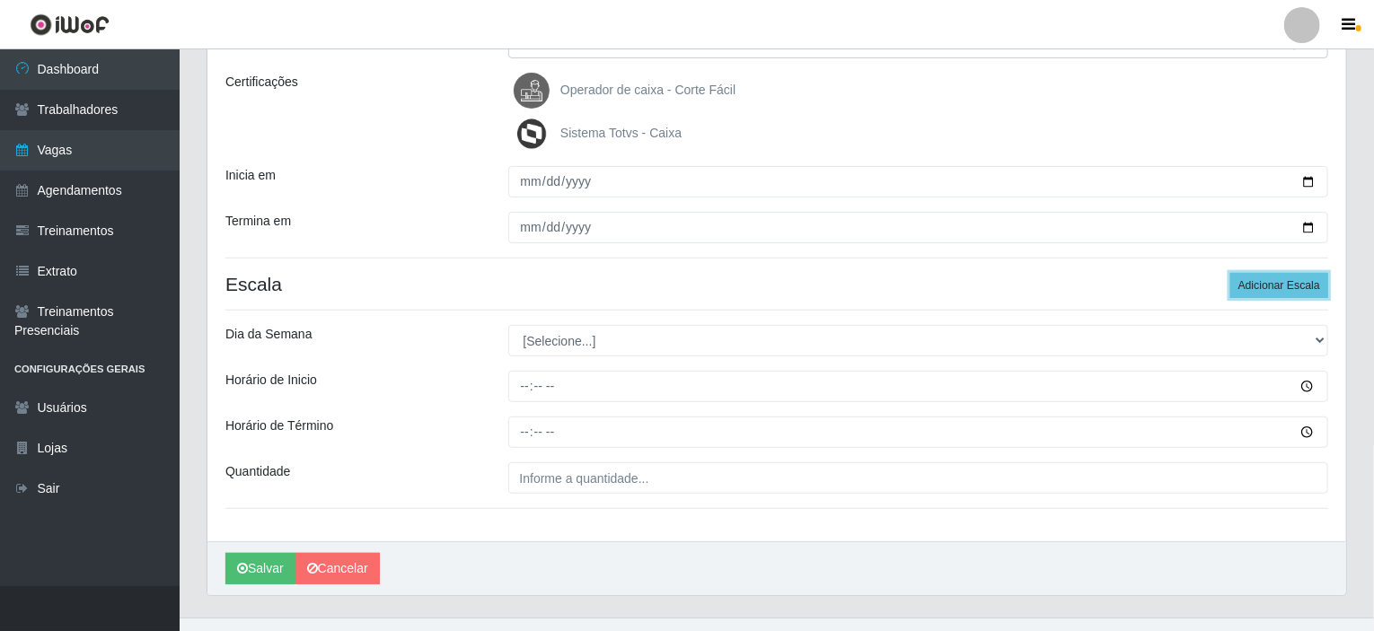
scroll to position [269, 0]
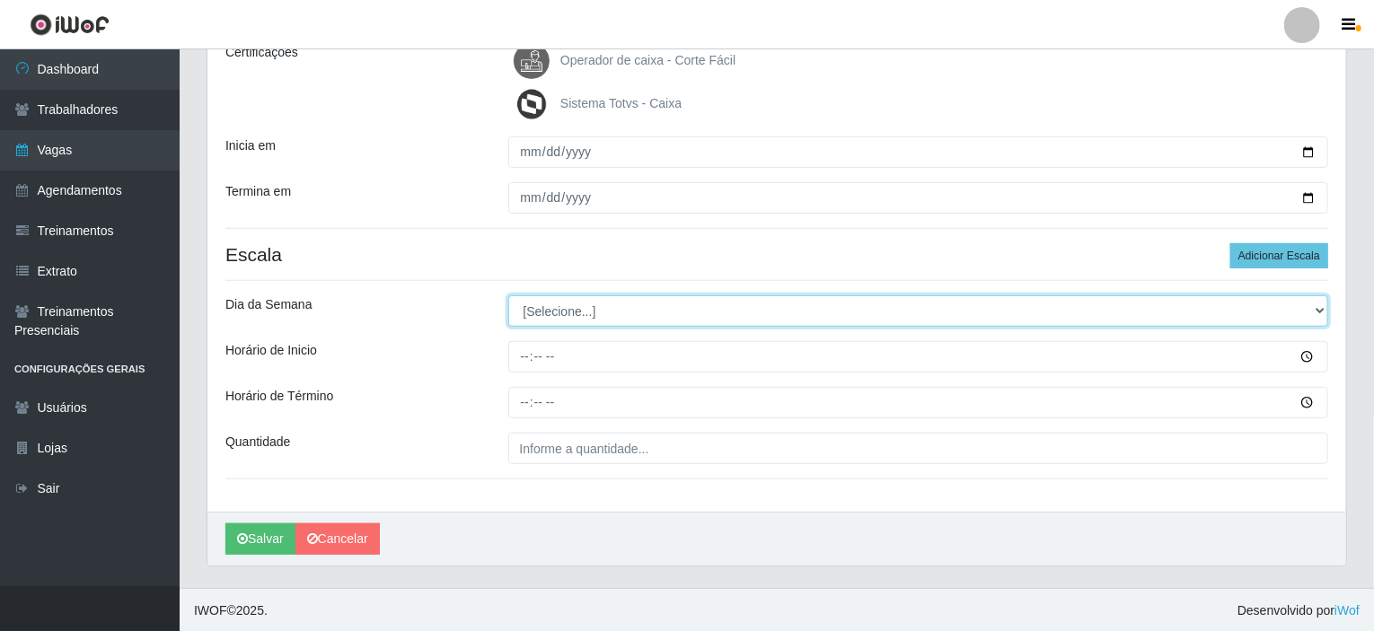
click at [874, 307] on select "[Selecione...] Segunda Terça Quarta Quinta Sexta Sábado Domingo" at bounding box center [918, 310] width 821 height 31
select select "0"
click at [508, 295] on select "[Selecione...] Segunda Terça Quarta Quinta Sexta Sábado Domingo" at bounding box center [918, 310] width 821 height 31
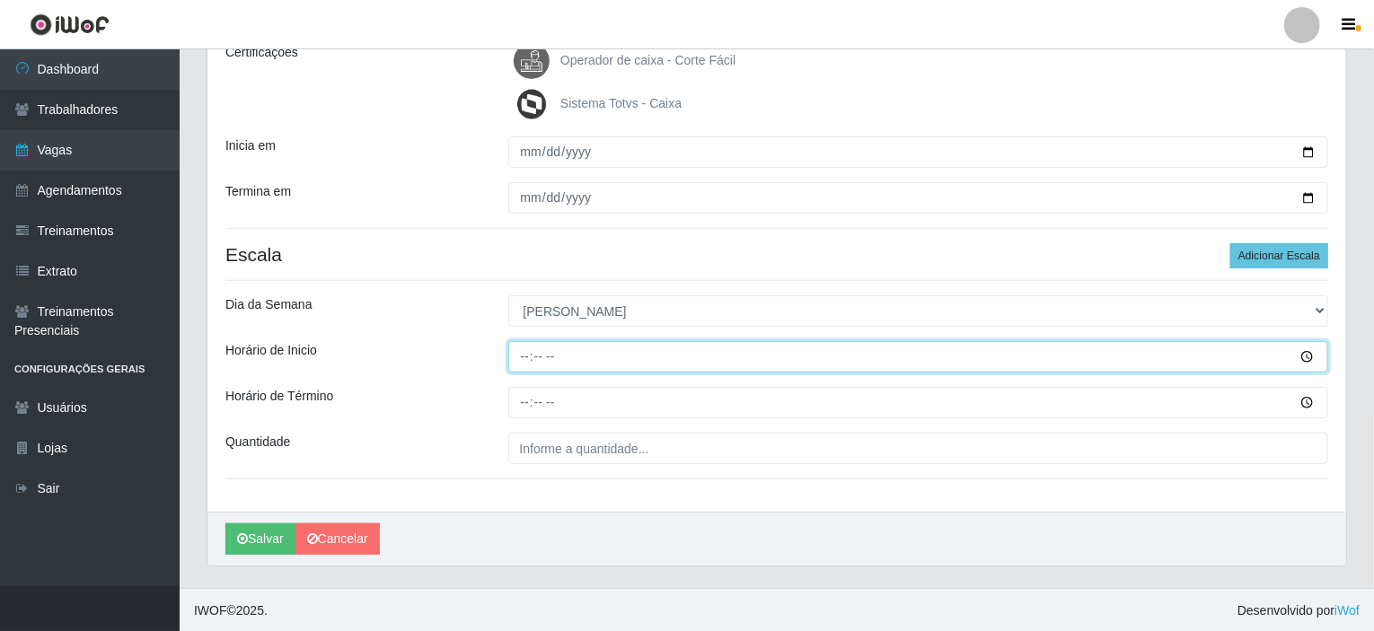
click at [524, 353] on input "Horário de Inicio" at bounding box center [918, 356] width 821 height 31
type input "08:00"
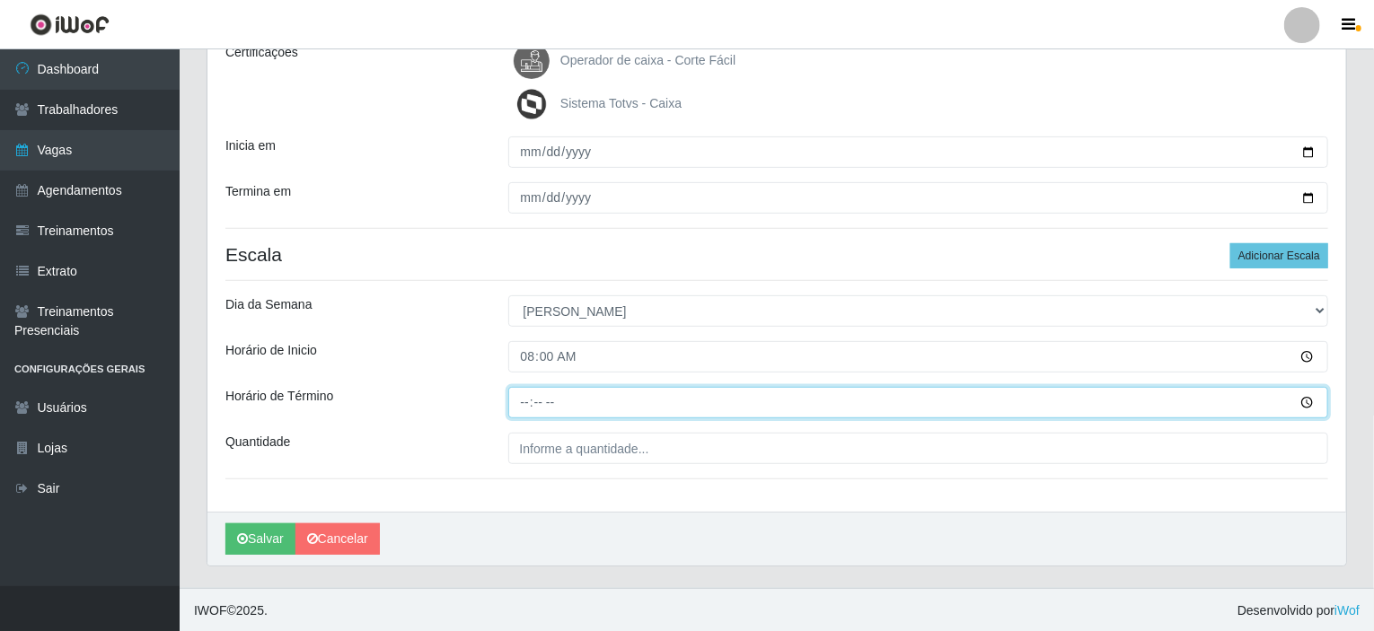
click at [523, 398] on input "Horário de Término" at bounding box center [918, 402] width 821 height 31
type input "14:00"
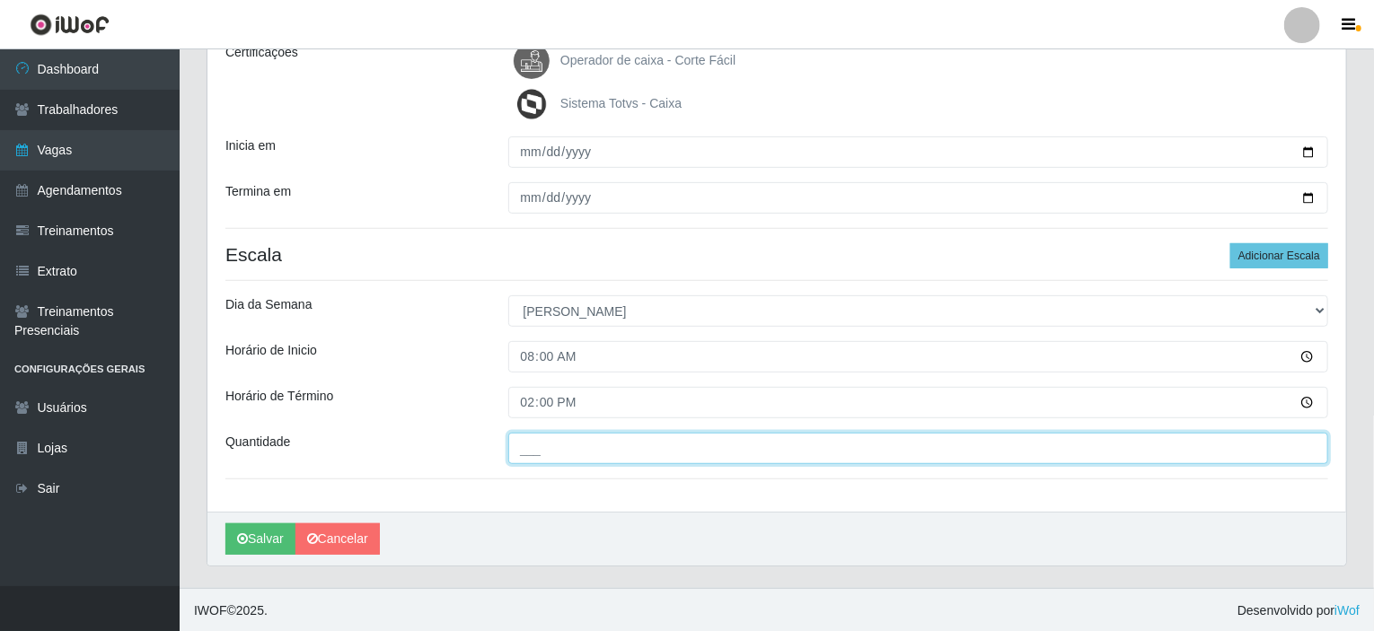
click at [552, 448] on input "___" at bounding box center [918, 448] width 821 height 31
type input "001"
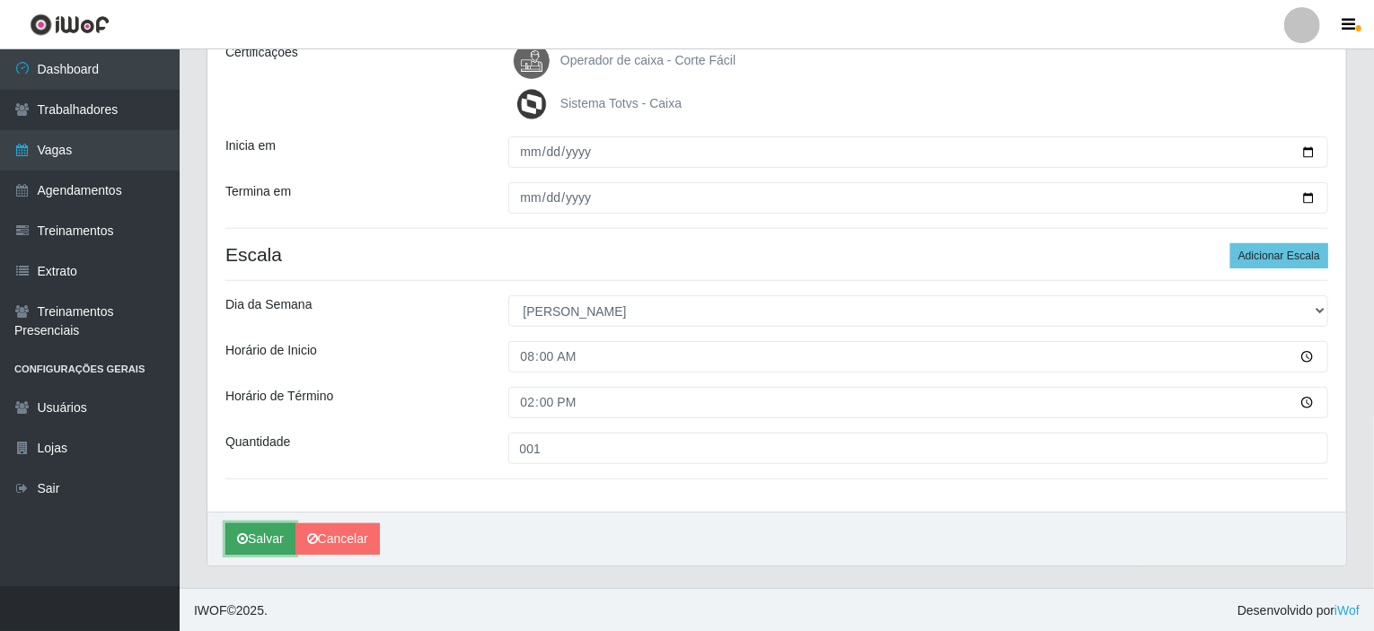
click at [249, 532] on button "Salvar" at bounding box center [260, 538] width 70 height 31
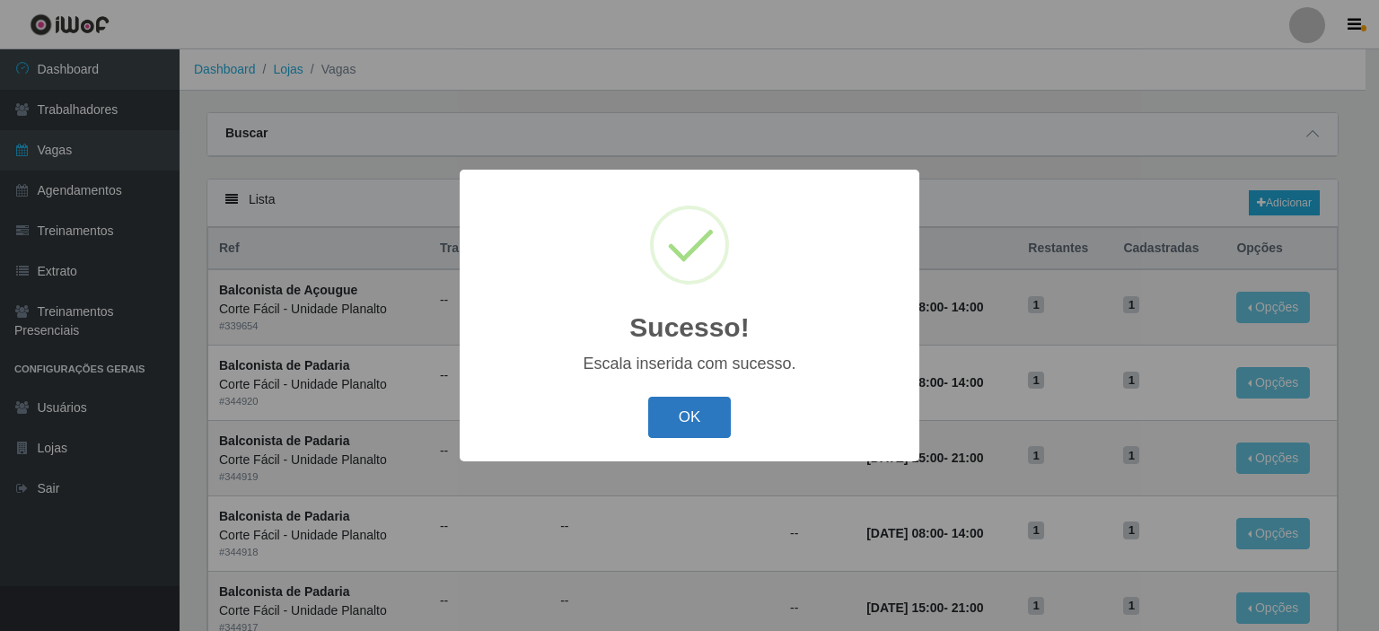
click at [698, 417] on button "OK" at bounding box center [689, 418] width 83 height 42
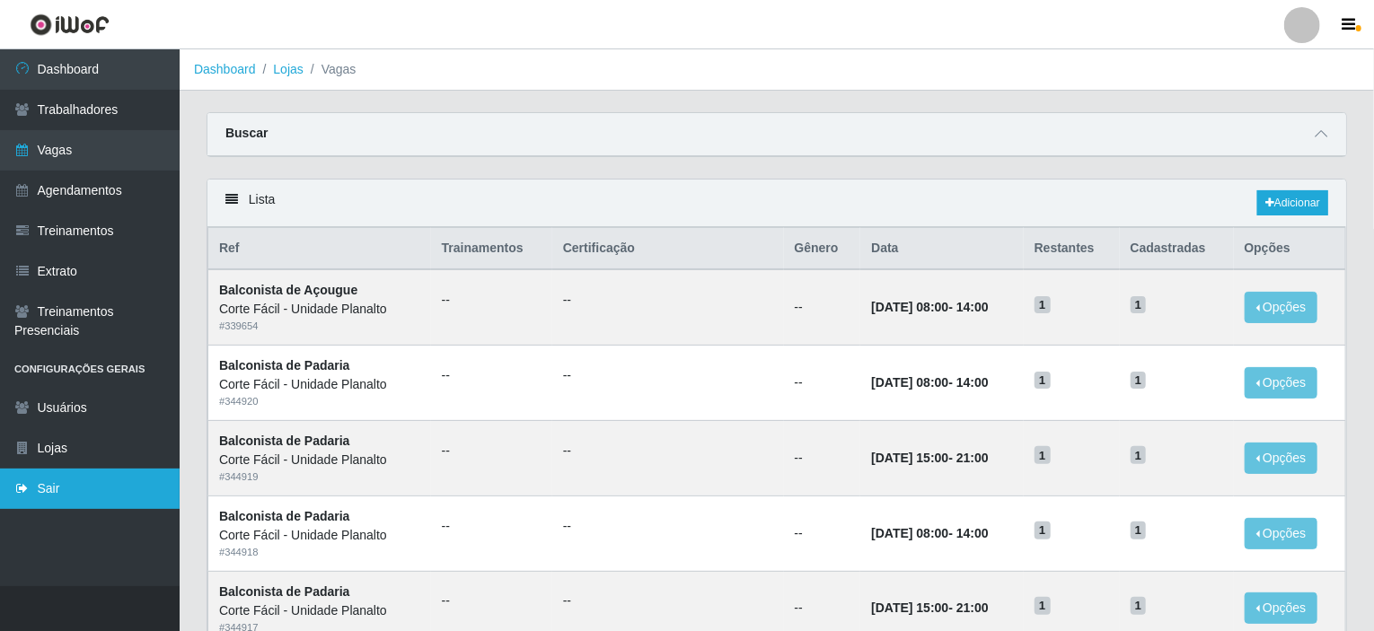
click at [106, 488] on link "Sair" at bounding box center [90, 489] width 180 height 40
